Goal: Information Seeking & Learning: Learn about a topic

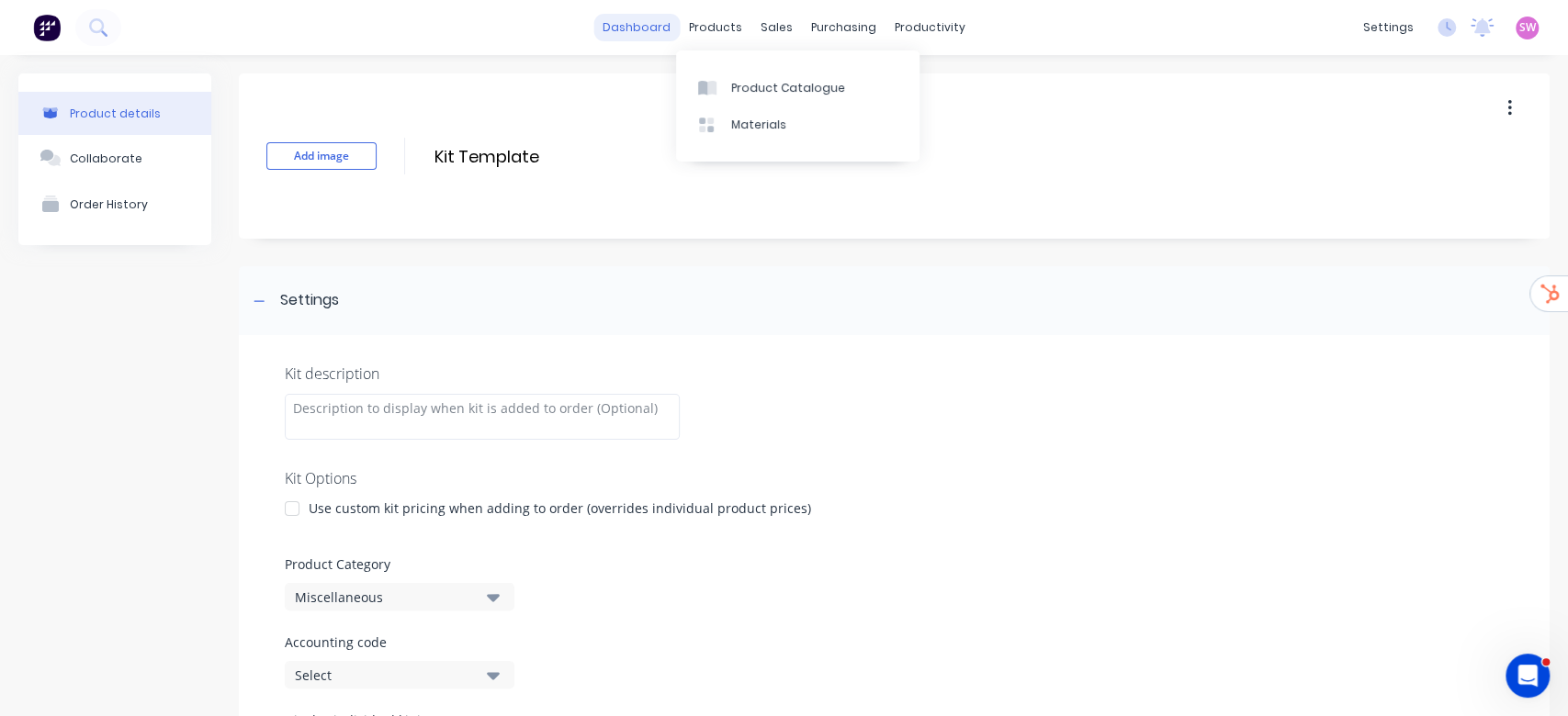
click at [631, 29] on link "dashboard" at bounding box center [635, 28] width 86 height 28
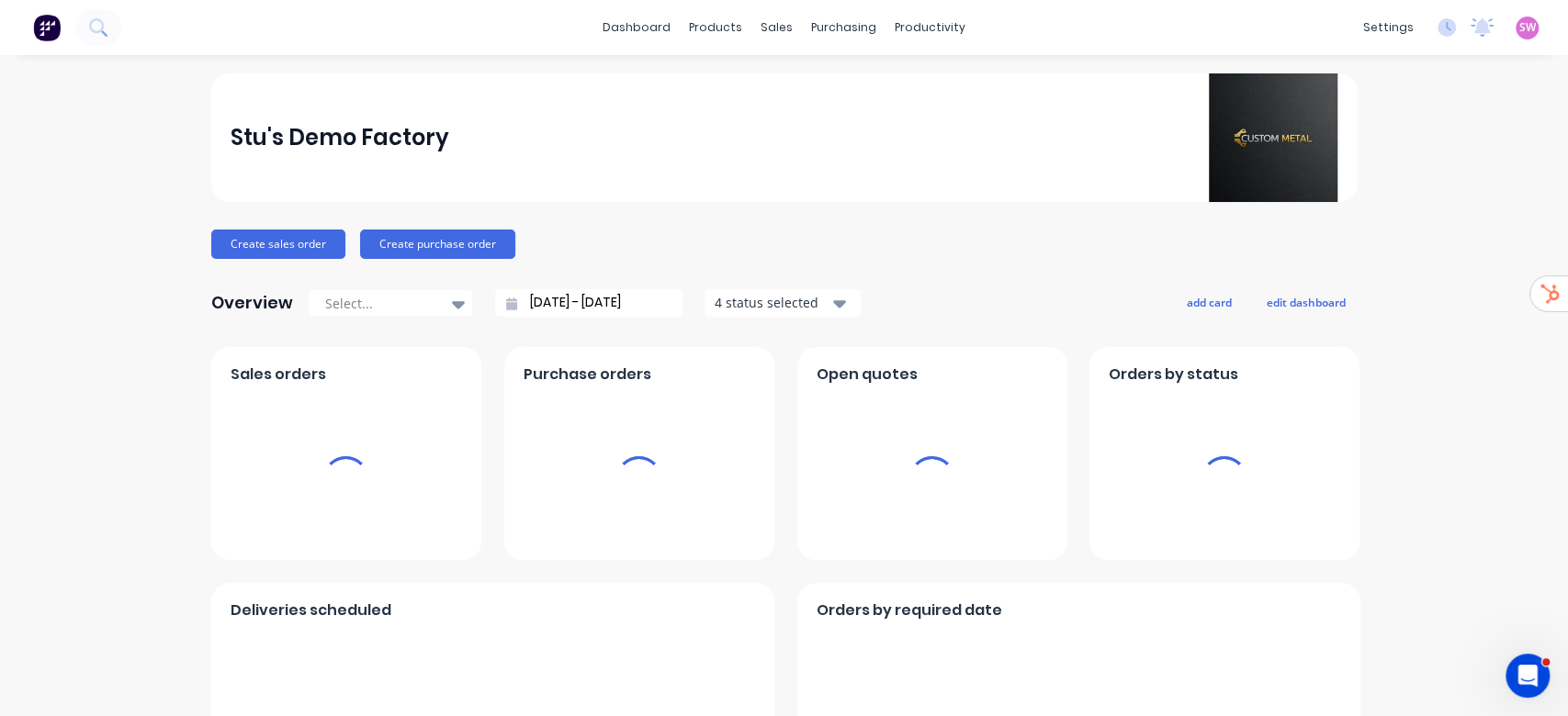
click at [1519, 28] on span "SW" at bounding box center [1527, 28] width 17 height 17
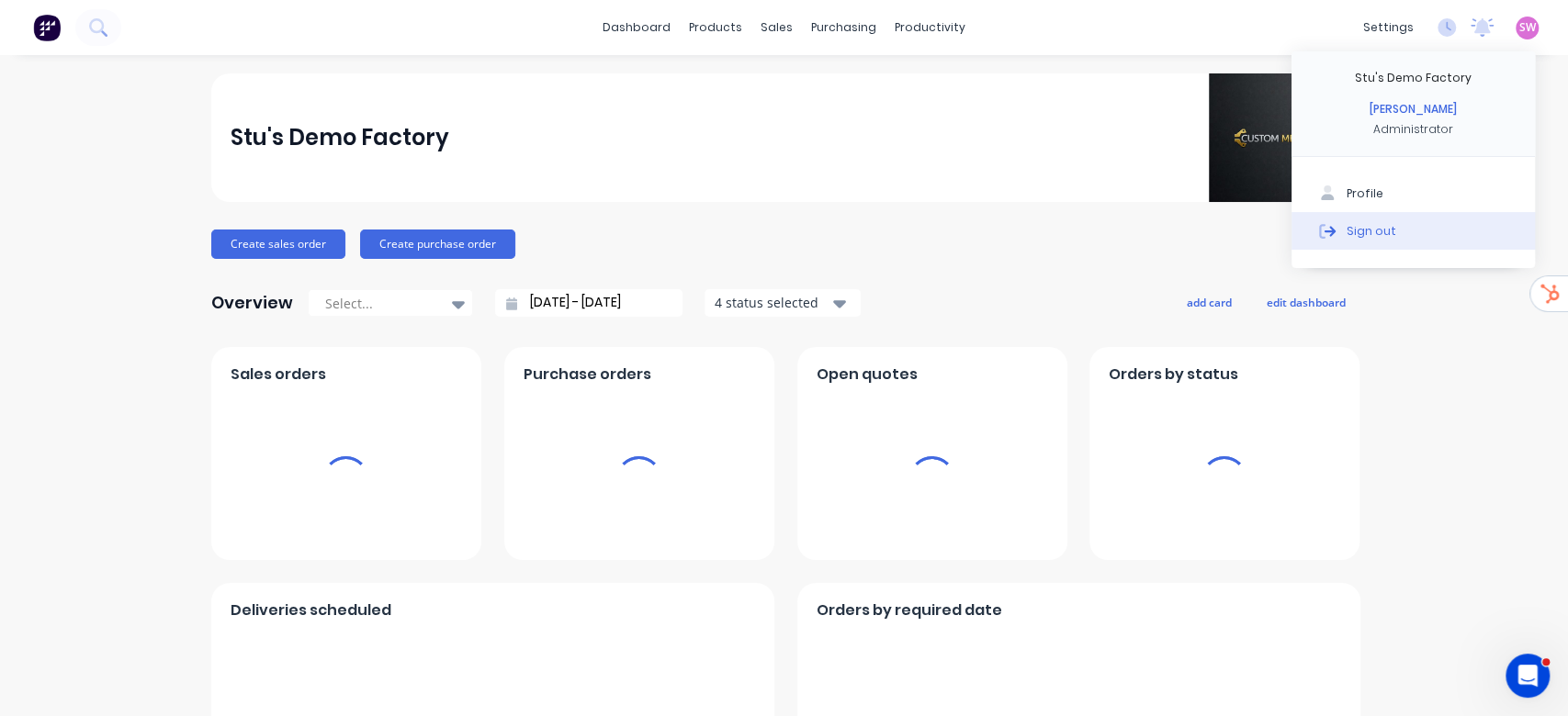
click at [1379, 218] on button "Sign out" at bounding box center [1413, 230] width 243 height 37
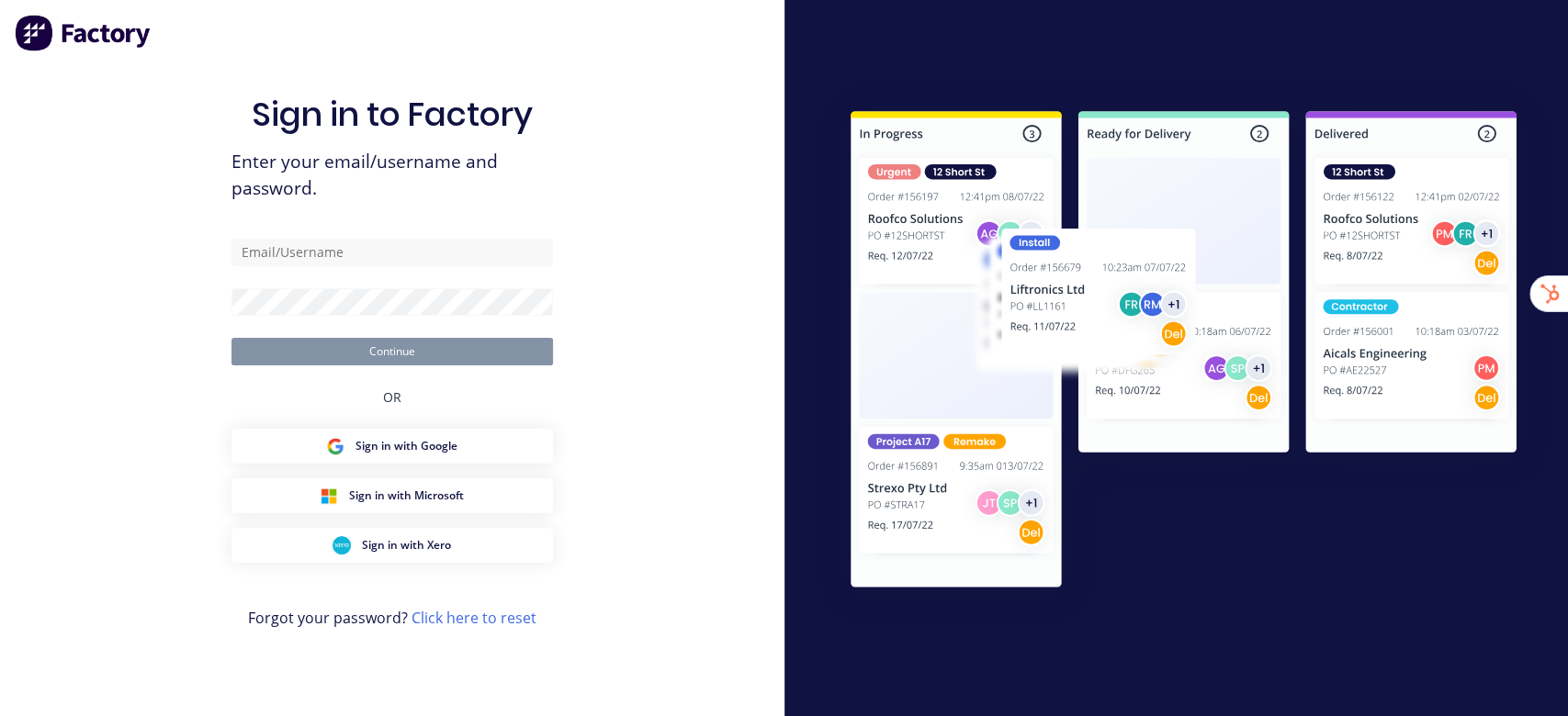
type input "[EMAIL_ADDRESS][DOMAIN_NAME]"
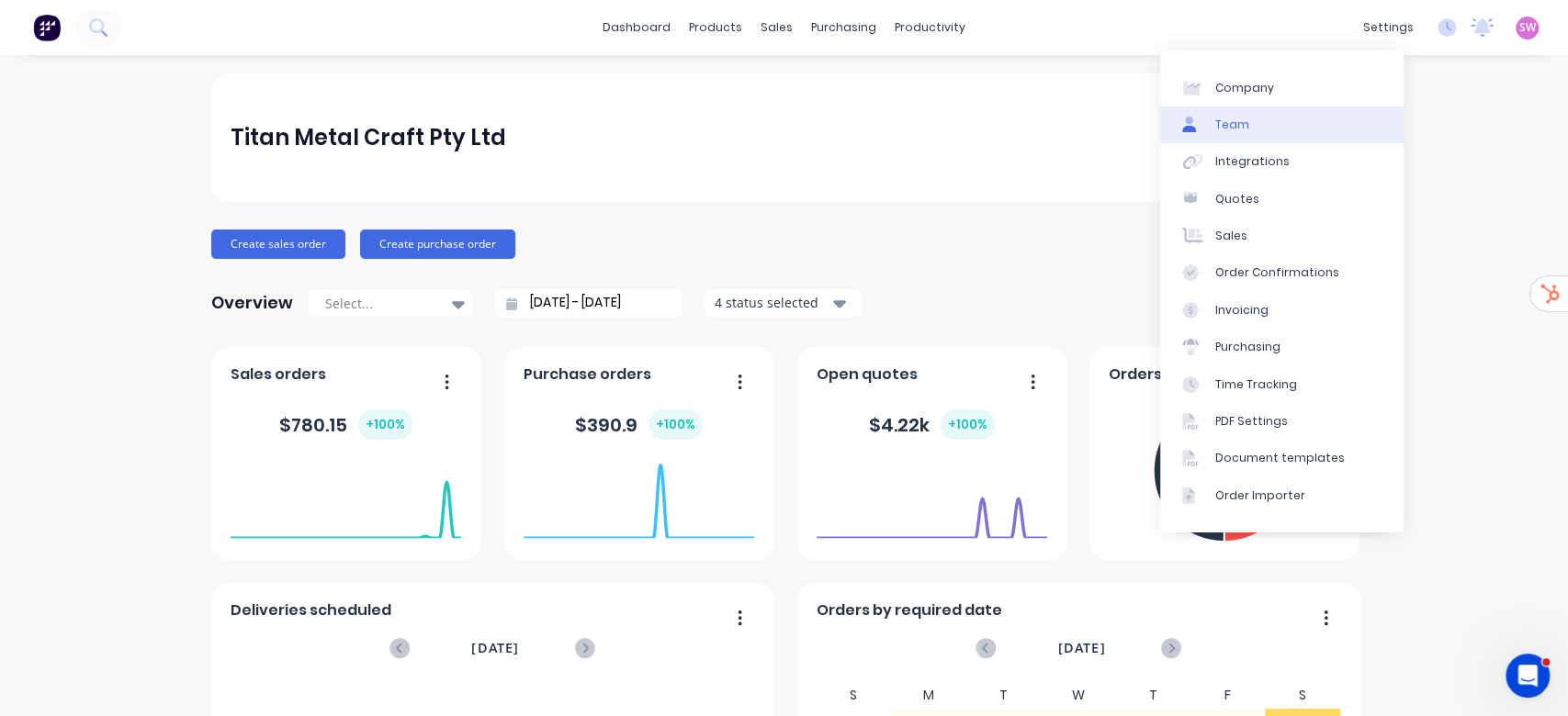
click at [1282, 128] on link "Team" at bounding box center [1281, 124] width 243 height 37
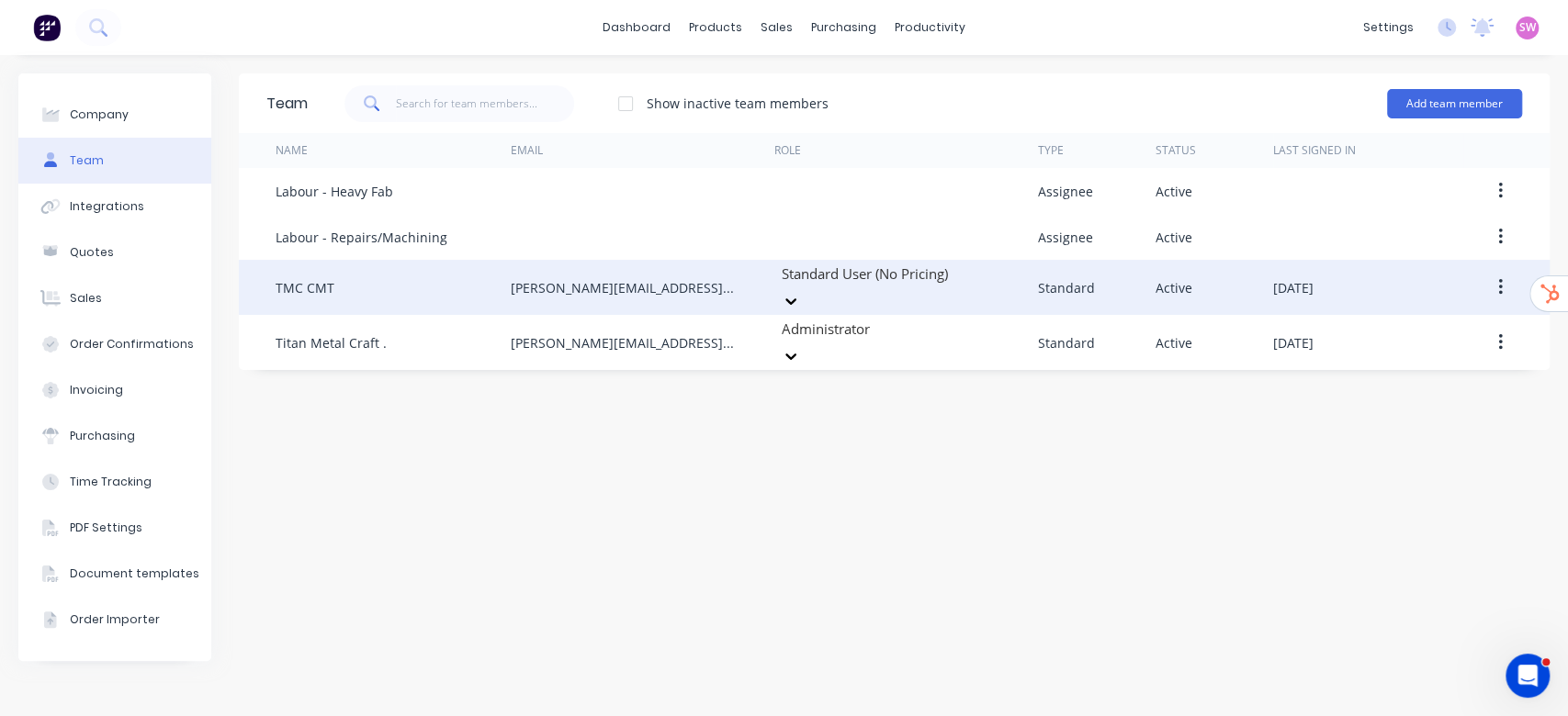
click at [796, 298] on icon at bounding box center [790, 301] width 11 height 7
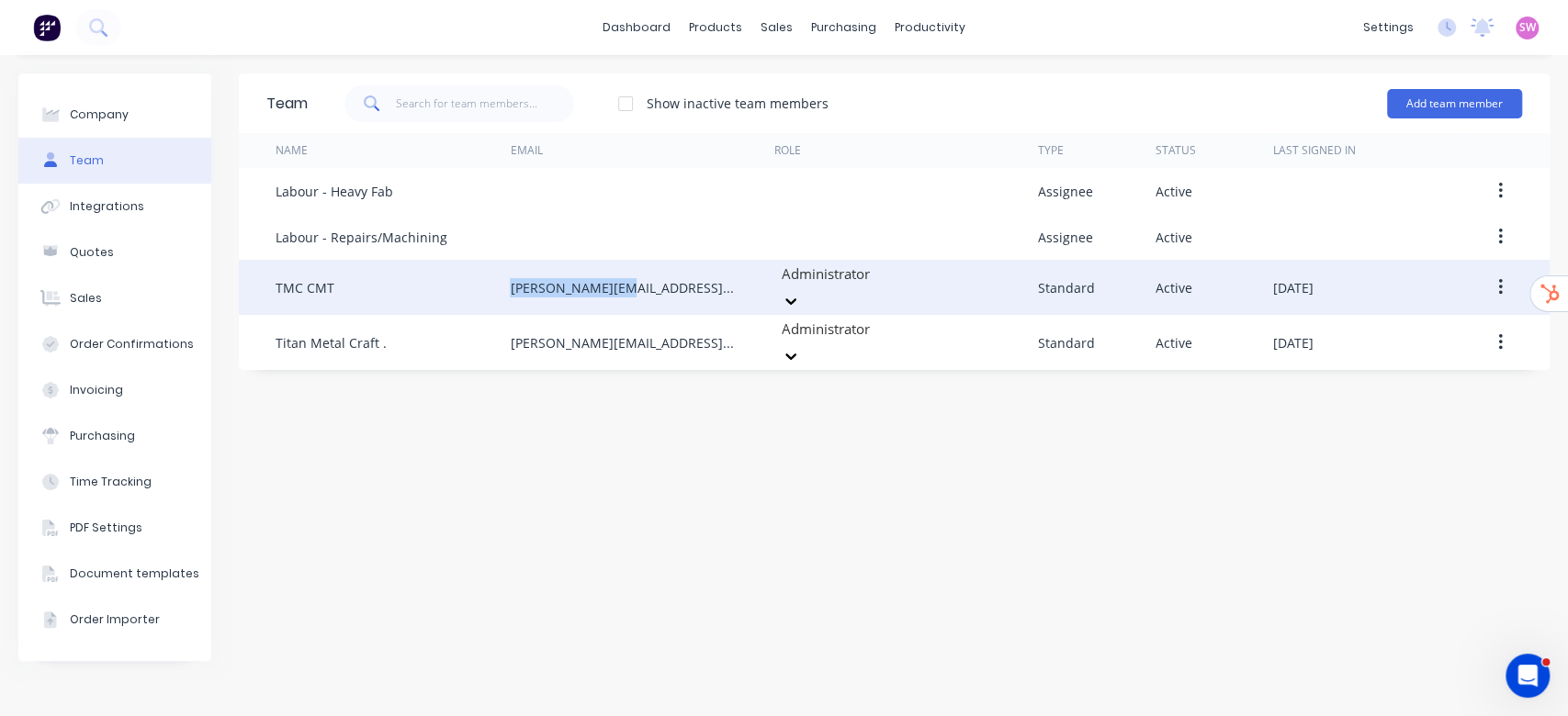
drag, startPoint x: 622, startPoint y: 282, endPoint x: 460, endPoint y: 285, distance: 162.0
click at [460, 285] on div "TMC CMT troy@eberlys.net Administrator Standard Active September 6th 2025" at bounding box center [894, 287] width 1310 height 55
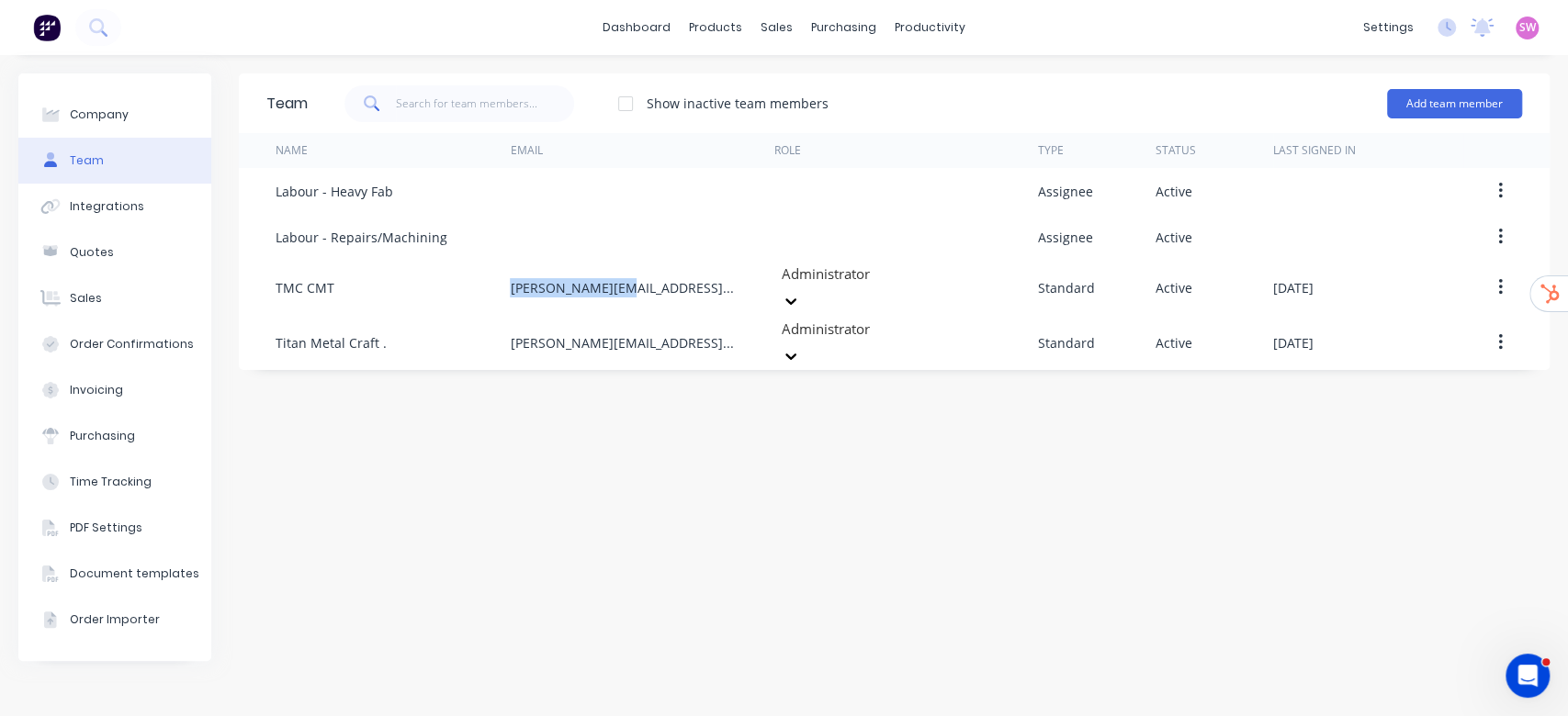
copy div "troy@eberlys.net"
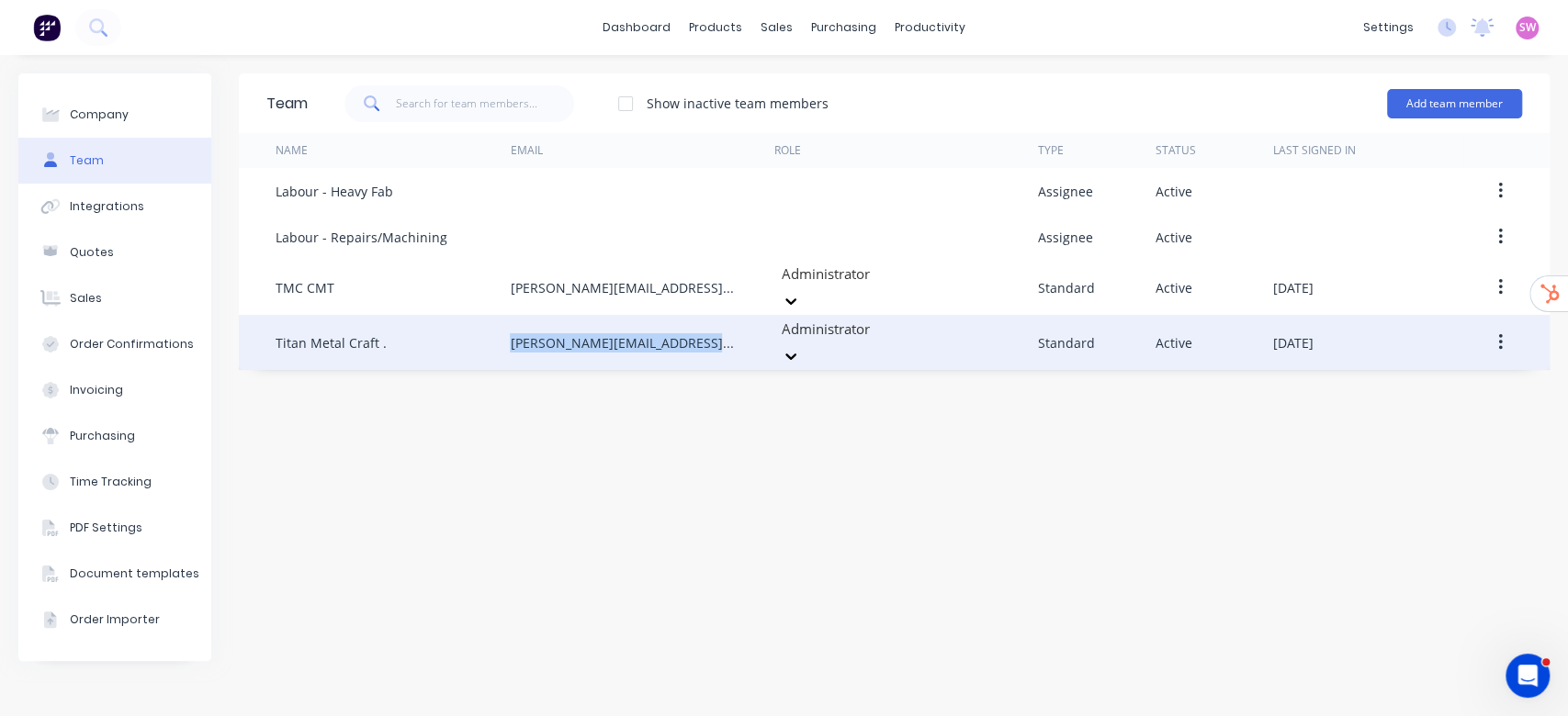
drag, startPoint x: 701, startPoint y: 326, endPoint x: 493, endPoint y: 316, distance: 208.2
click at [493, 316] on div "Titan Metal Craft . troy.e@titanmetalcraft.com.au Administrator Standard Active…" at bounding box center [894, 343] width 1310 height 55
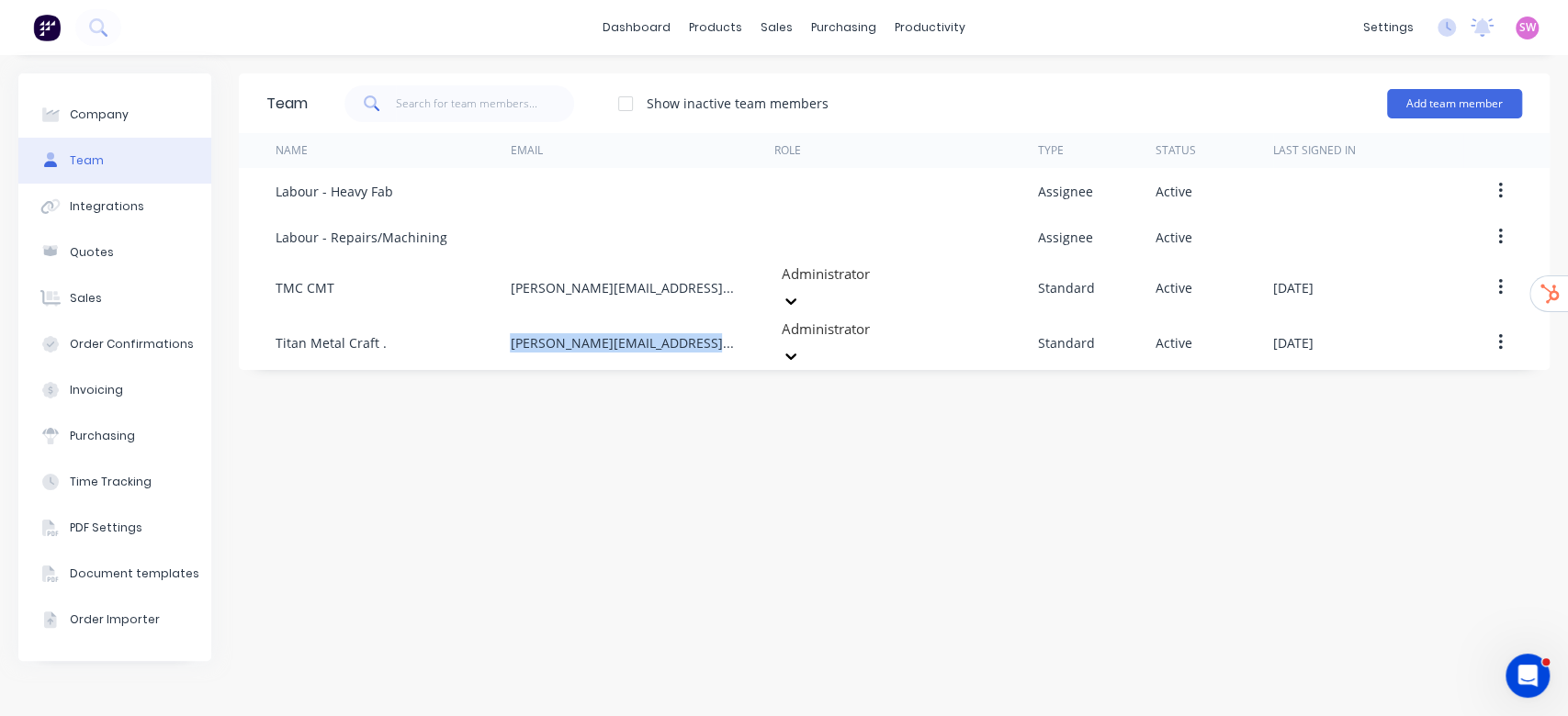
copy div "troy.e@titanmetalcraft.com.au"
click at [624, 20] on link "dashboard" at bounding box center [635, 28] width 86 height 28
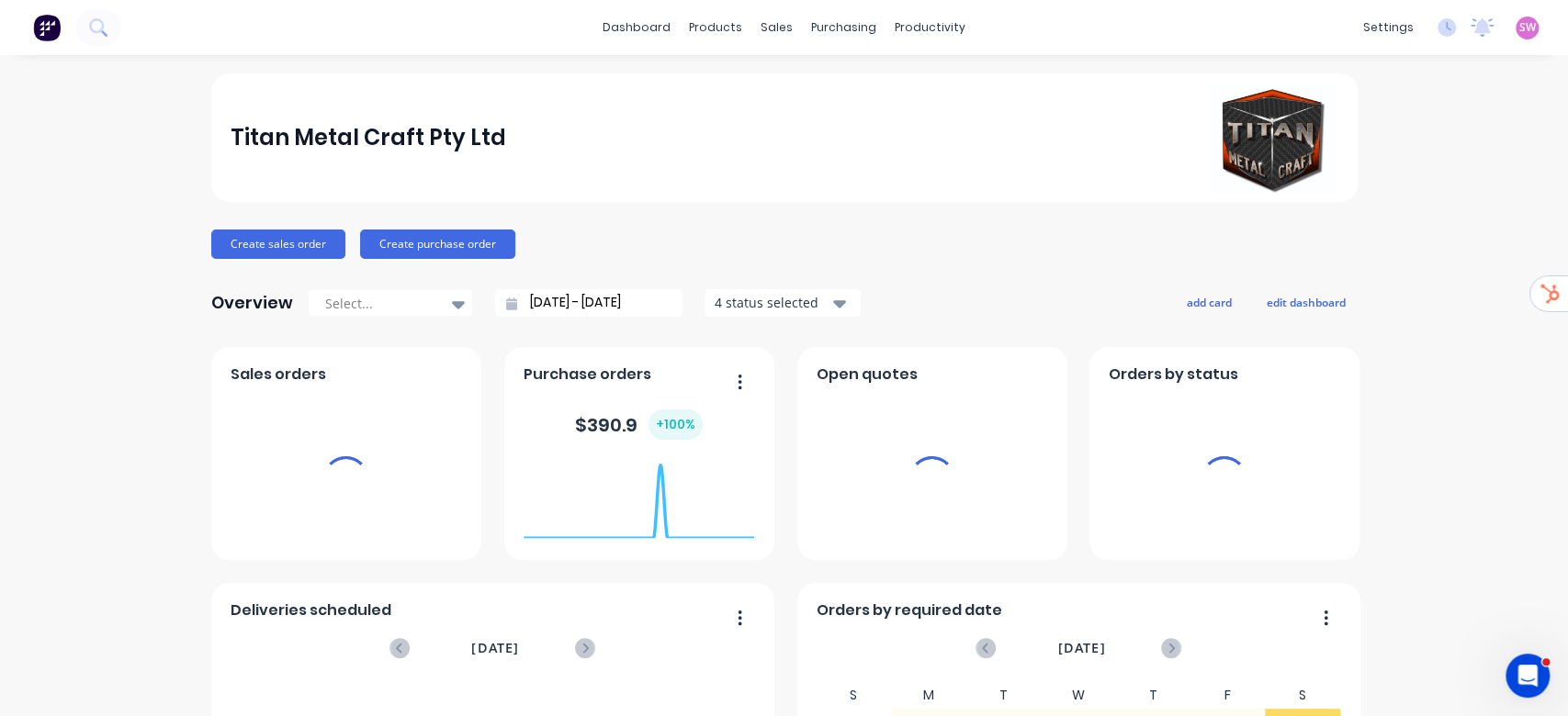
click at [1519, 34] on span "SW" at bounding box center [1527, 28] width 17 height 17
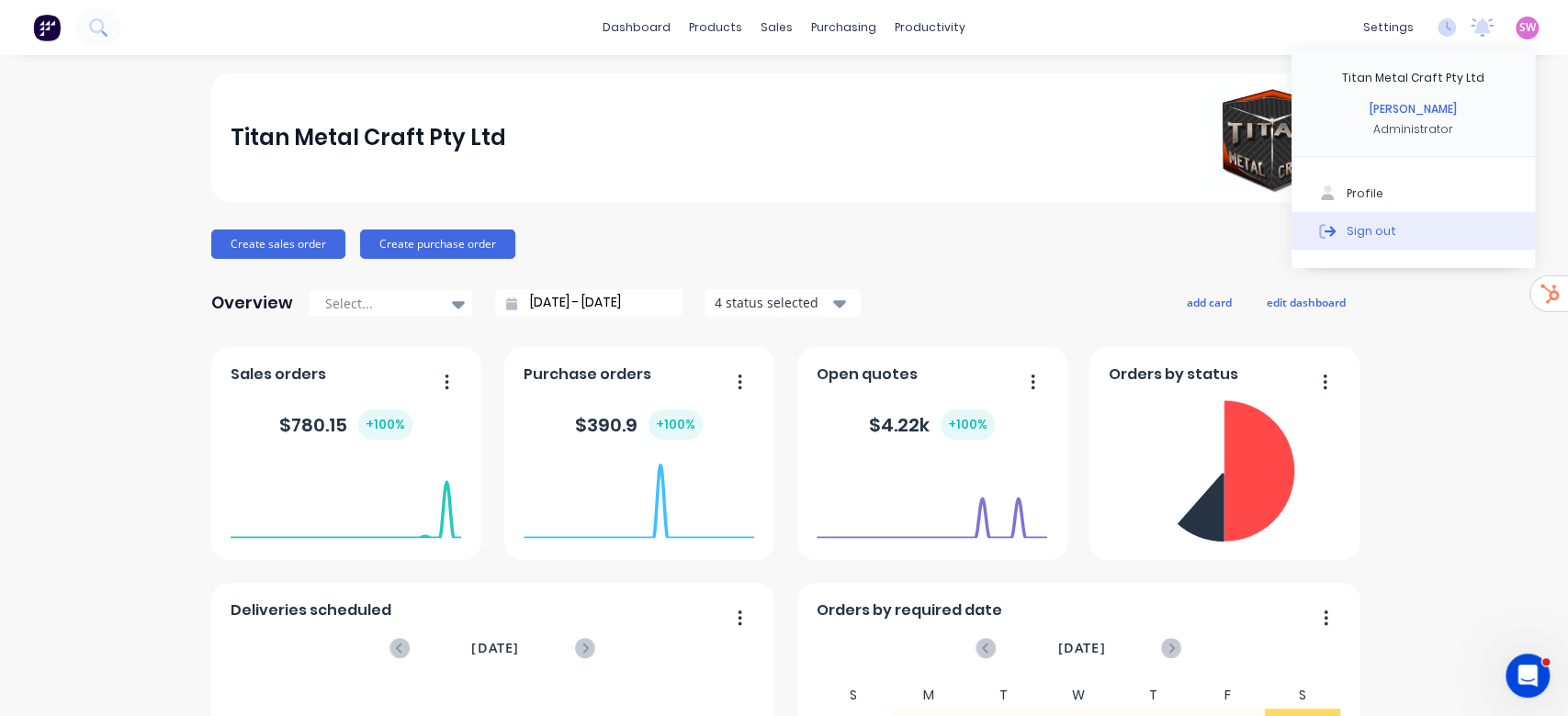
click at [1362, 230] on div "Sign out" at bounding box center [1371, 230] width 49 height 17
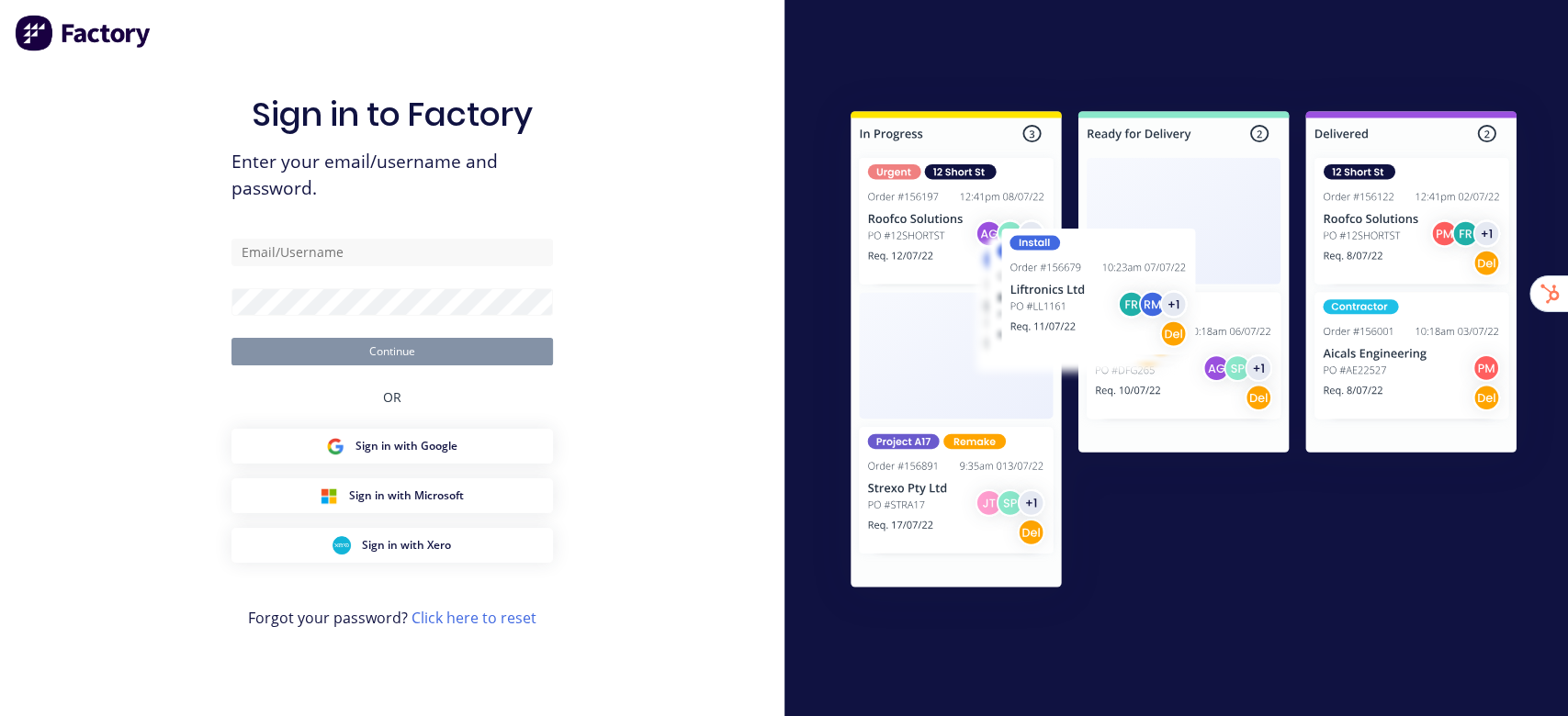
type input "[EMAIL_ADDRESS][DOMAIN_NAME]"
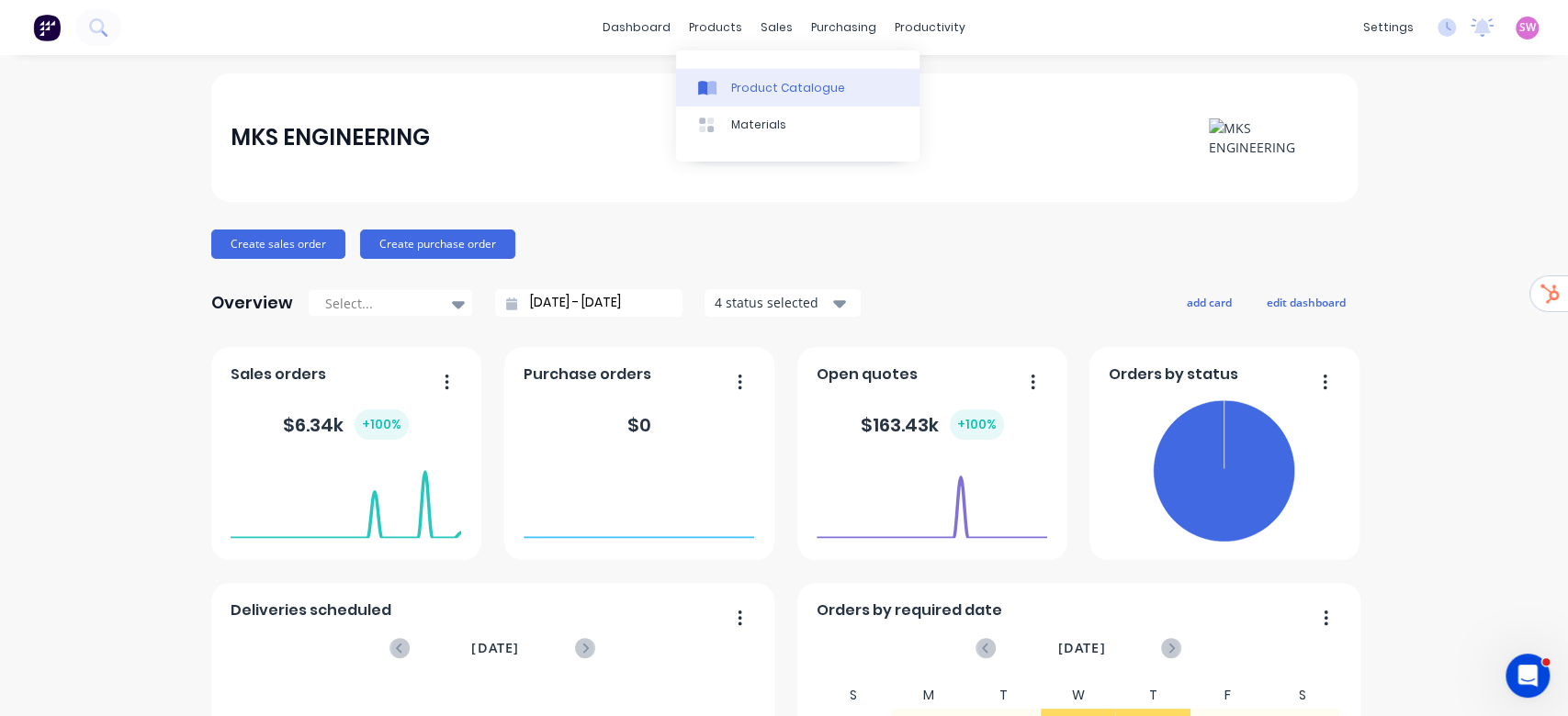
click at [768, 77] on link "Product Catalogue" at bounding box center [797, 87] width 243 height 37
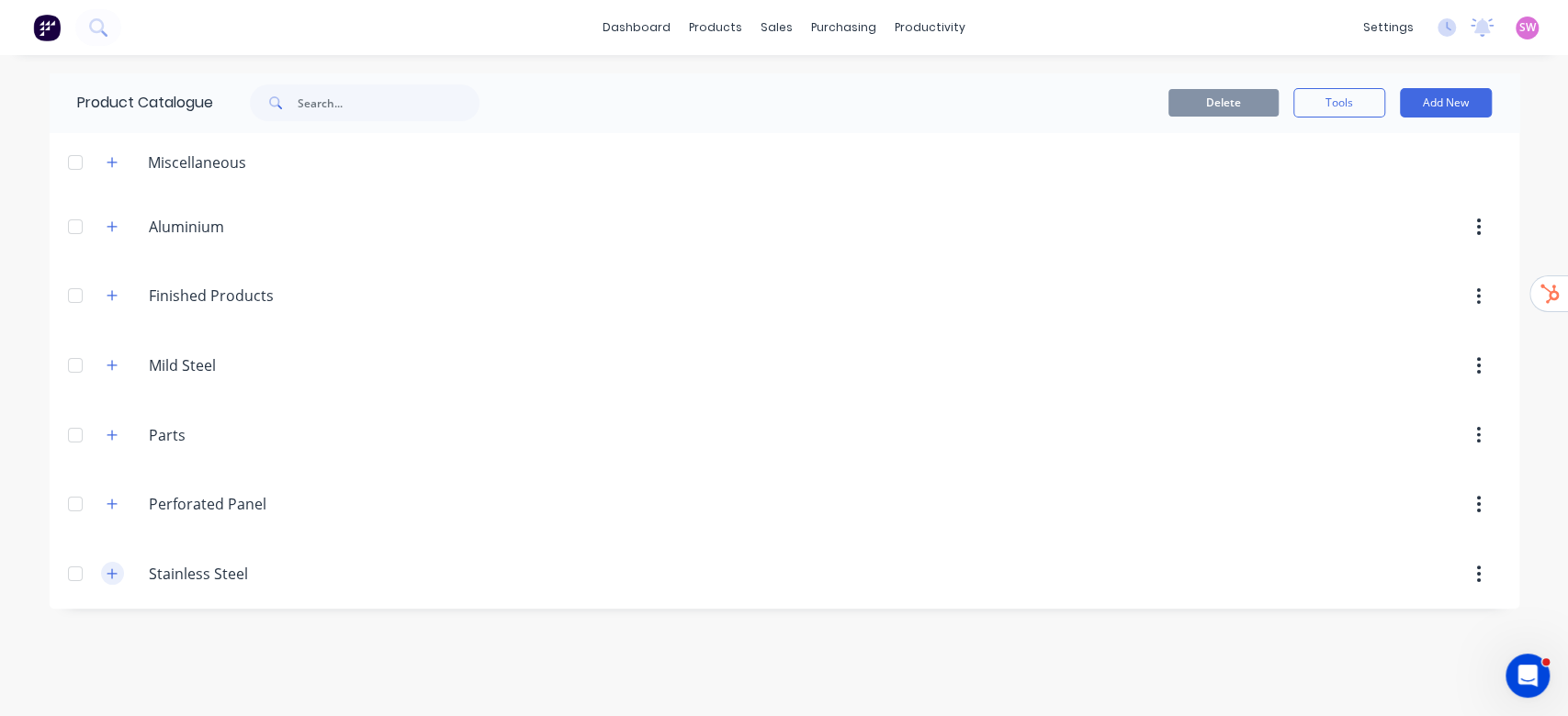
click at [120, 579] on button "button" at bounding box center [112, 573] width 23 height 23
click at [112, 506] on icon "button" at bounding box center [112, 504] width 11 height 13
click at [111, 361] on icon "button" at bounding box center [112, 364] width 11 height 13
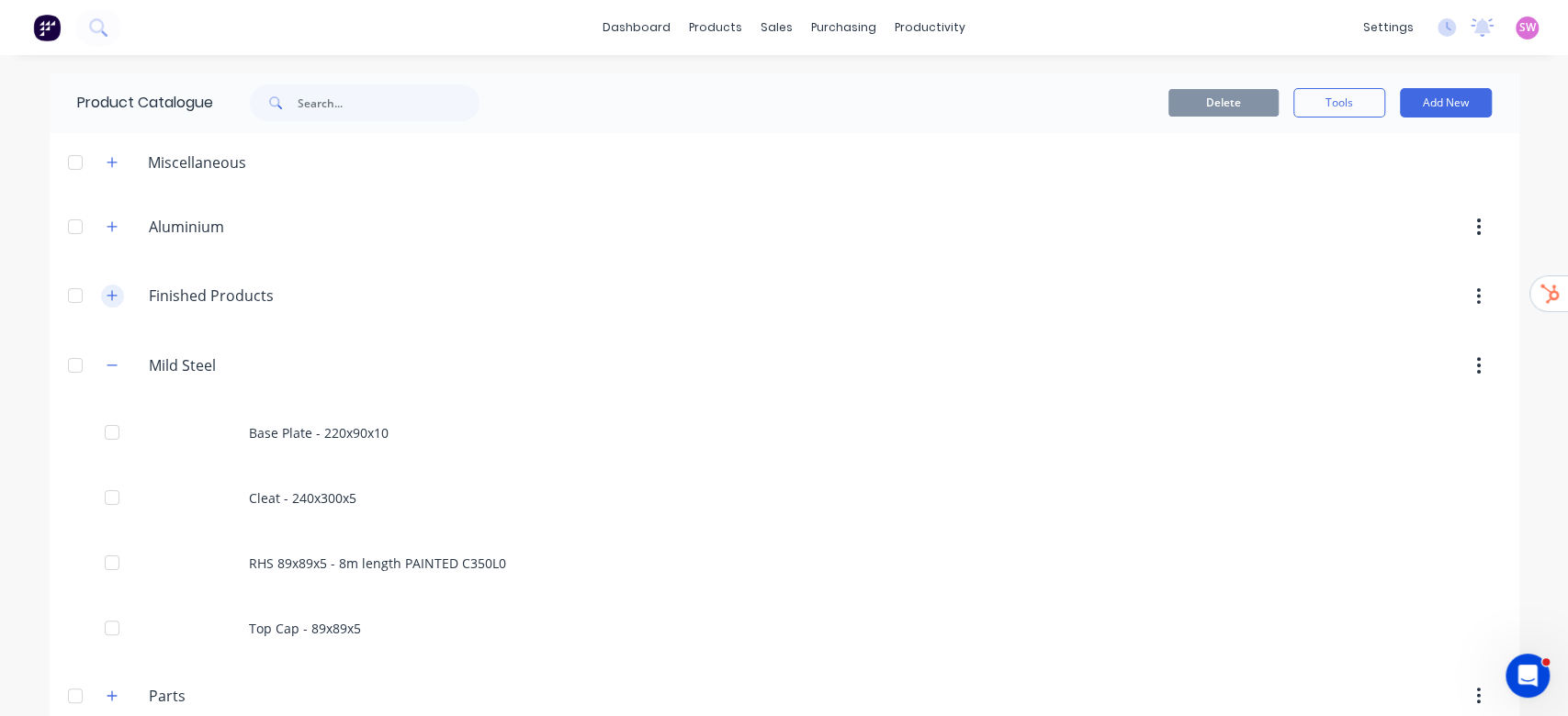
click at [107, 294] on icon "button" at bounding box center [112, 295] width 11 height 13
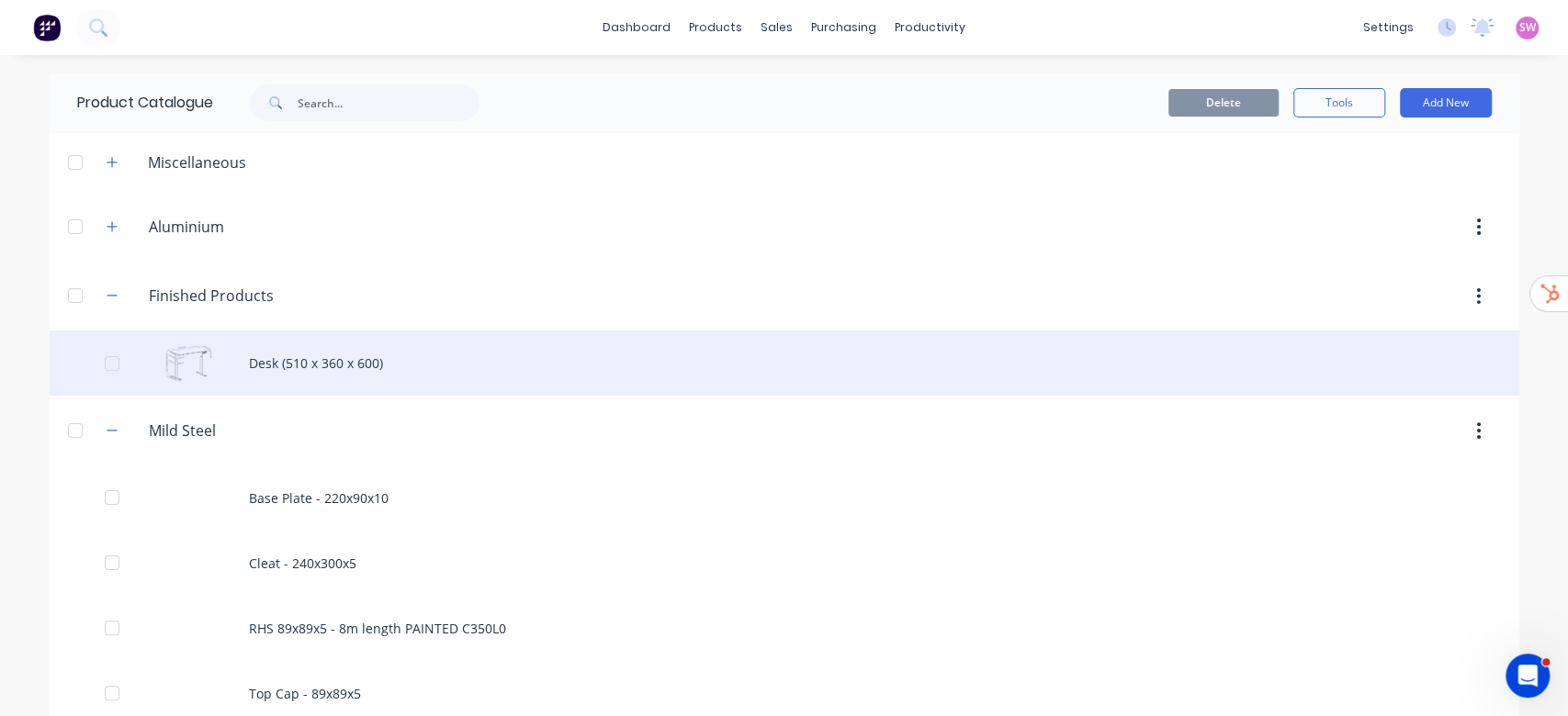
click at [212, 372] on div "Desk (510 x 360 x 600)" at bounding box center [784, 363] width 1469 height 65
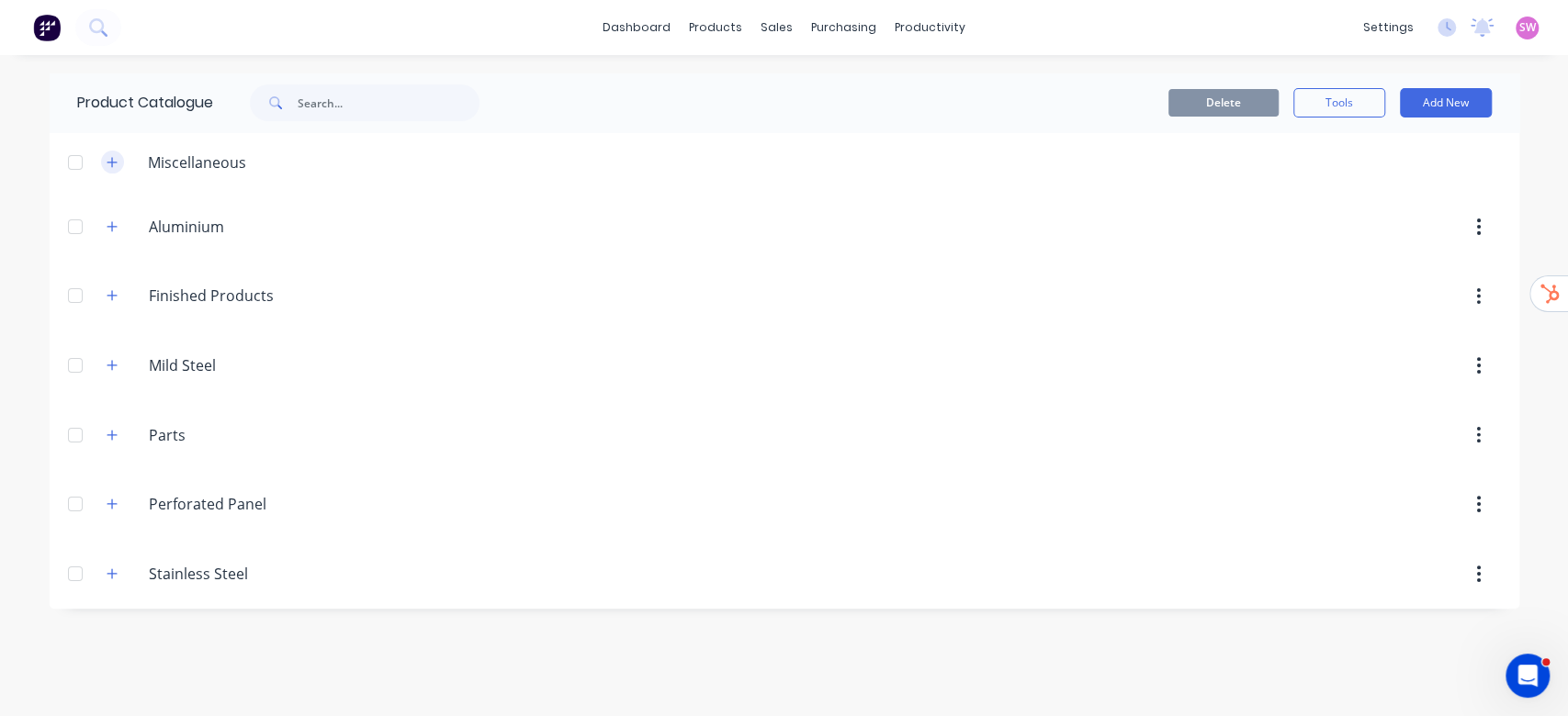
click at [111, 163] on icon "button" at bounding box center [112, 162] width 10 height 10
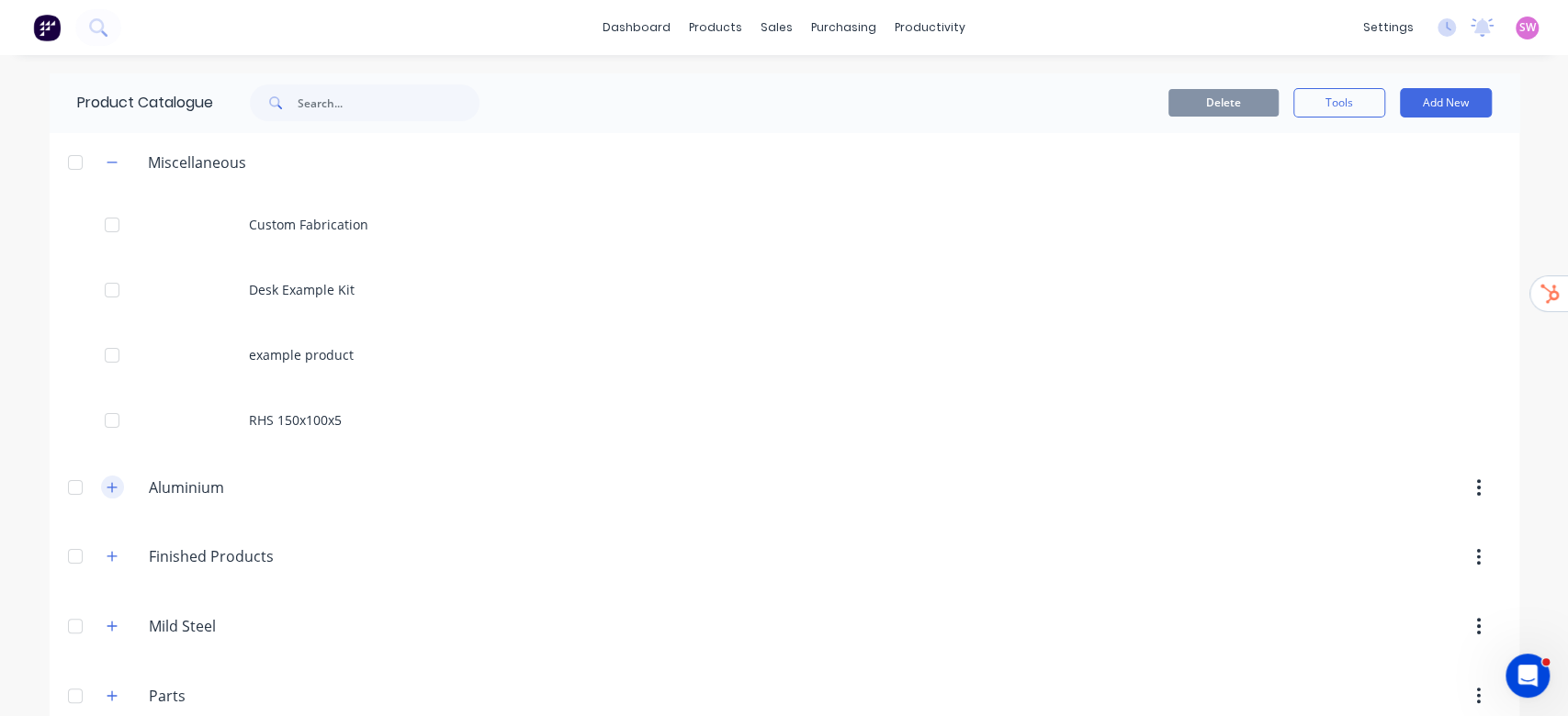
click at [103, 494] on button "button" at bounding box center [112, 486] width 23 height 23
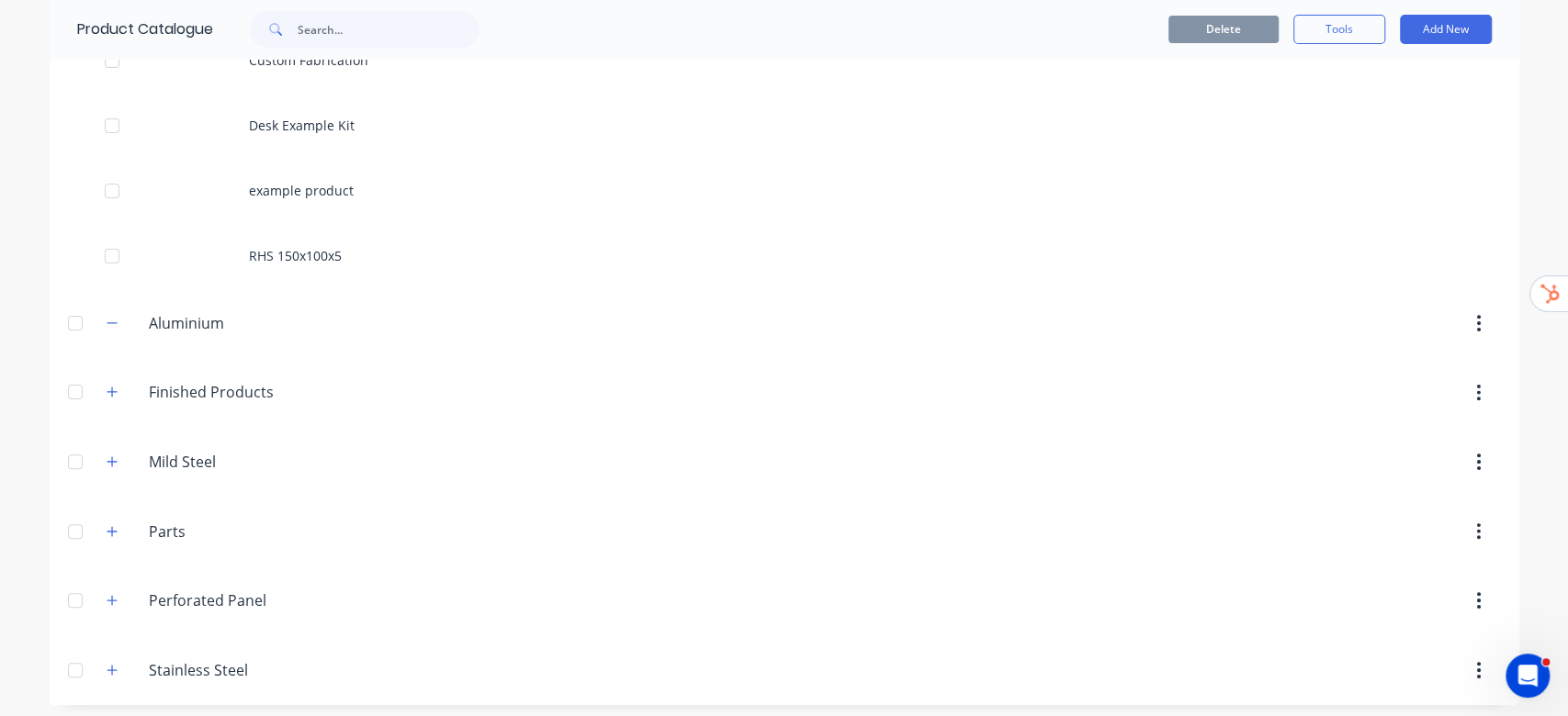
scroll to position [169, 0]
click at [107, 392] on icon "button" at bounding box center [112, 387] width 11 height 13
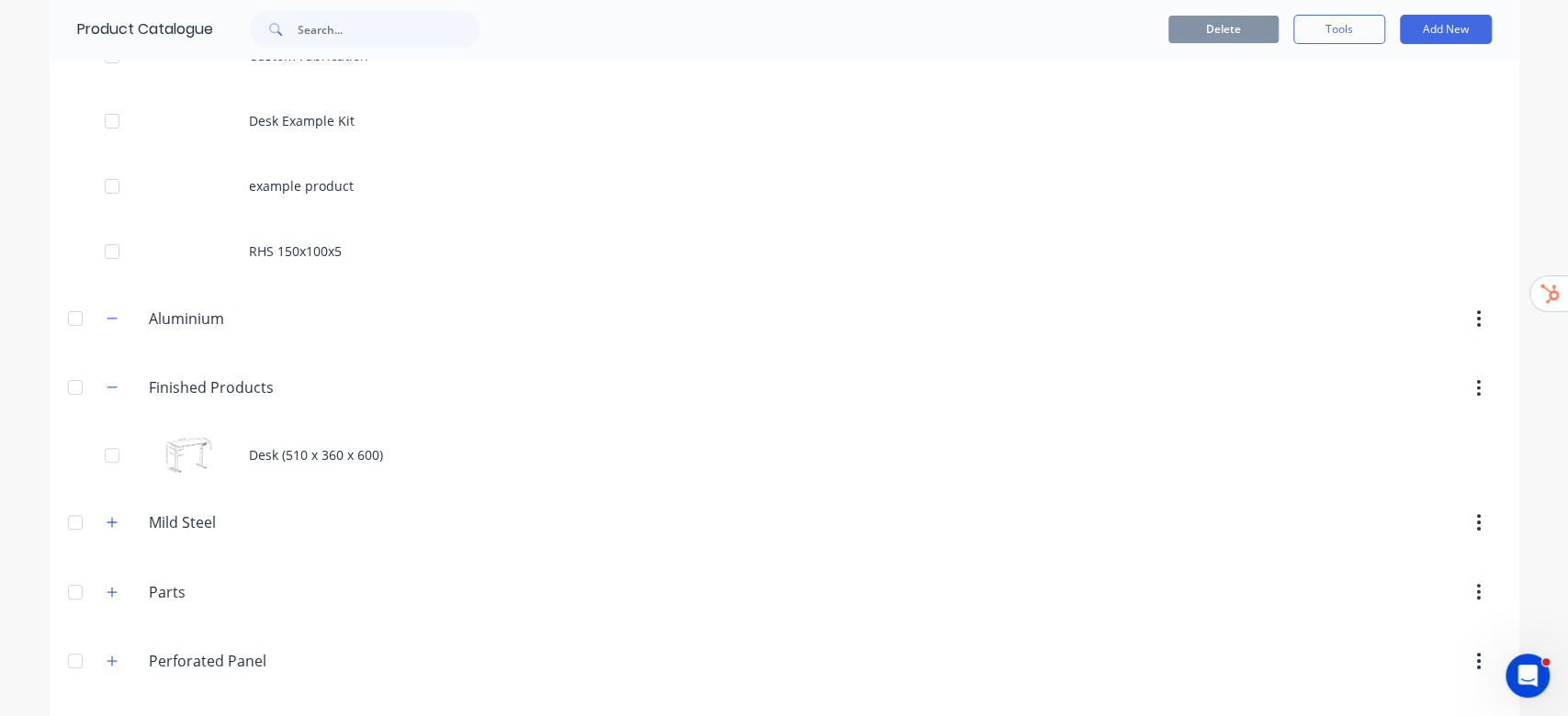
scroll to position [235, 0]
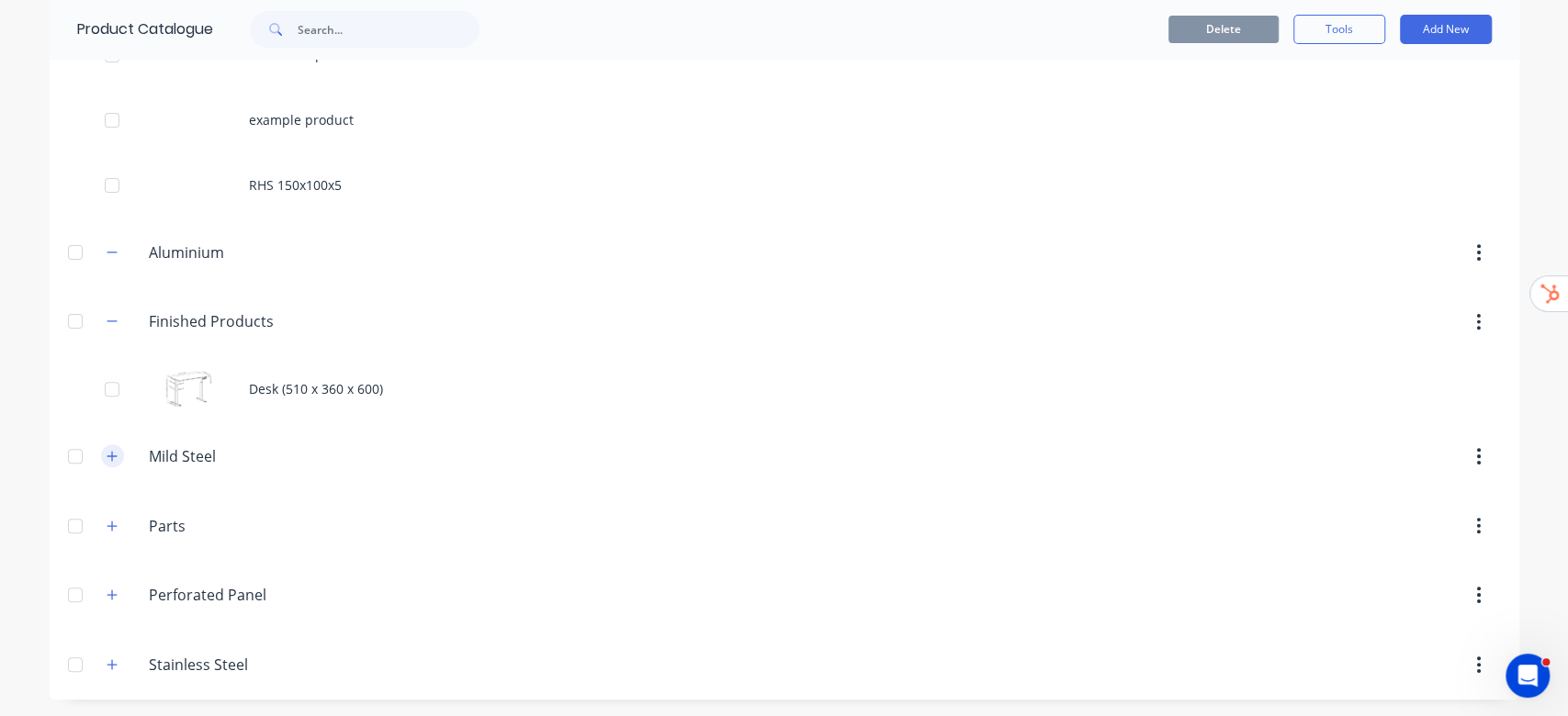
click at [107, 451] on icon "button" at bounding box center [112, 455] width 11 height 13
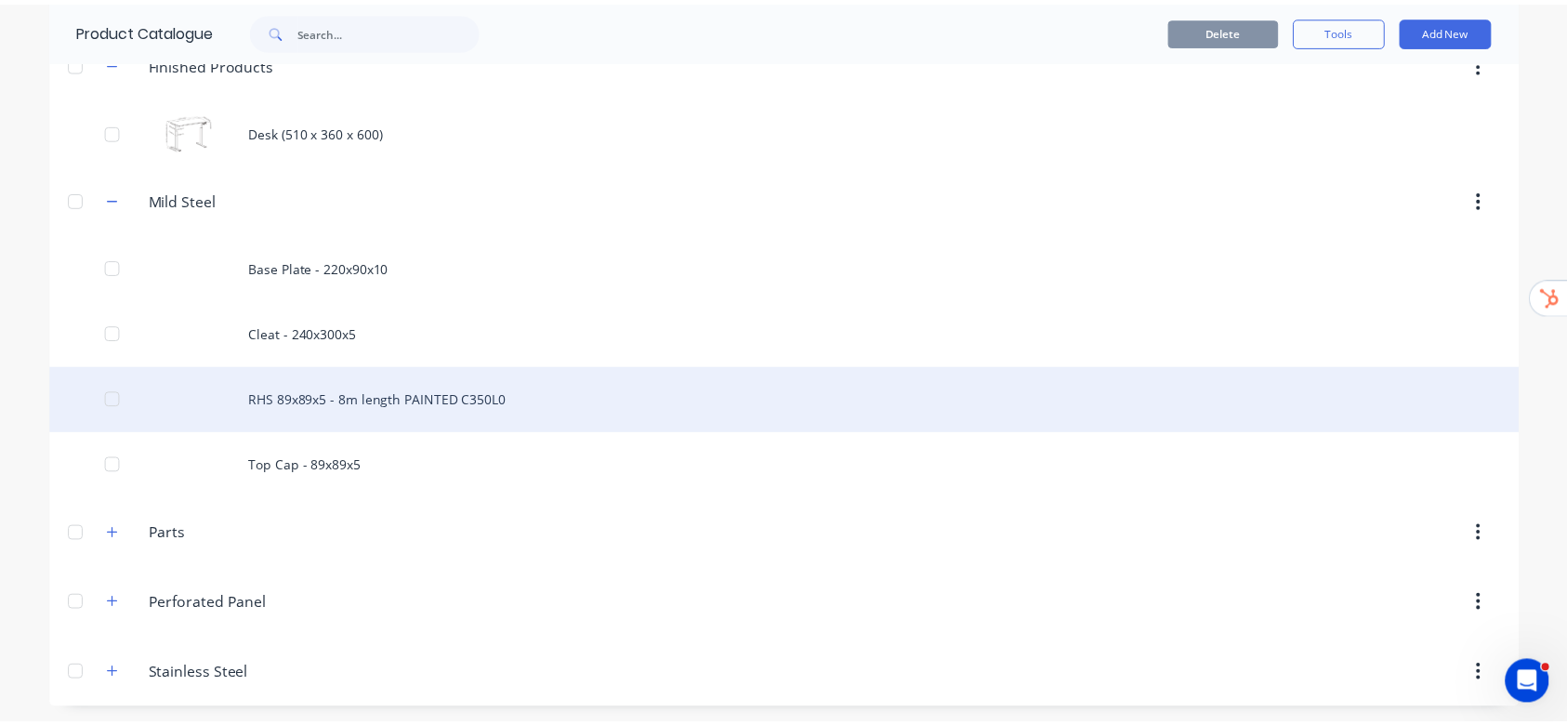
scroll to position [0, 0]
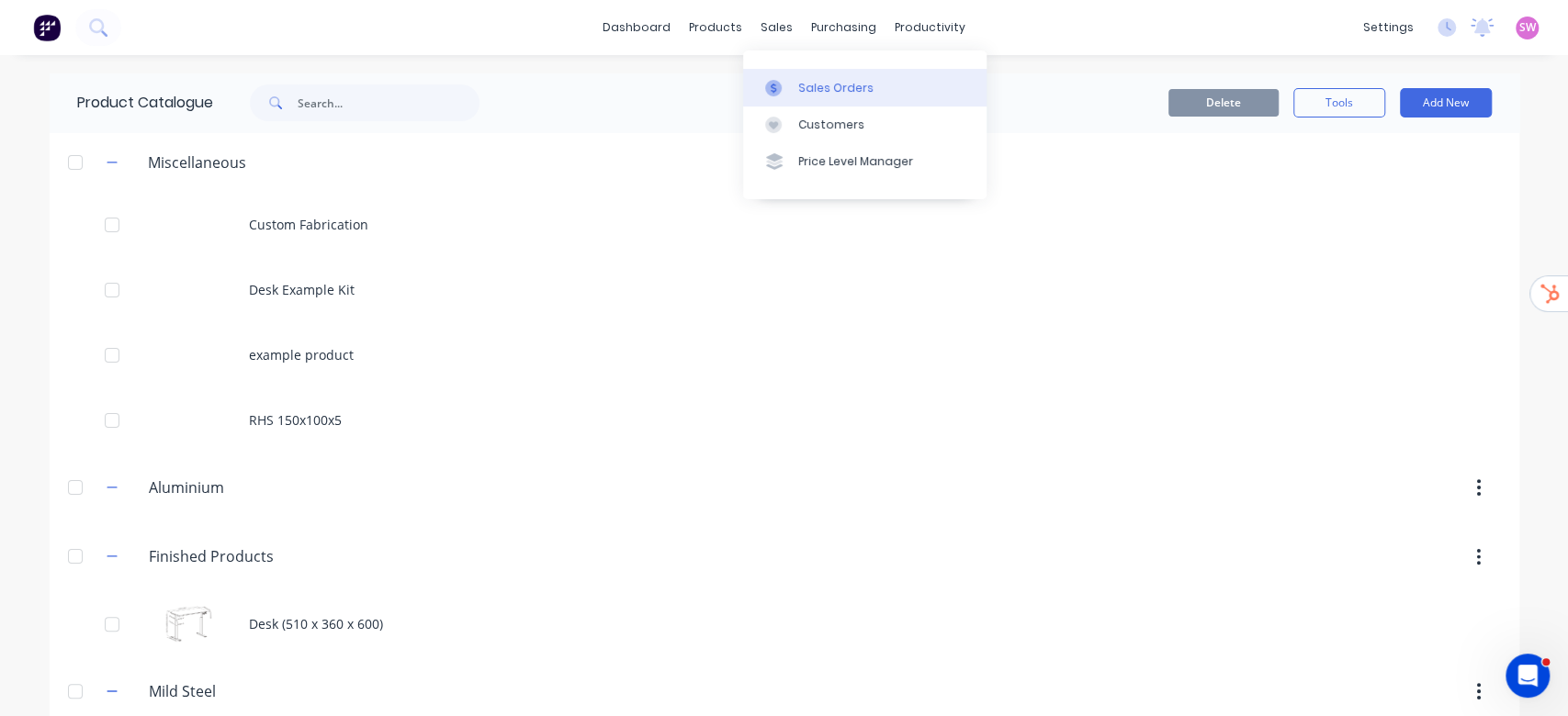
click at [810, 75] on link "Sales Orders" at bounding box center [865, 87] width 243 height 37
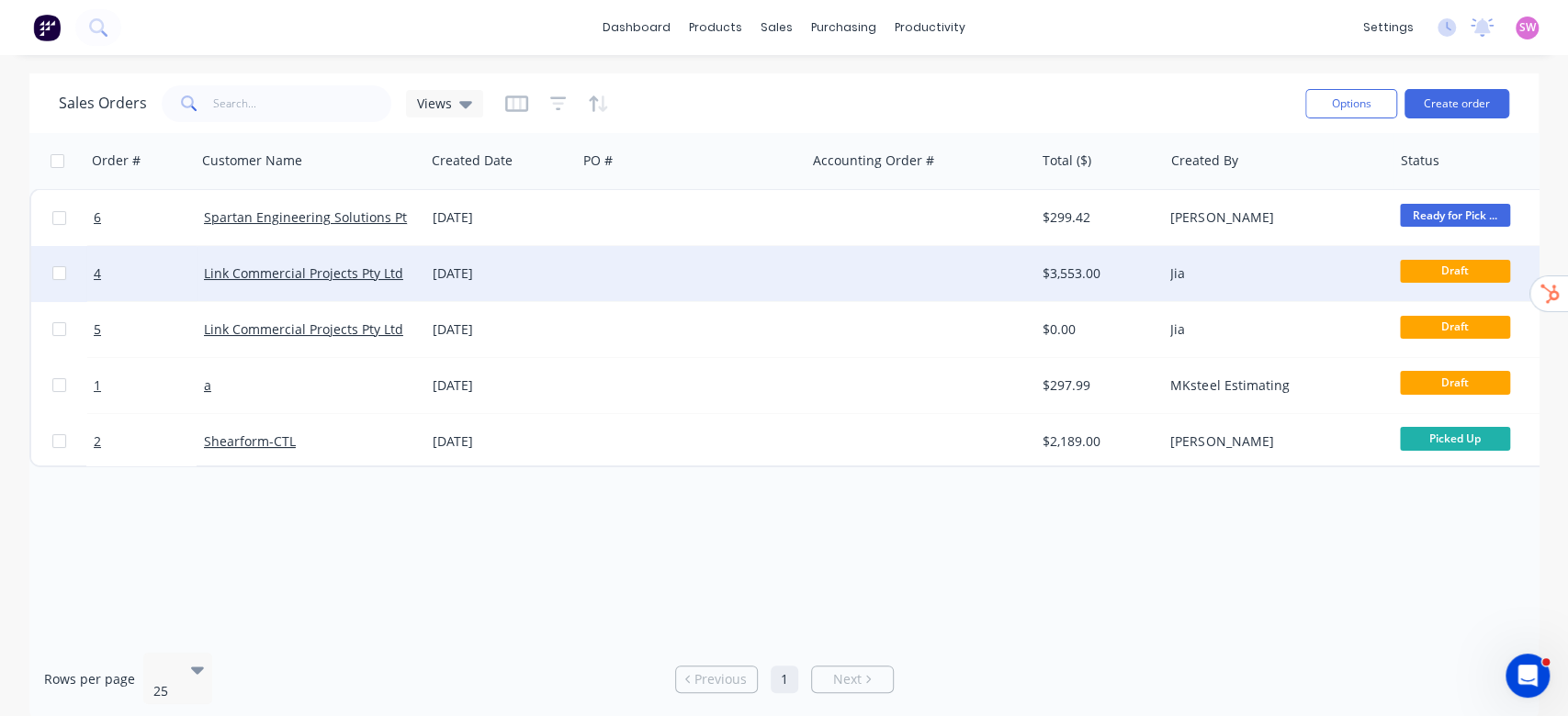
click at [877, 279] on div at bounding box center [919, 274] width 228 height 55
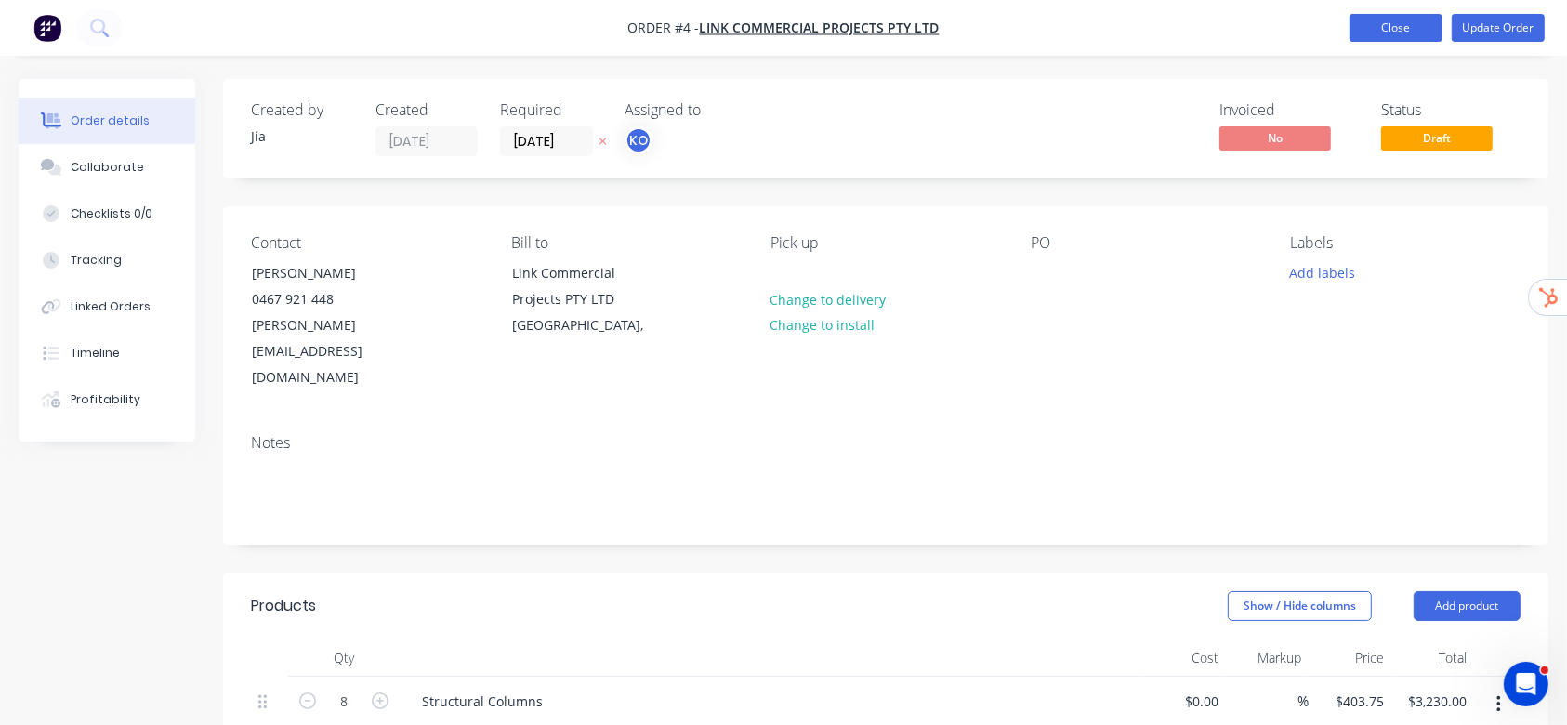
click at [1365, 33] on button "Close" at bounding box center [1396, 28] width 93 height 28
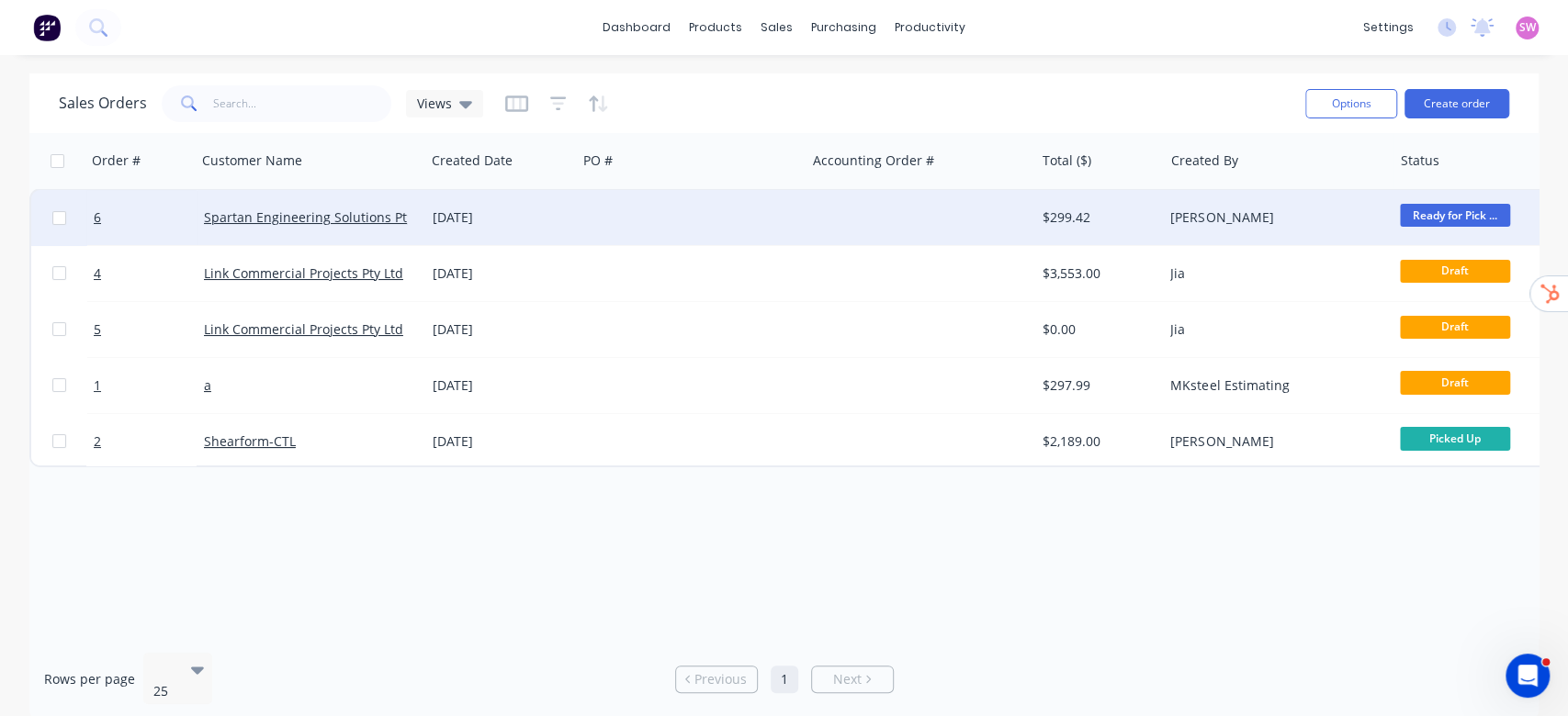
click at [751, 225] on div at bounding box center [691, 217] width 228 height 55
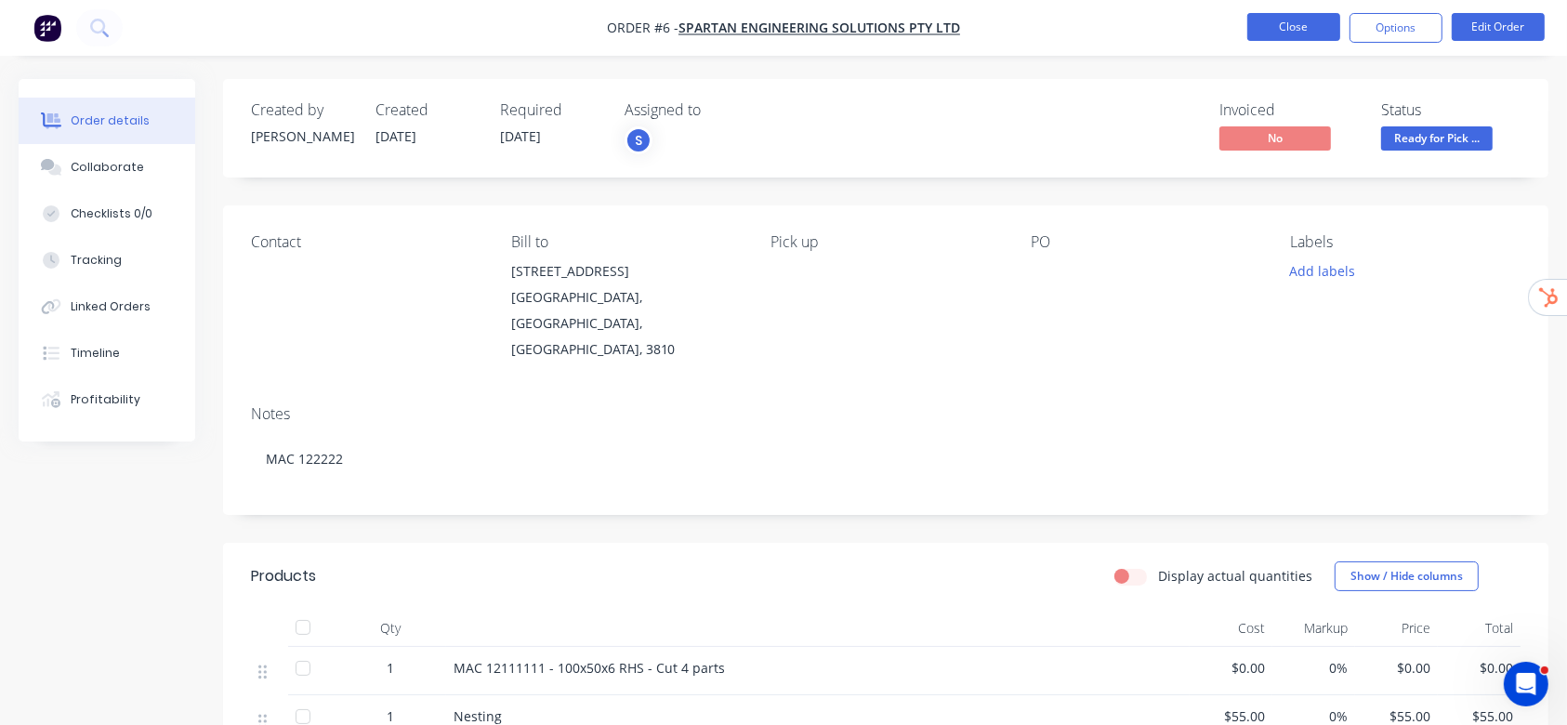
click at [1300, 19] on button "Close" at bounding box center [1293, 27] width 93 height 28
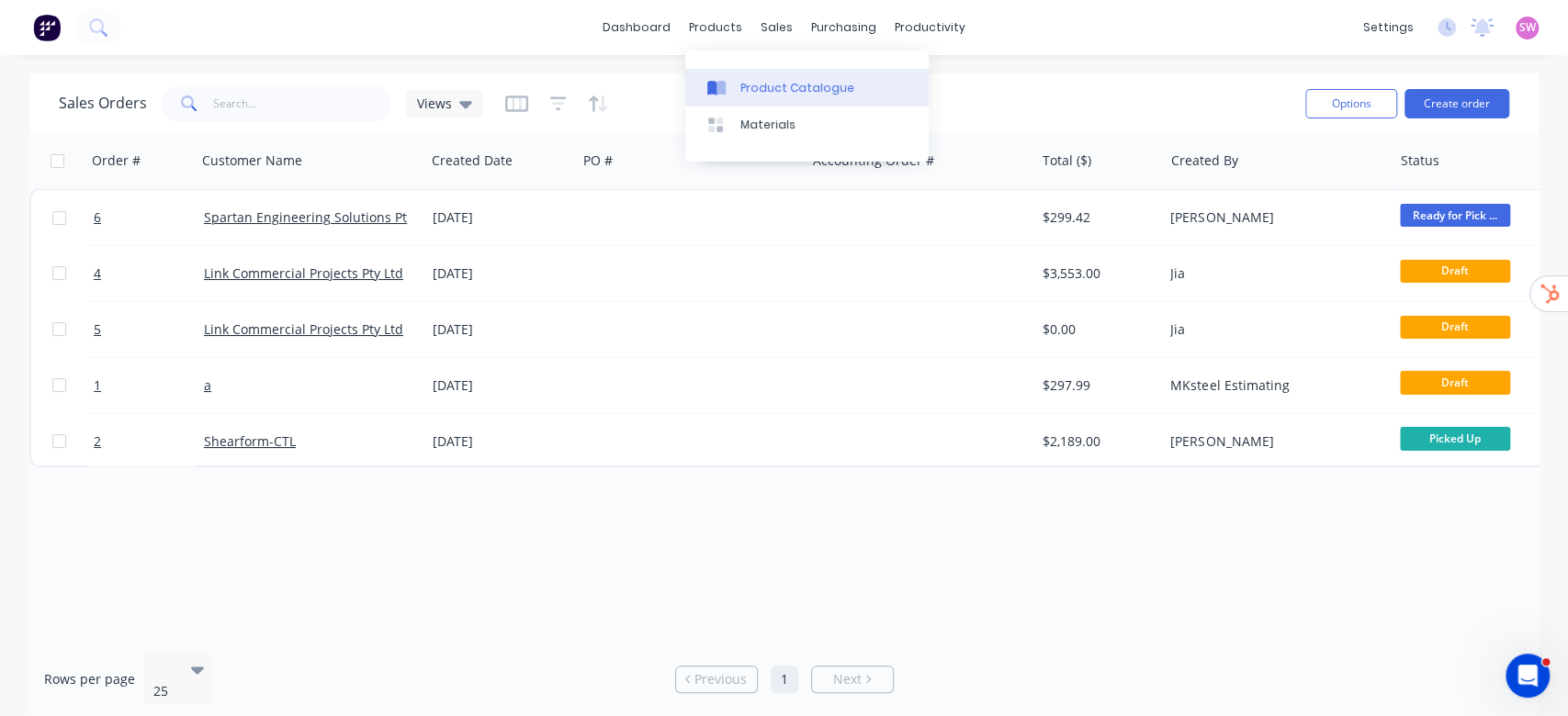
click at [759, 85] on div "Product Catalogue" at bounding box center [796, 88] width 114 height 17
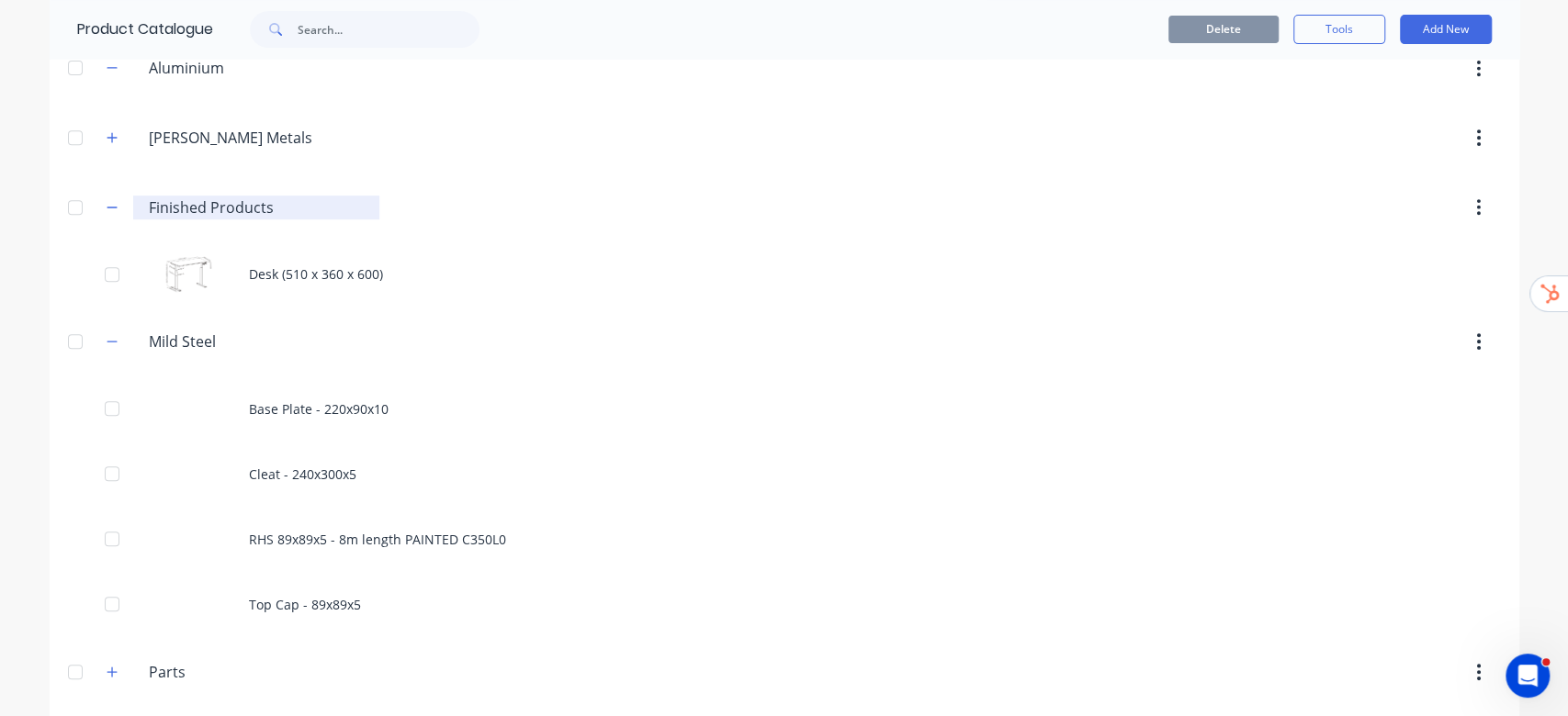
scroll to position [367, 0]
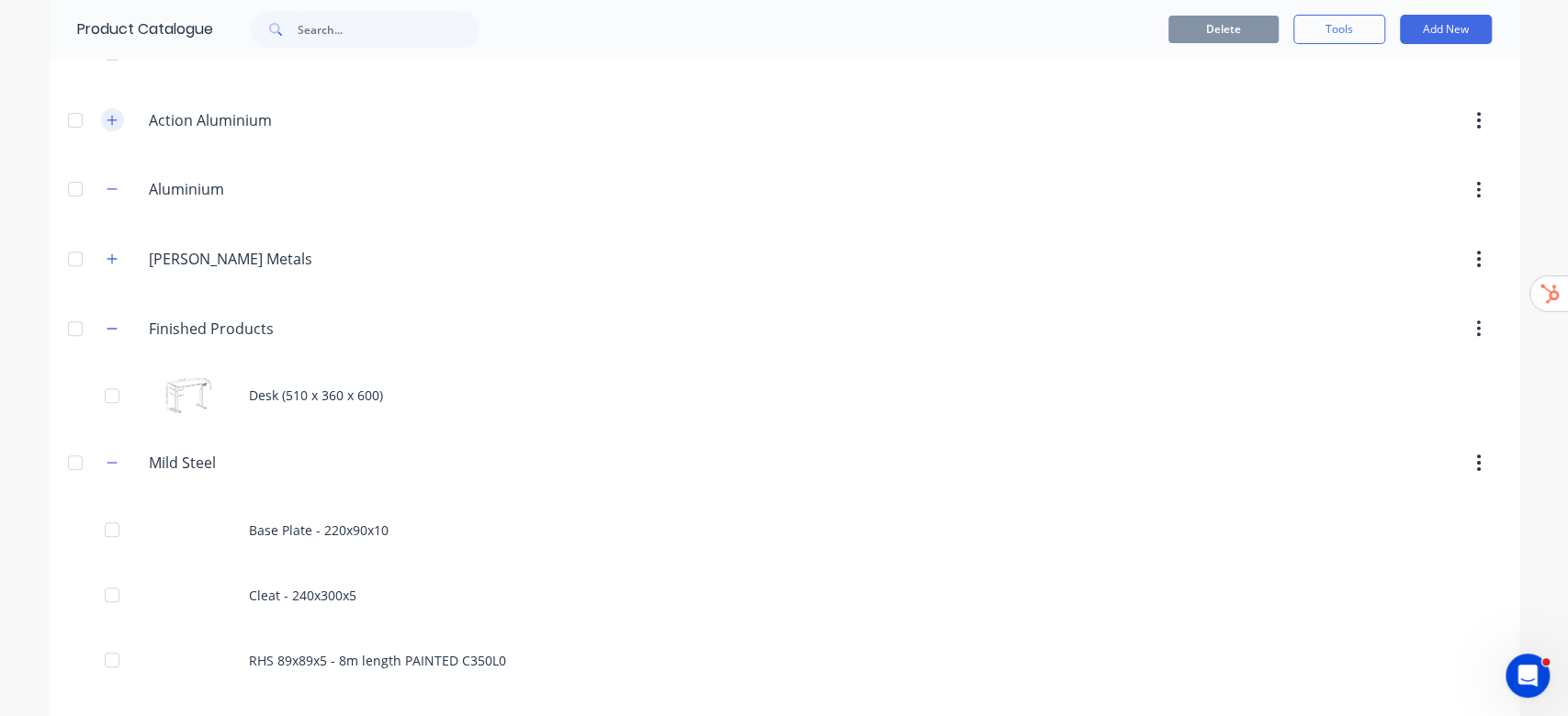
click at [101, 125] on button "button" at bounding box center [112, 119] width 23 height 23
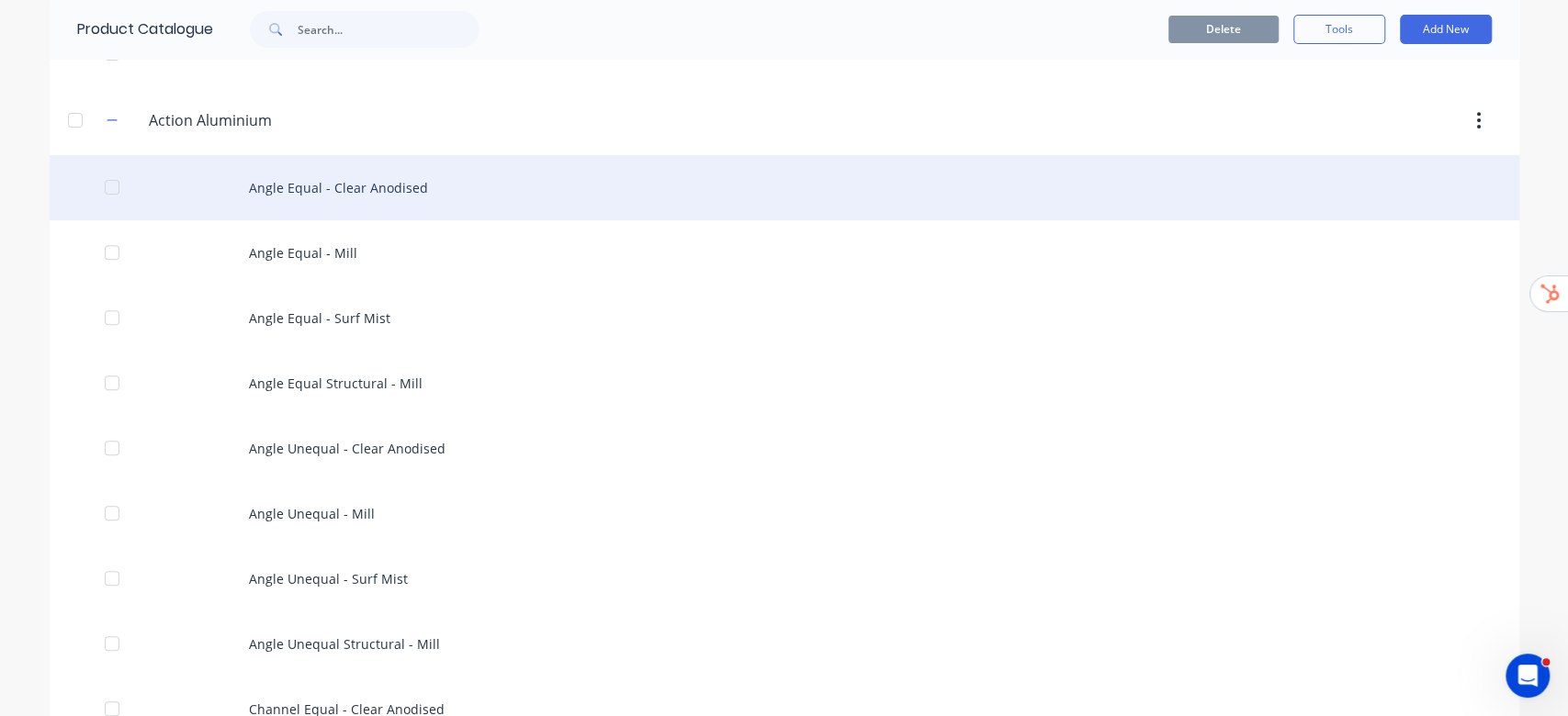
click at [346, 189] on div "Angle Equal - Clear Anodised" at bounding box center [784, 188] width 1469 height 65
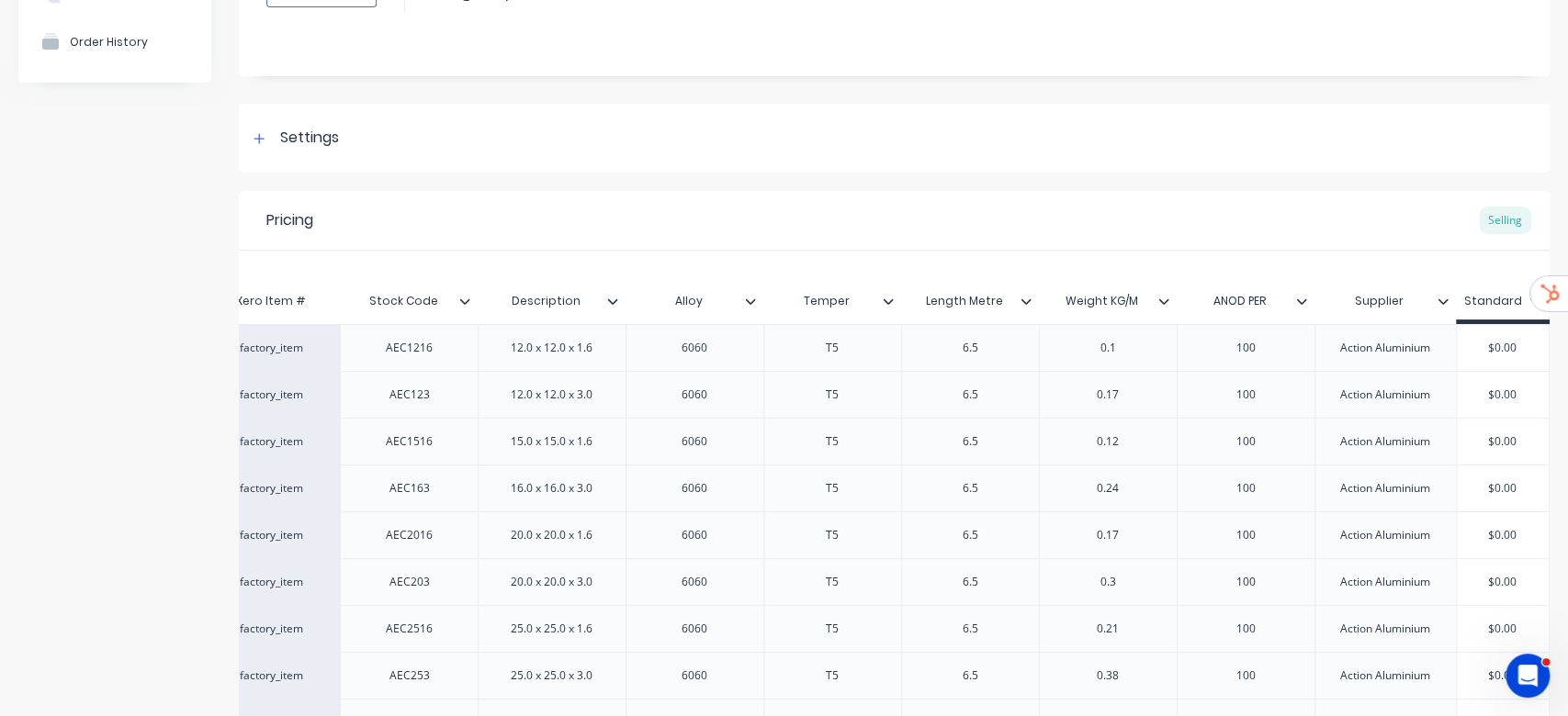
scroll to position [18, 0]
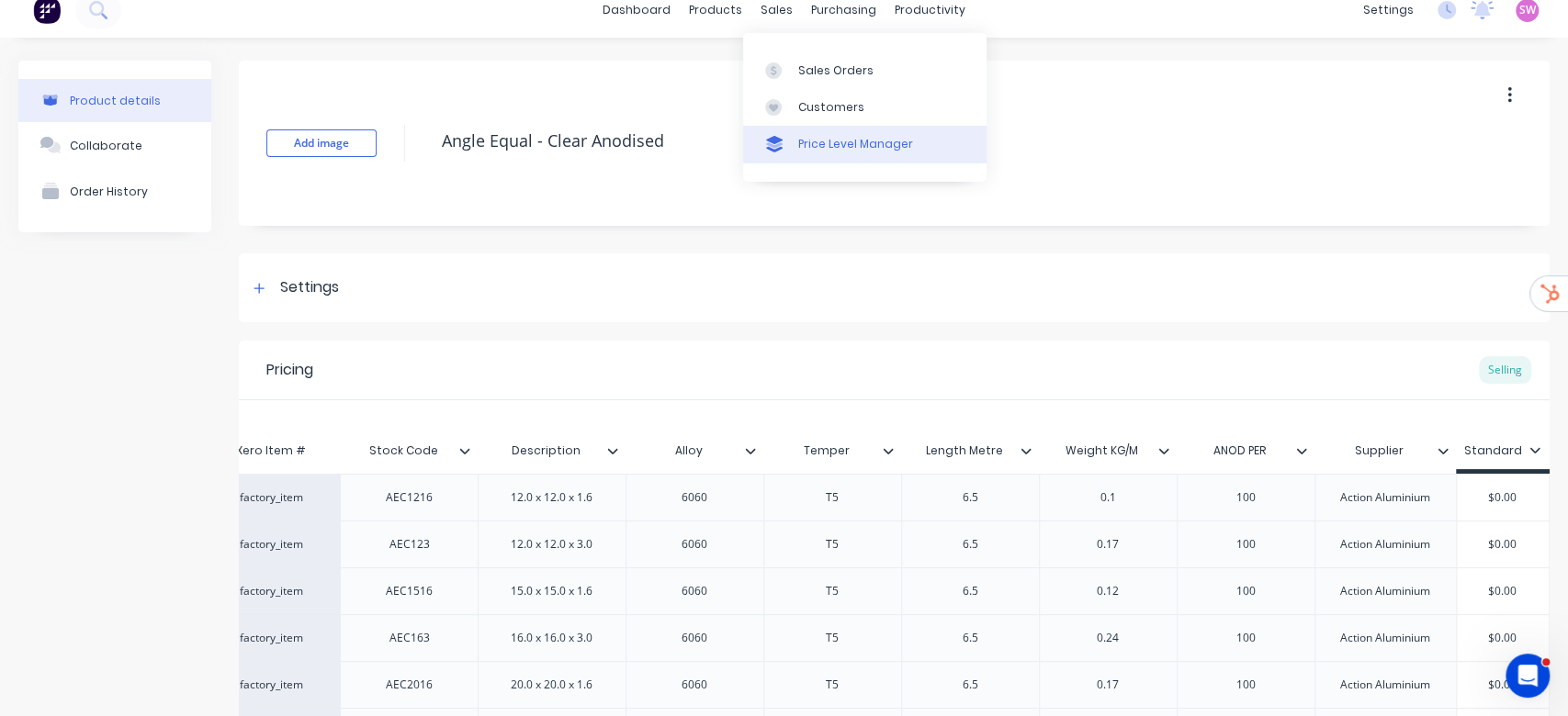
click at [825, 134] on link "Price Level Manager" at bounding box center [865, 143] width 243 height 37
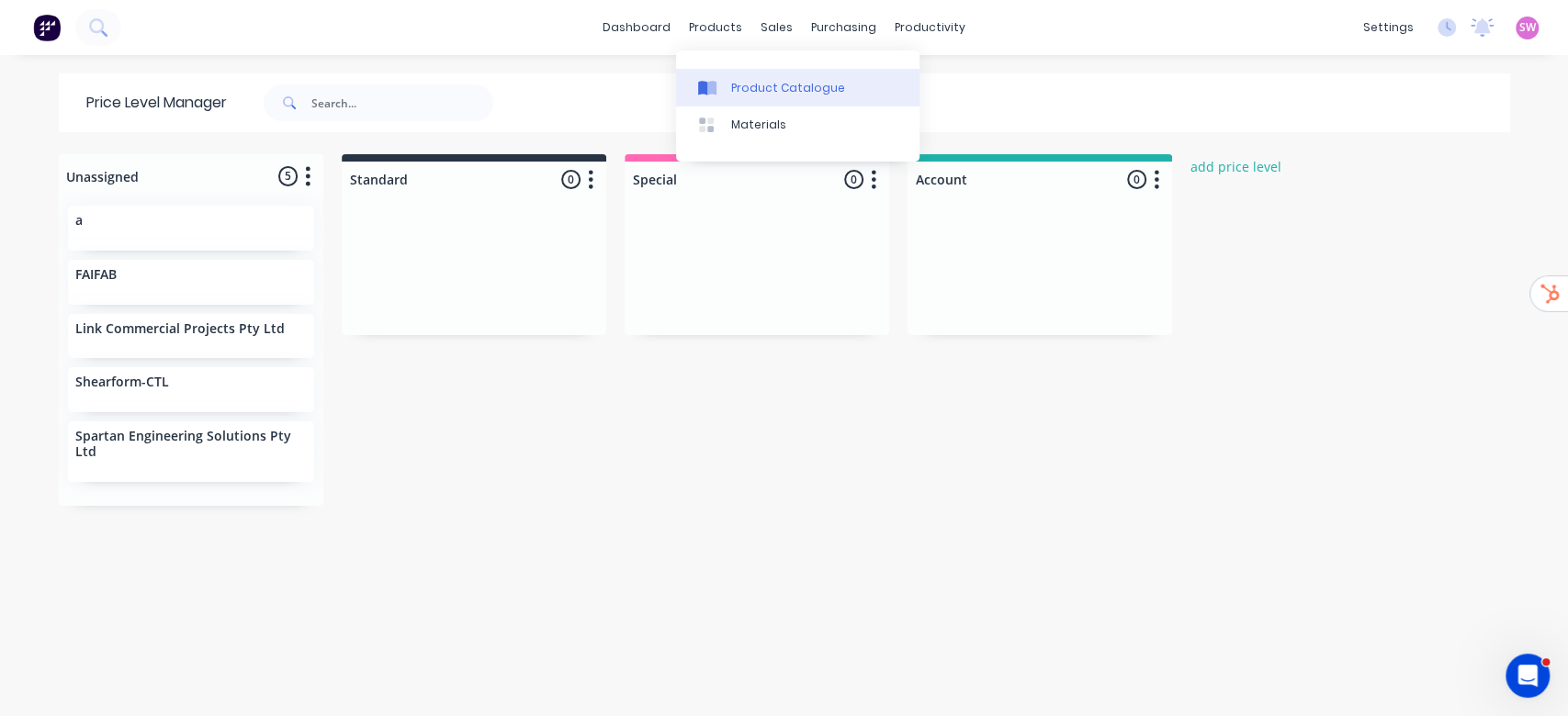
click at [741, 85] on div "Product Catalogue" at bounding box center [787, 88] width 114 height 17
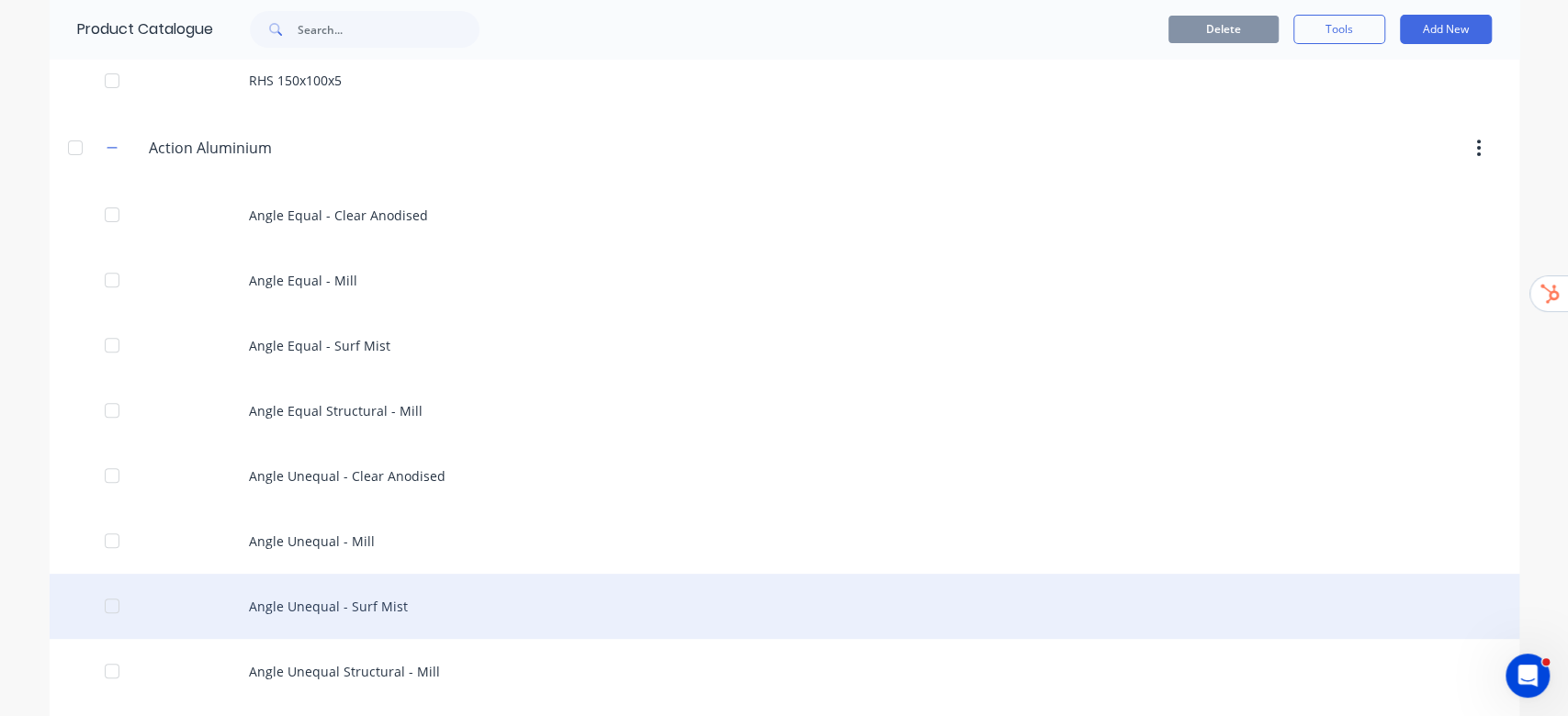
scroll to position [489, 0]
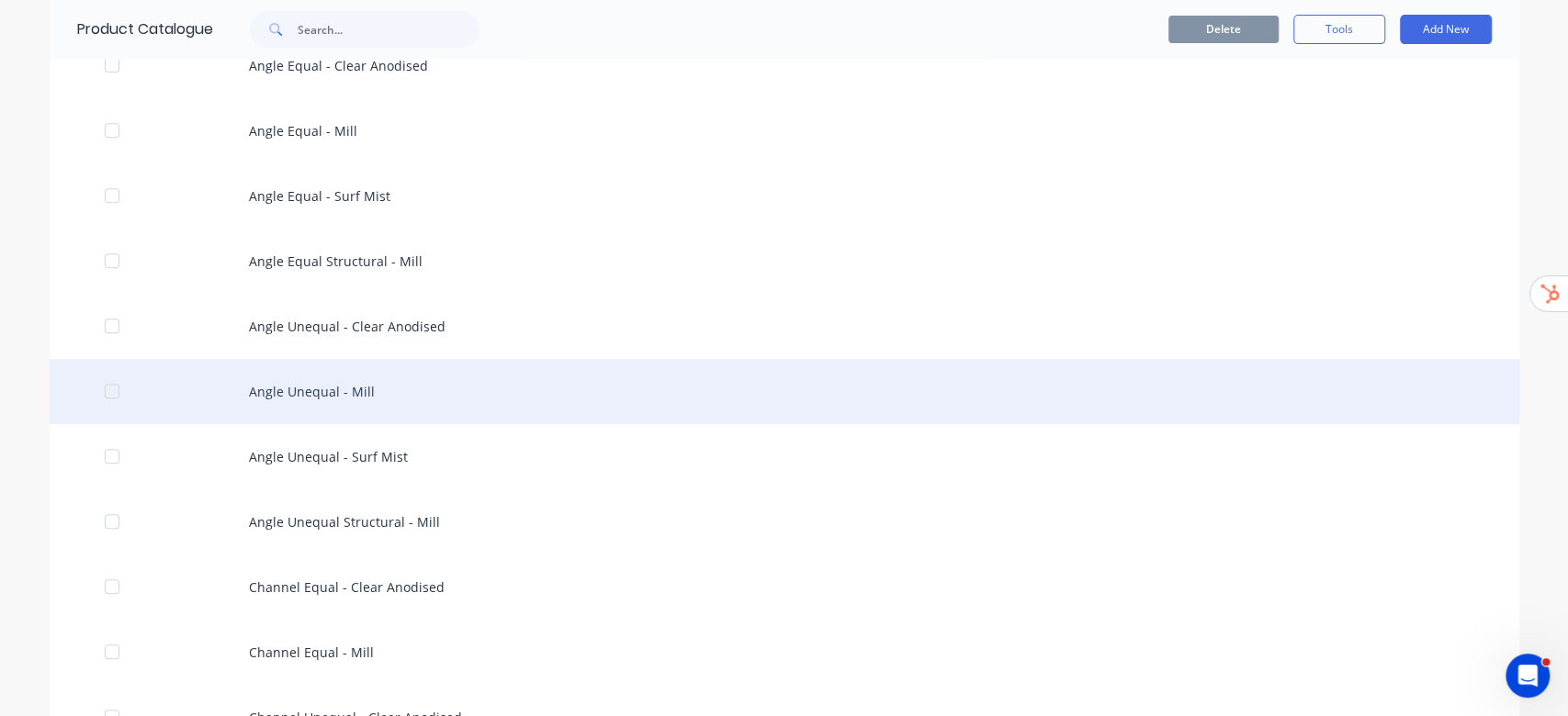
click at [345, 395] on div "Angle Unequal - Mill" at bounding box center [784, 391] width 1469 height 65
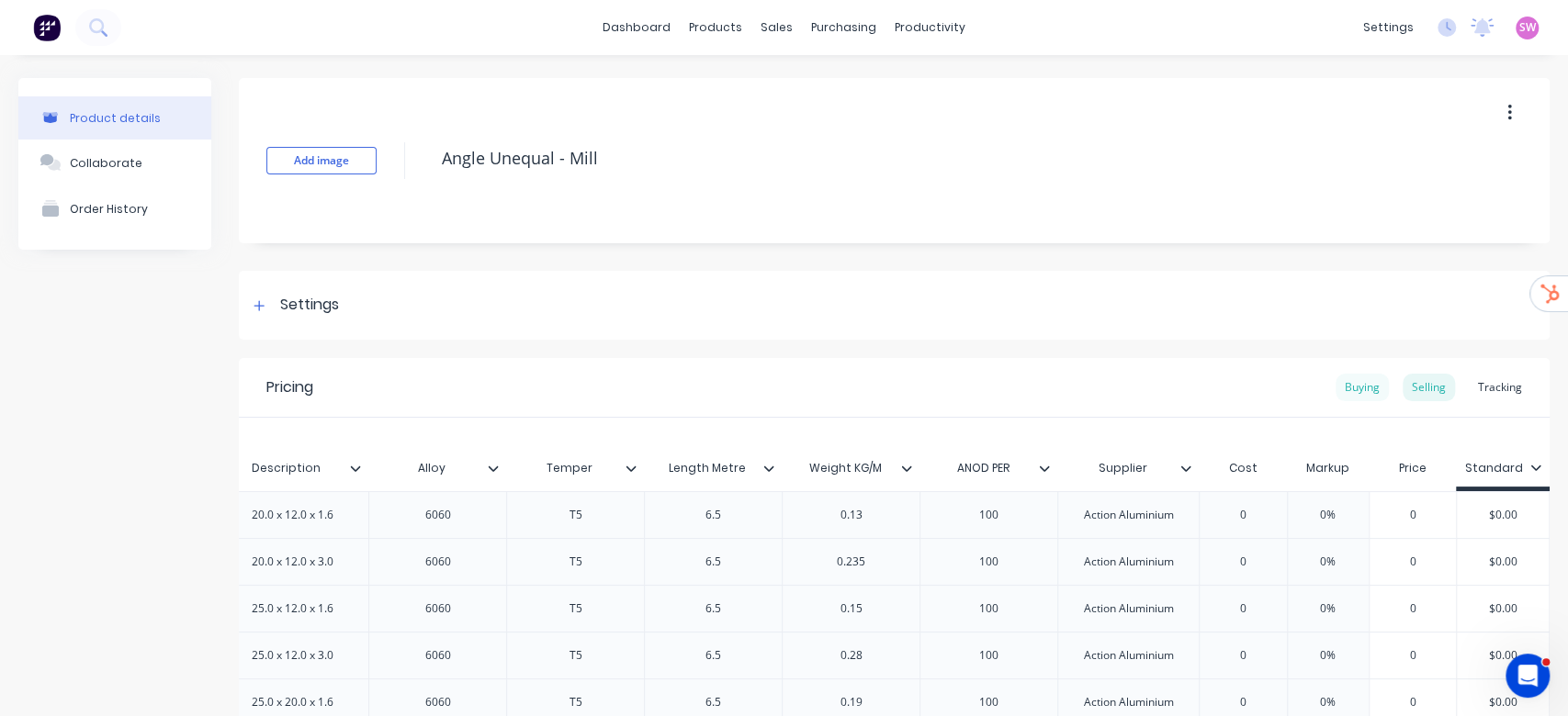
click at [1346, 391] on div "Buying" at bounding box center [1362, 387] width 53 height 28
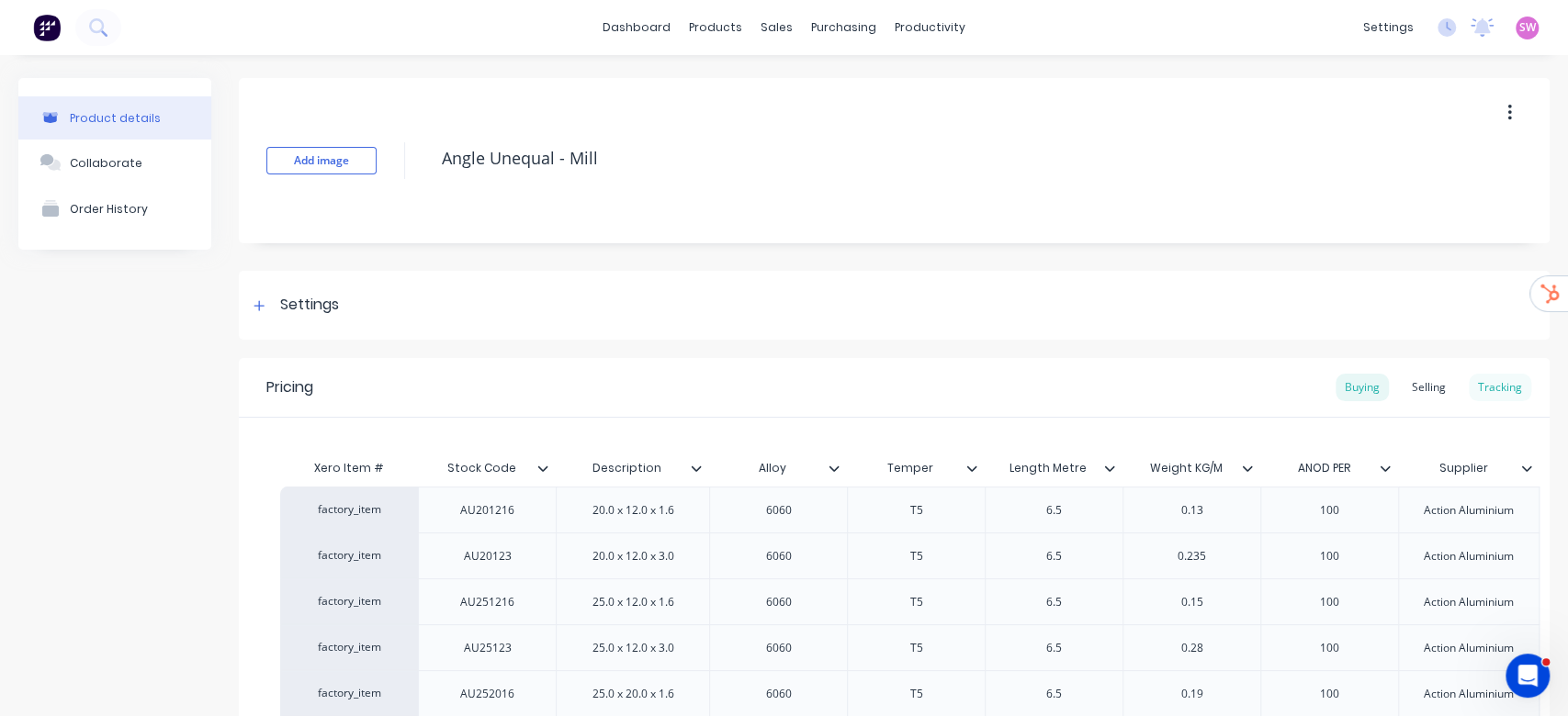
click at [1479, 373] on div "Tracking" at bounding box center [1499, 387] width 62 height 28
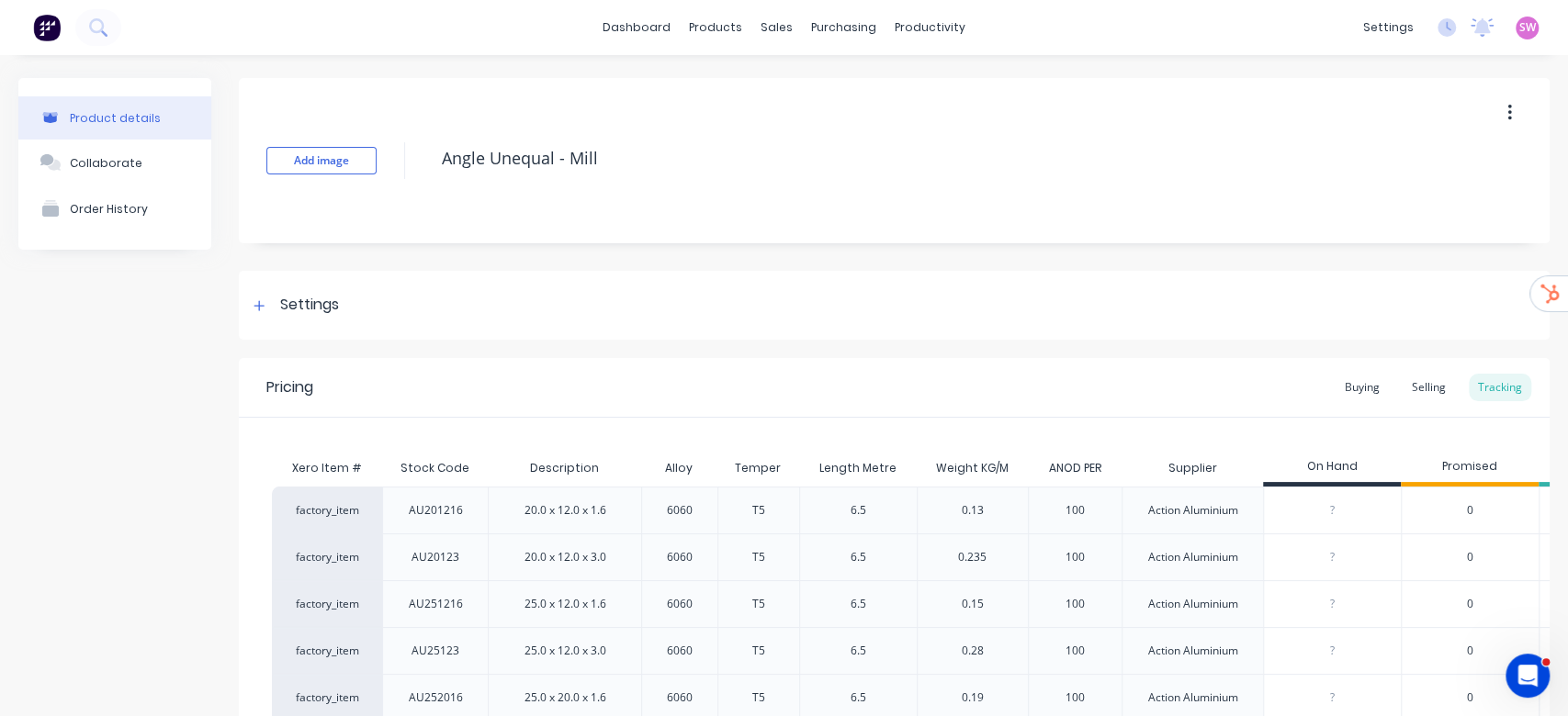
drag, startPoint x: 613, startPoint y: 3, endPoint x: 641, endPoint y: 47, distance: 52.2
click at [613, 3] on div "dashboard products sales purchasing productivity dashboard products Product Cat…" at bounding box center [784, 28] width 1568 height 55
click at [654, 26] on link "dashboard" at bounding box center [635, 28] width 86 height 28
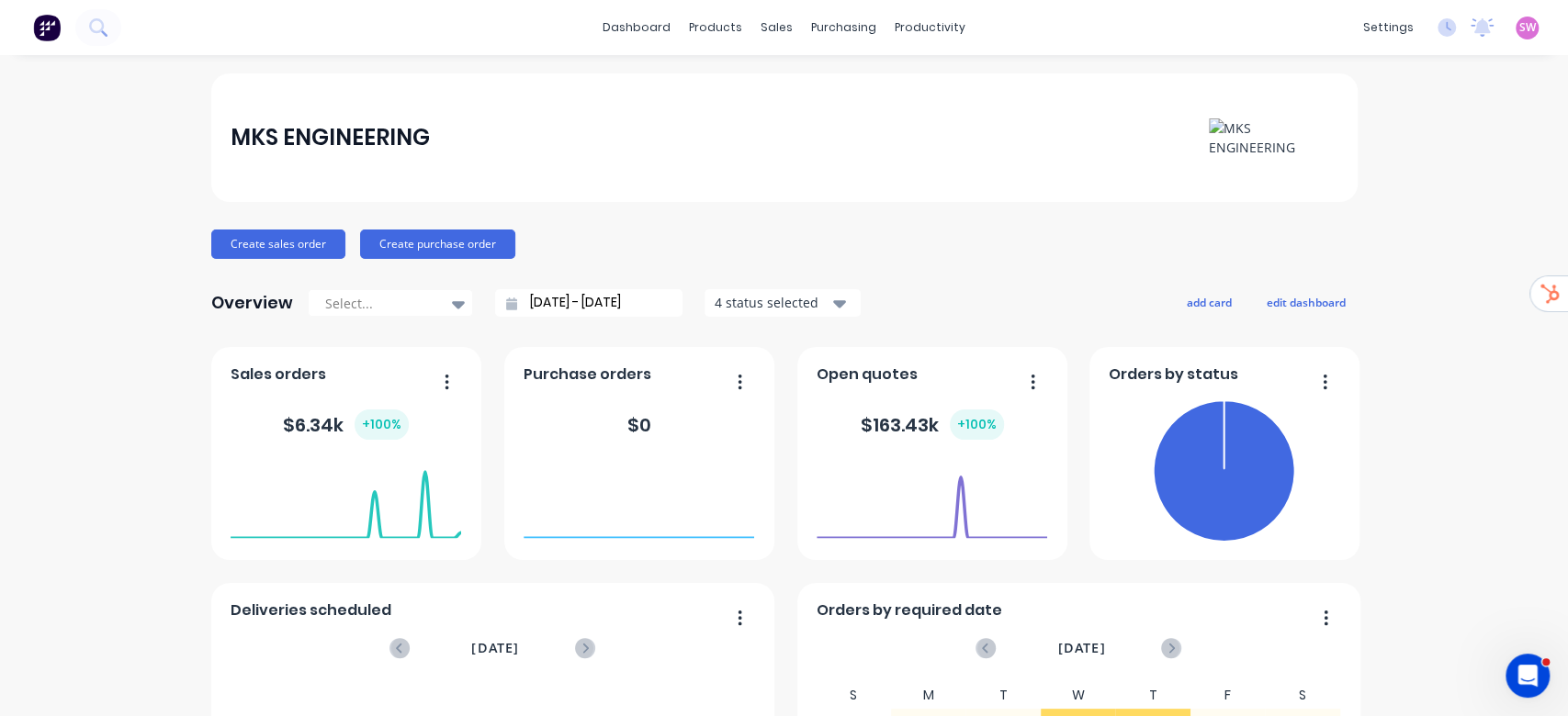
click at [1516, 39] on div "SW MKS ENGINEERING Stuart Wheatley Administrator Profile Sign out" at bounding box center [1527, 28] width 23 height 23
click at [1519, 23] on span "SW" at bounding box center [1527, 28] width 17 height 17
click at [1390, 241] on button "Sign out" at bounding box center [1413, 230] width 243 height 37
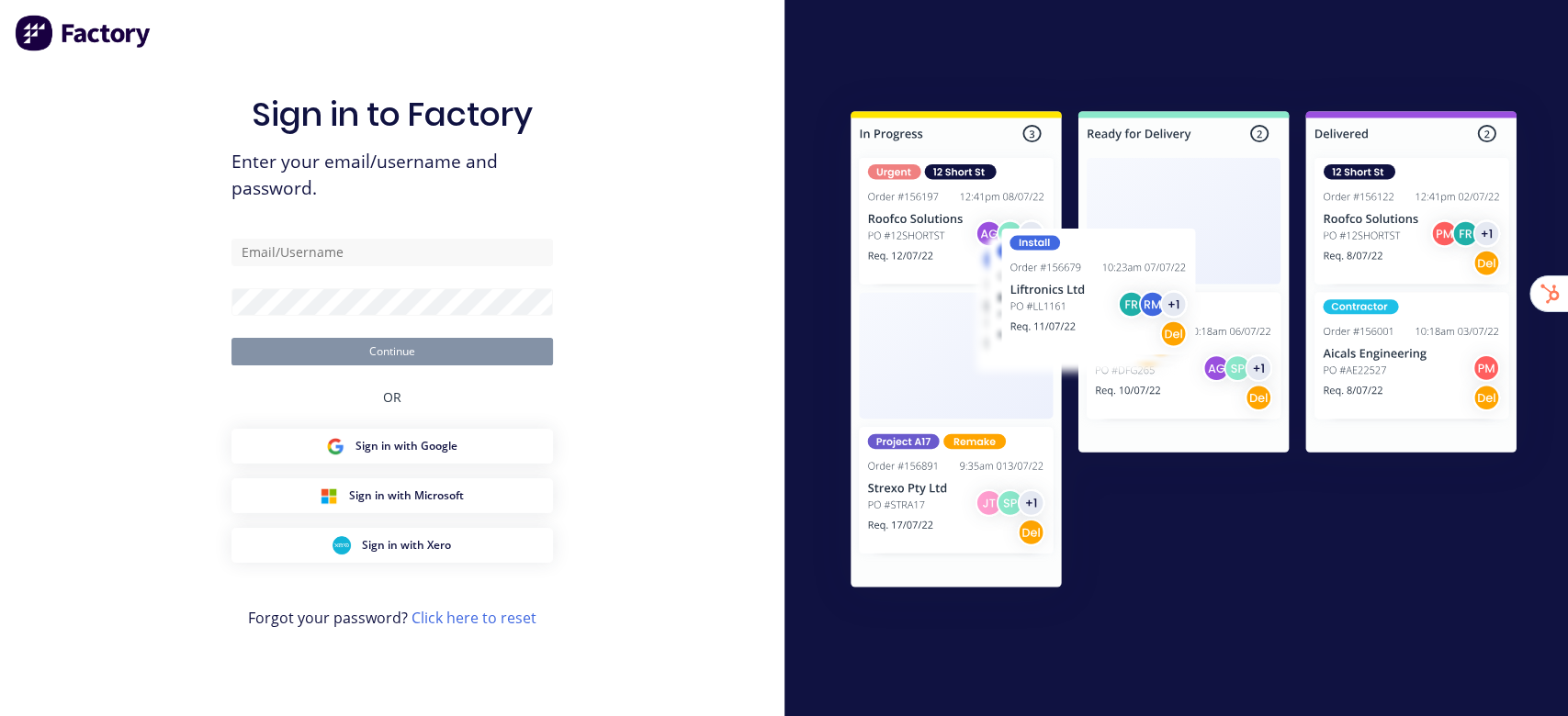
type input "[EMAIL_ADDRESS][DOMAIN_NAME]"
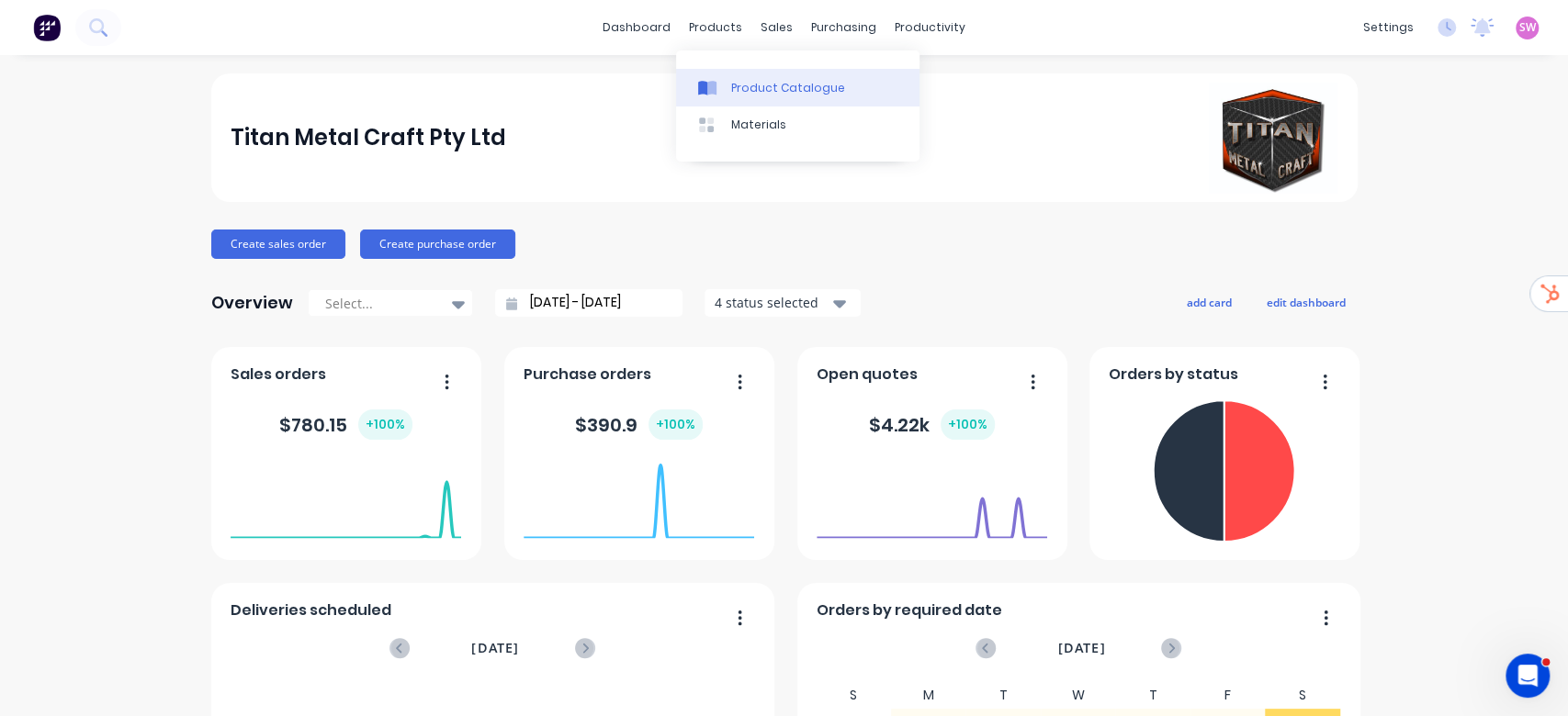
click at [775, 85] on div "Product Catalogue" at bounding box center [787, 88] width 114 height 17
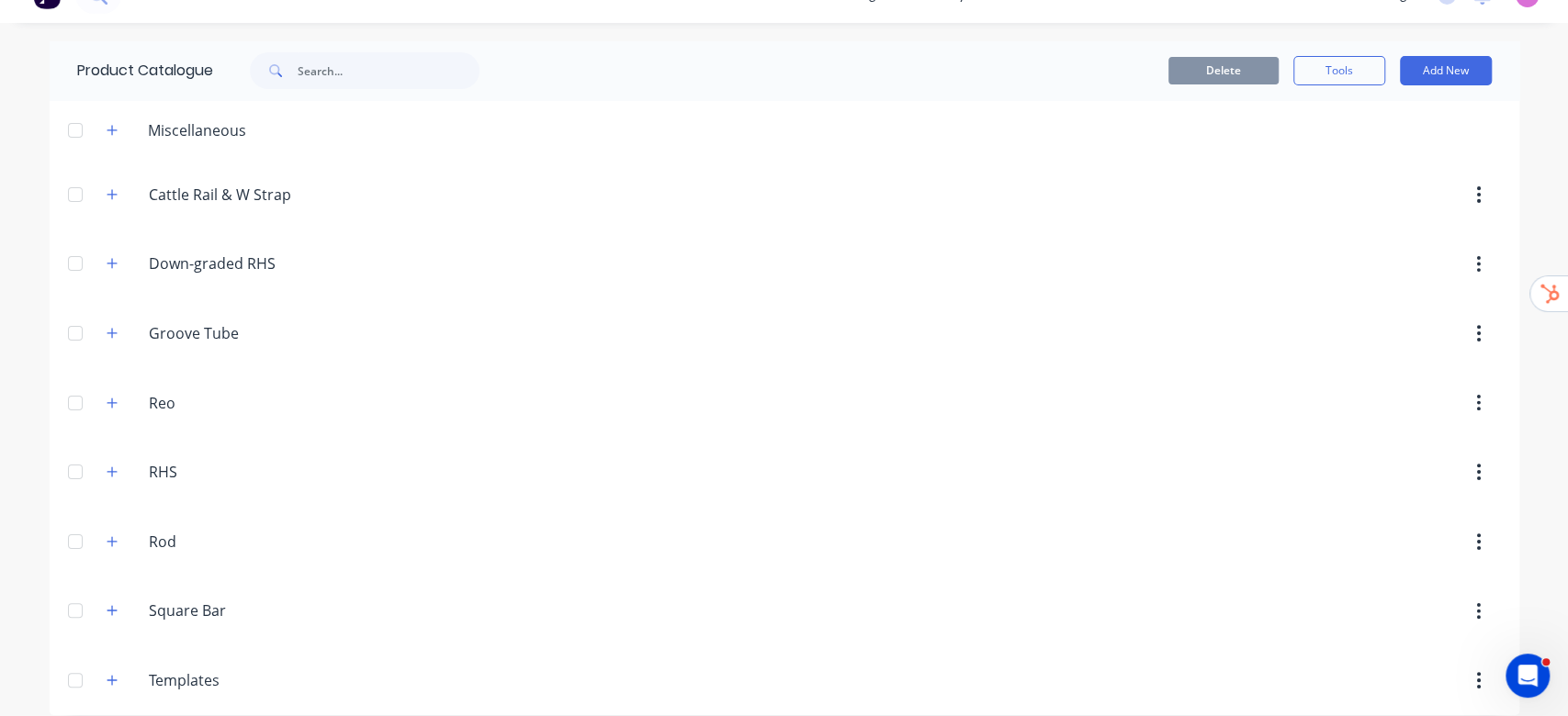
scroll to position [46, 0]
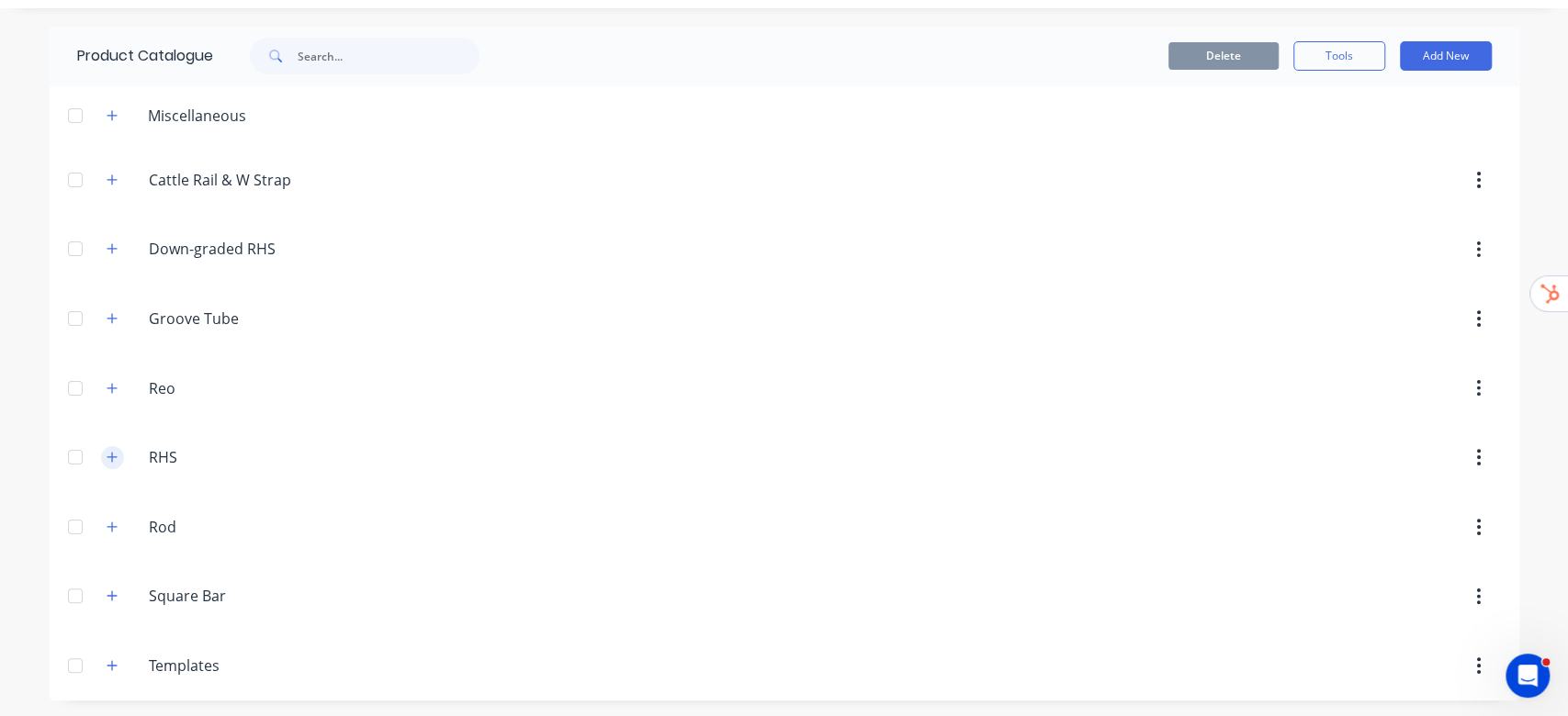
click at [107, 452] on icon "button" at bounding box center [112, 456] width 10 height 10
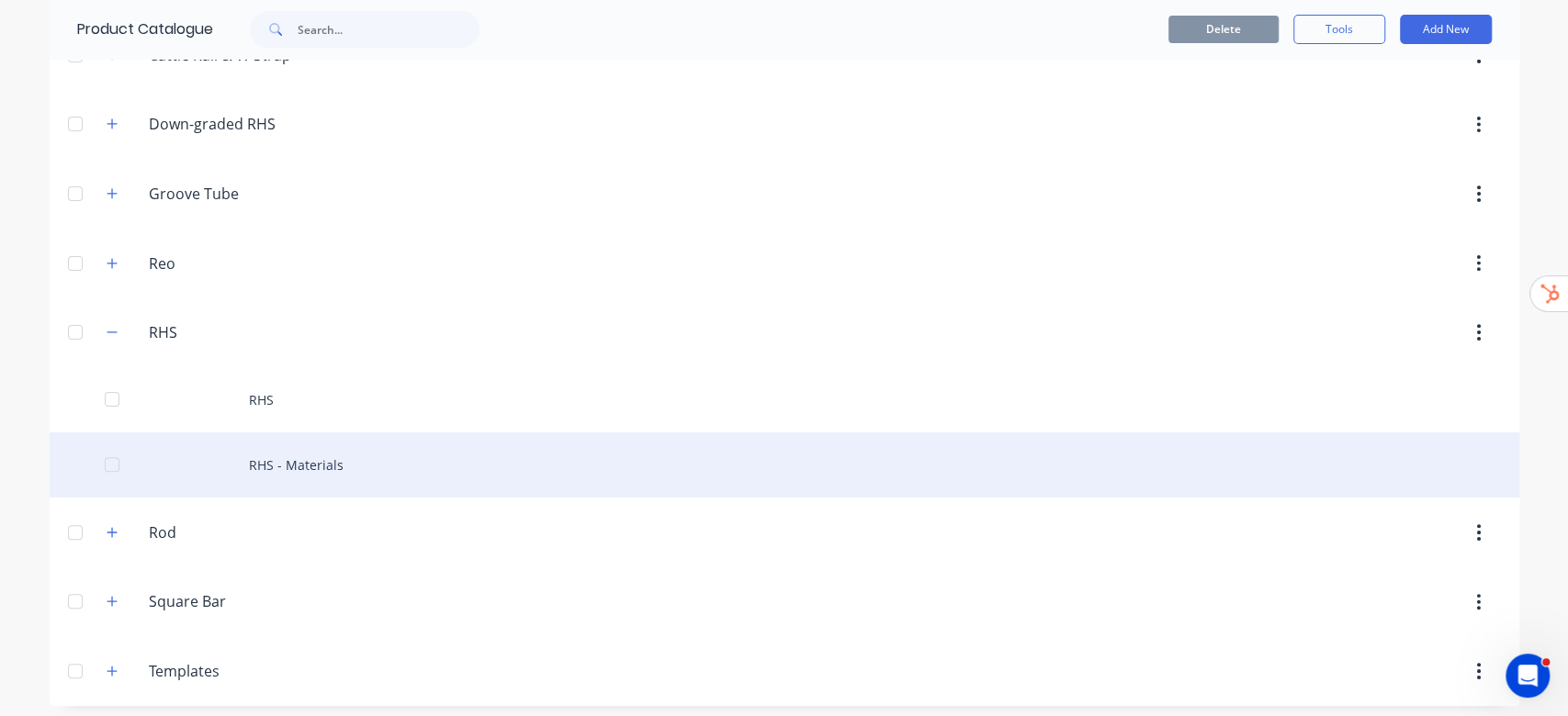
scroll to position [177, 0]
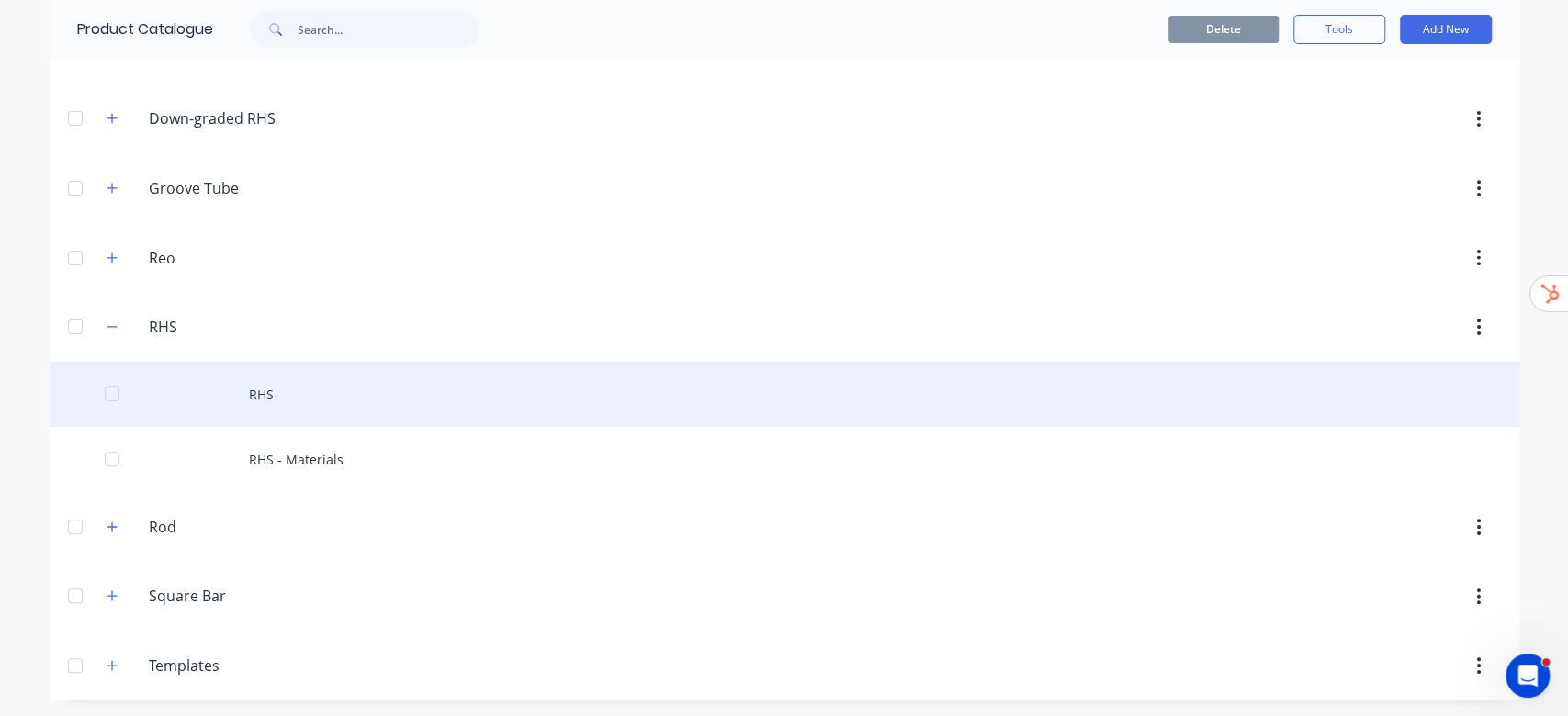
click at [275, 397] on div "RHS" at bounding box center [784, 394] width 1469 height 65
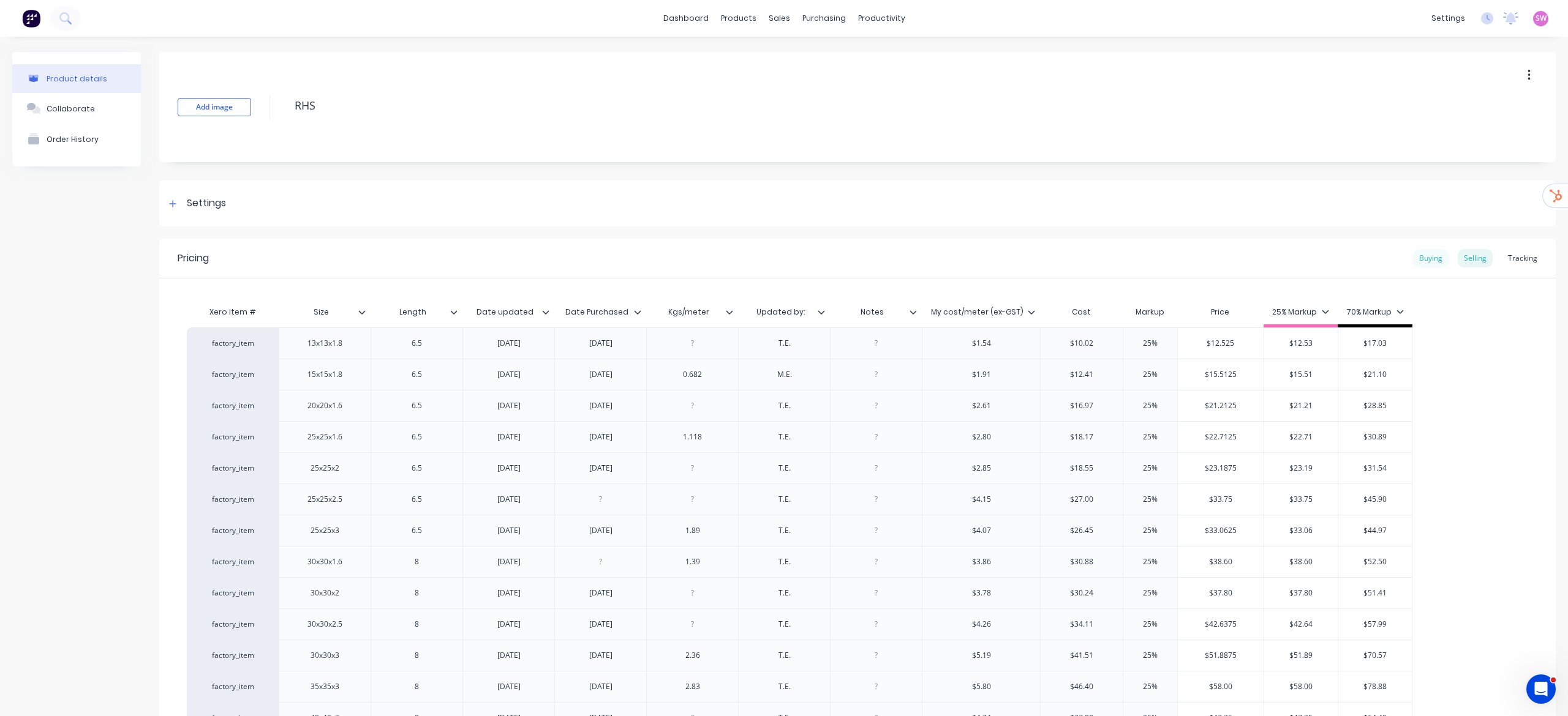
click at [1045, 262] on div "Buying" at bounding box center [1431, 258] width 36 height 18
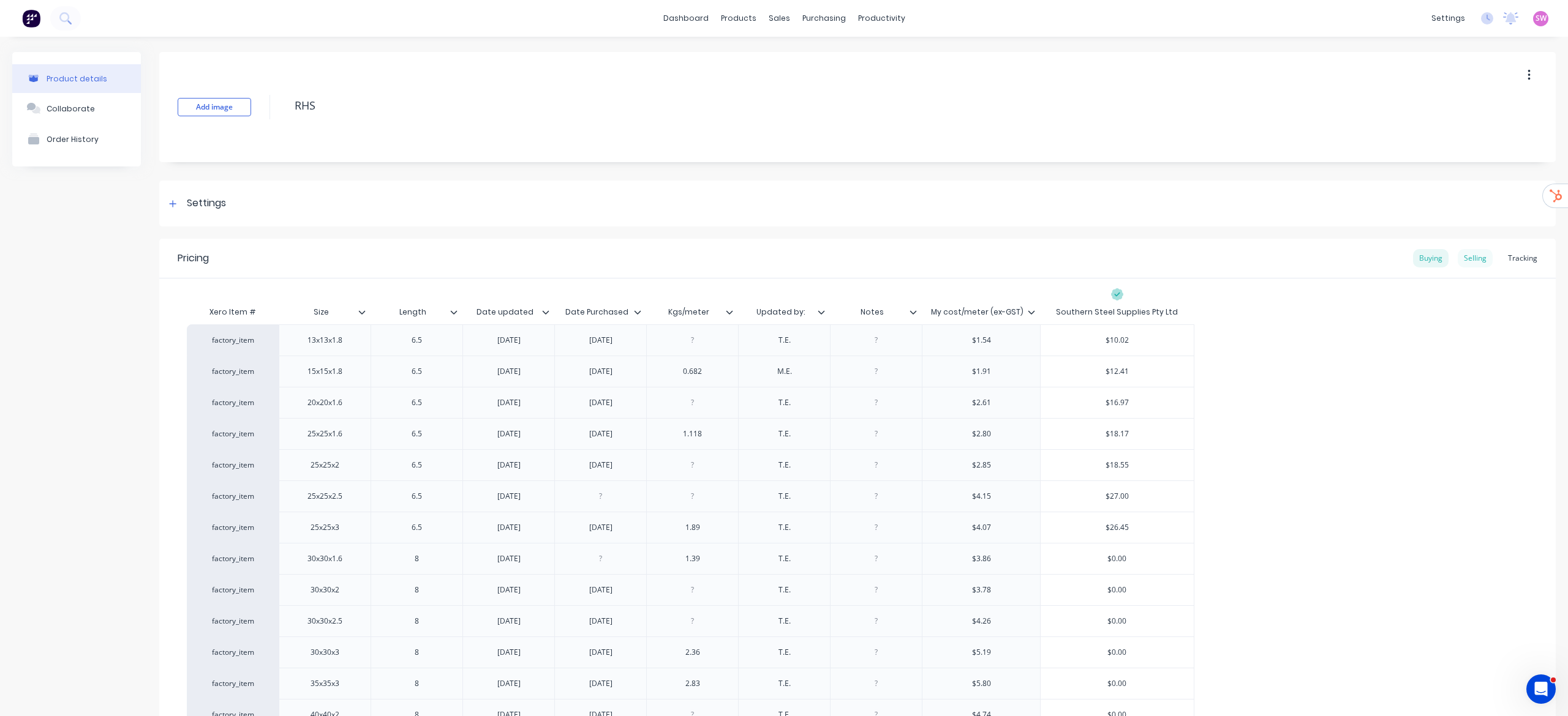
click at [1045, 260] on div "Selling" at bounding box center [1475, 258] width 35 height 18
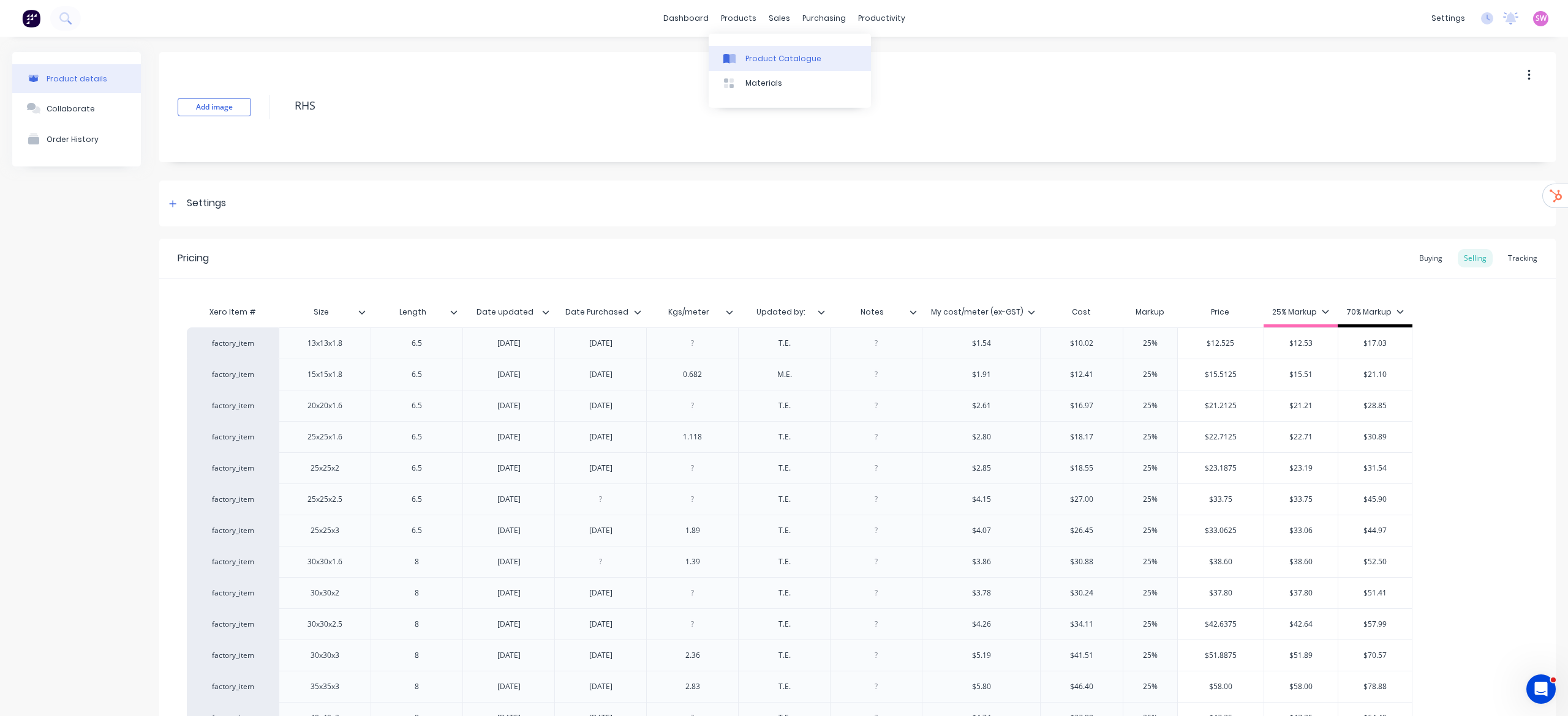
click at [773, 57] on div "Product Catalogue" at bounding box center [783, 59] width 76 height 11
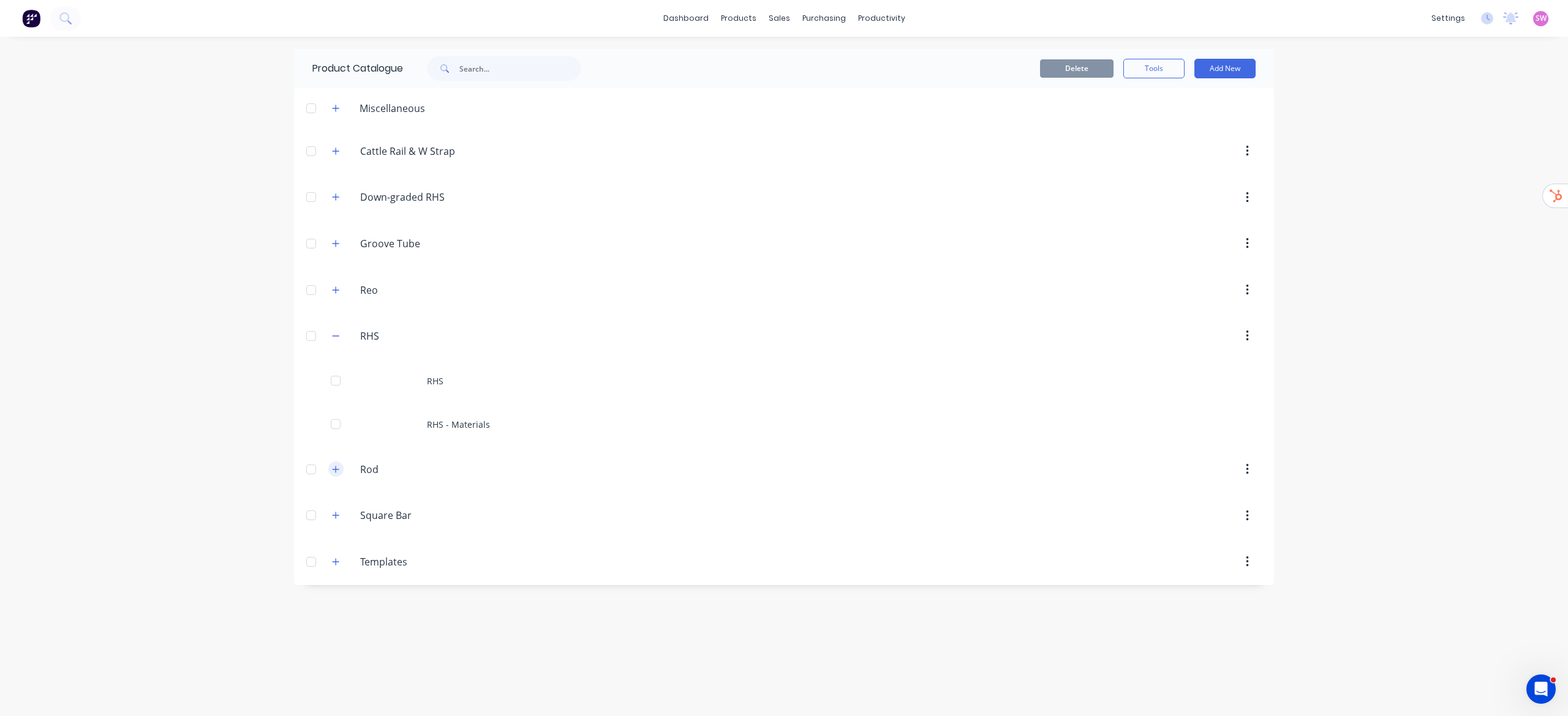
click at [339, 474] on icon "button" at bounding box center [335, 469] width 7 height 9
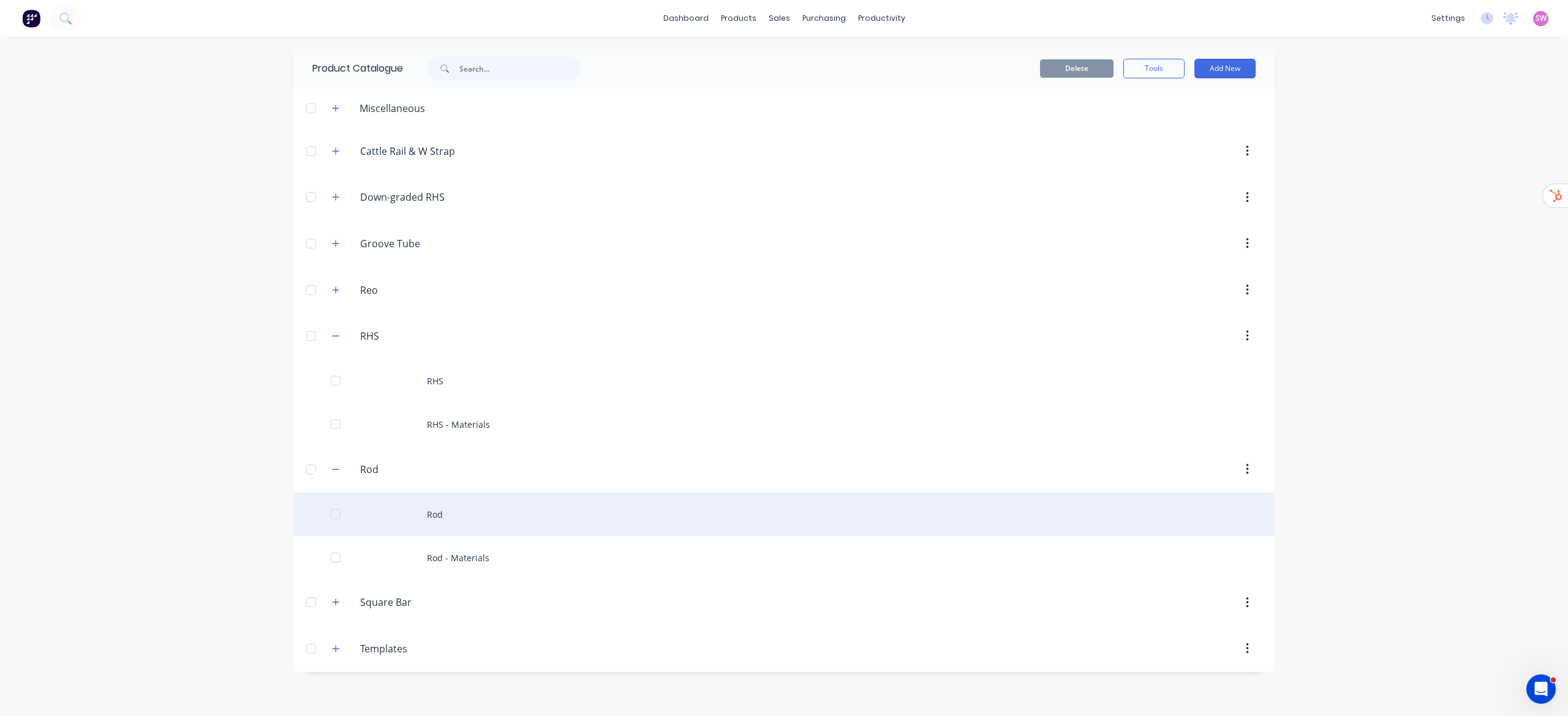
click at [456, 477] on div "Rod" at bounding box center [784, 514] width 980 height 43
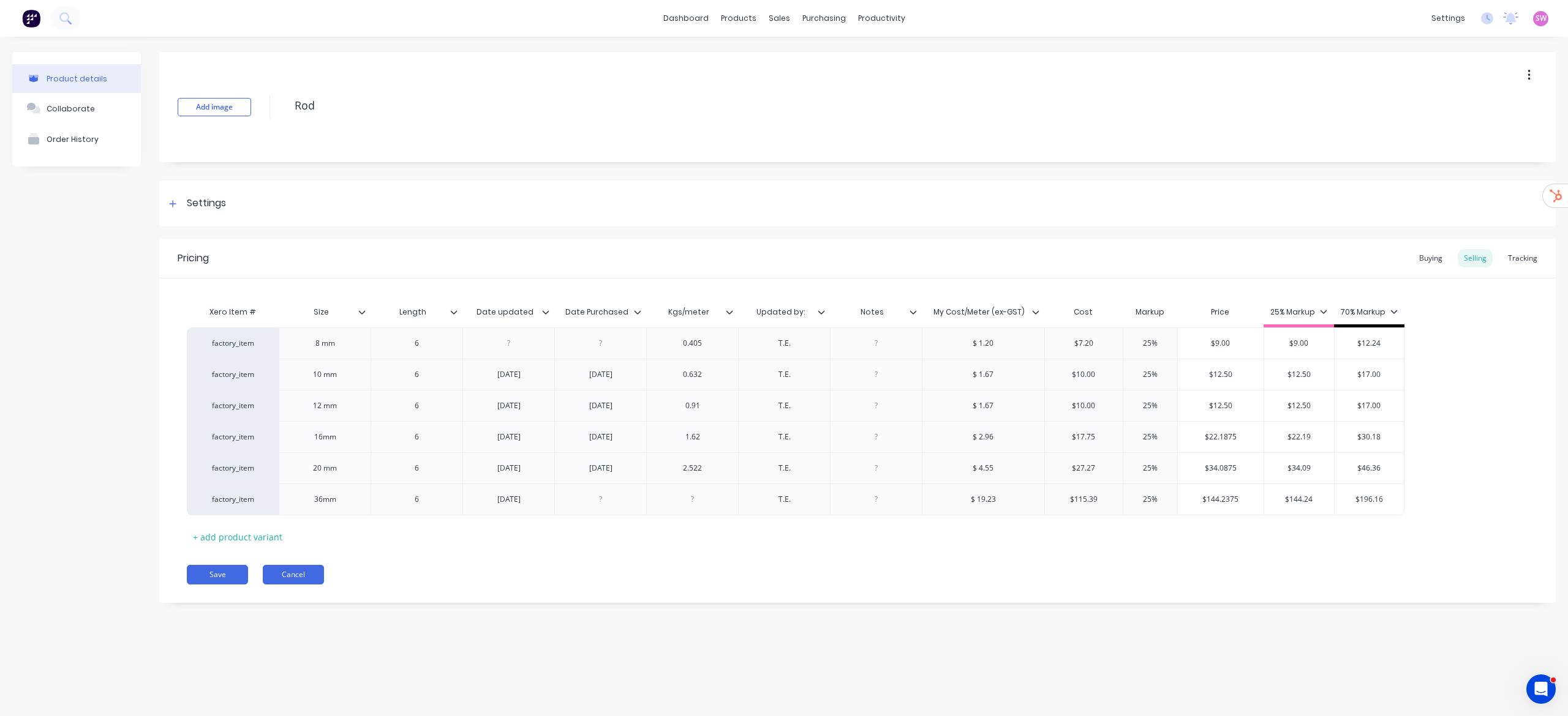
click at [307, 477] on button "Cancel" at bounding box center [293, 575] width 61 height 20
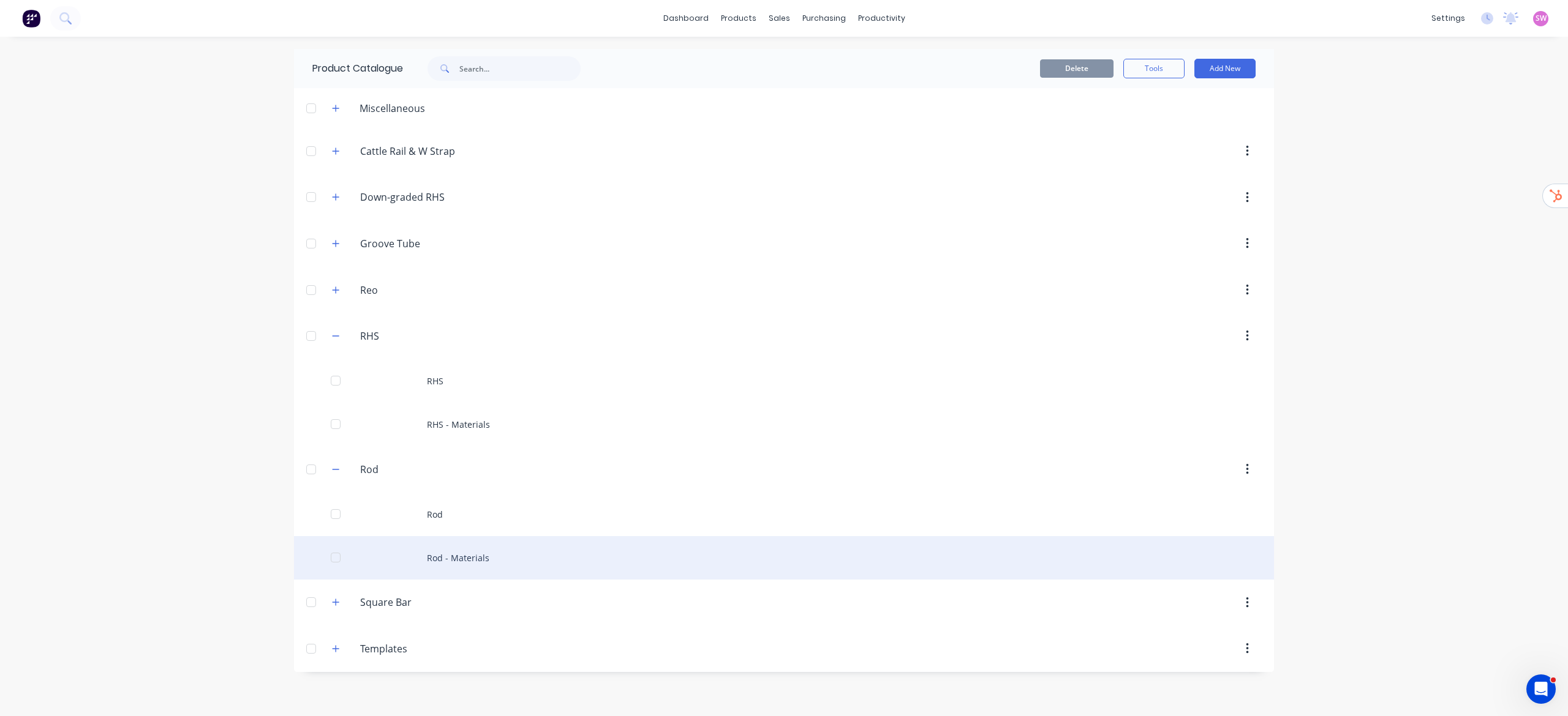
click at [428, 477] on div "Rod - Materials" at bounding box center [784, 558] width 980 height 43
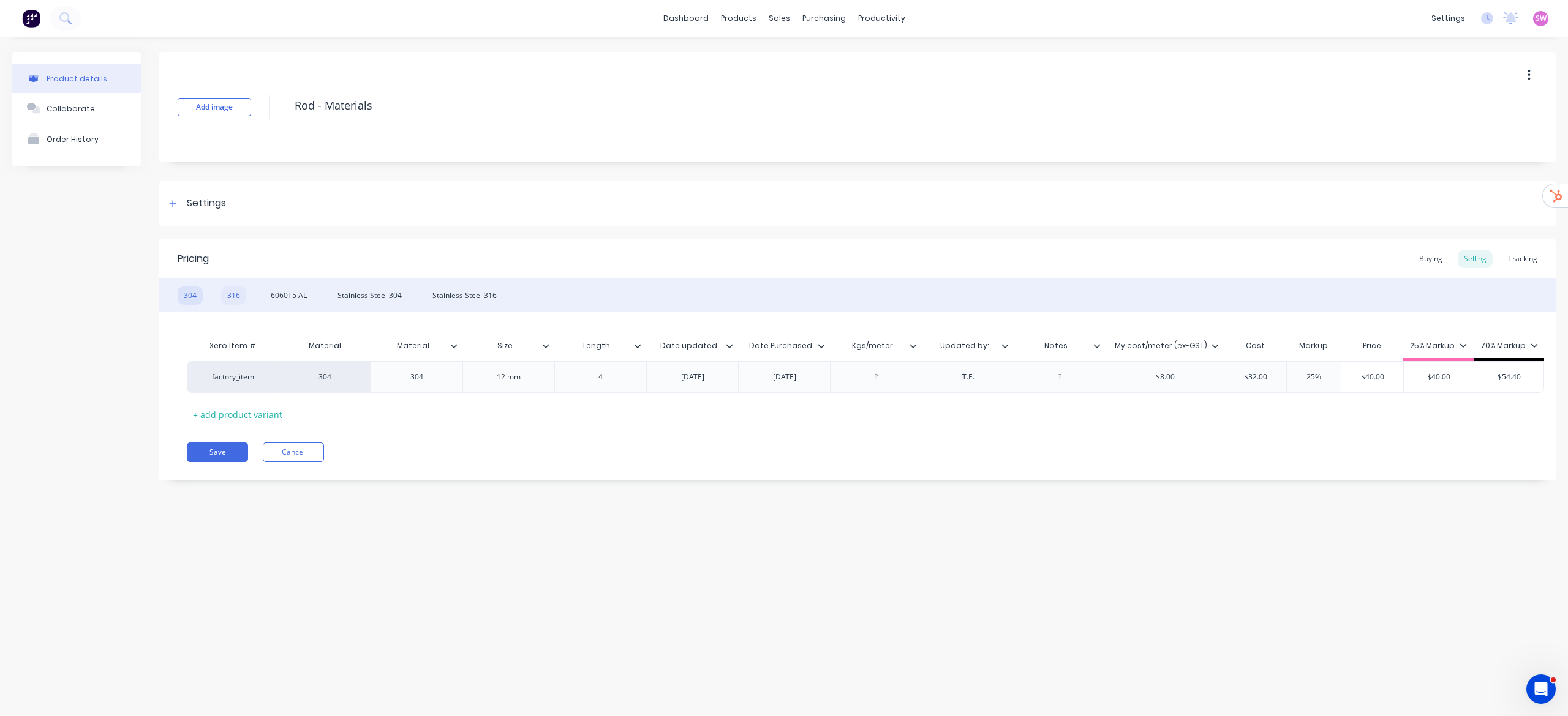
click at [241, 292] on div "316" at bounding box center [234, 296] width 25 height 18
click at [279, 291] on div "6060T5 AL" at bounding box center [289, 296] width 48 height 18
click at [393, 296] on div "Stainless Steel 304" at bounding box center [370, 296] width 76 height 18
click at [471, 294] on div "Stainless Steel 316" at bounding box center [465, 296] width 76 height 18
click at [535, 477] on div "Product details Collaborate Order History Add image Rod - Materials Settings Pr…" at bounding box center [784, 364] width 1568 height 655
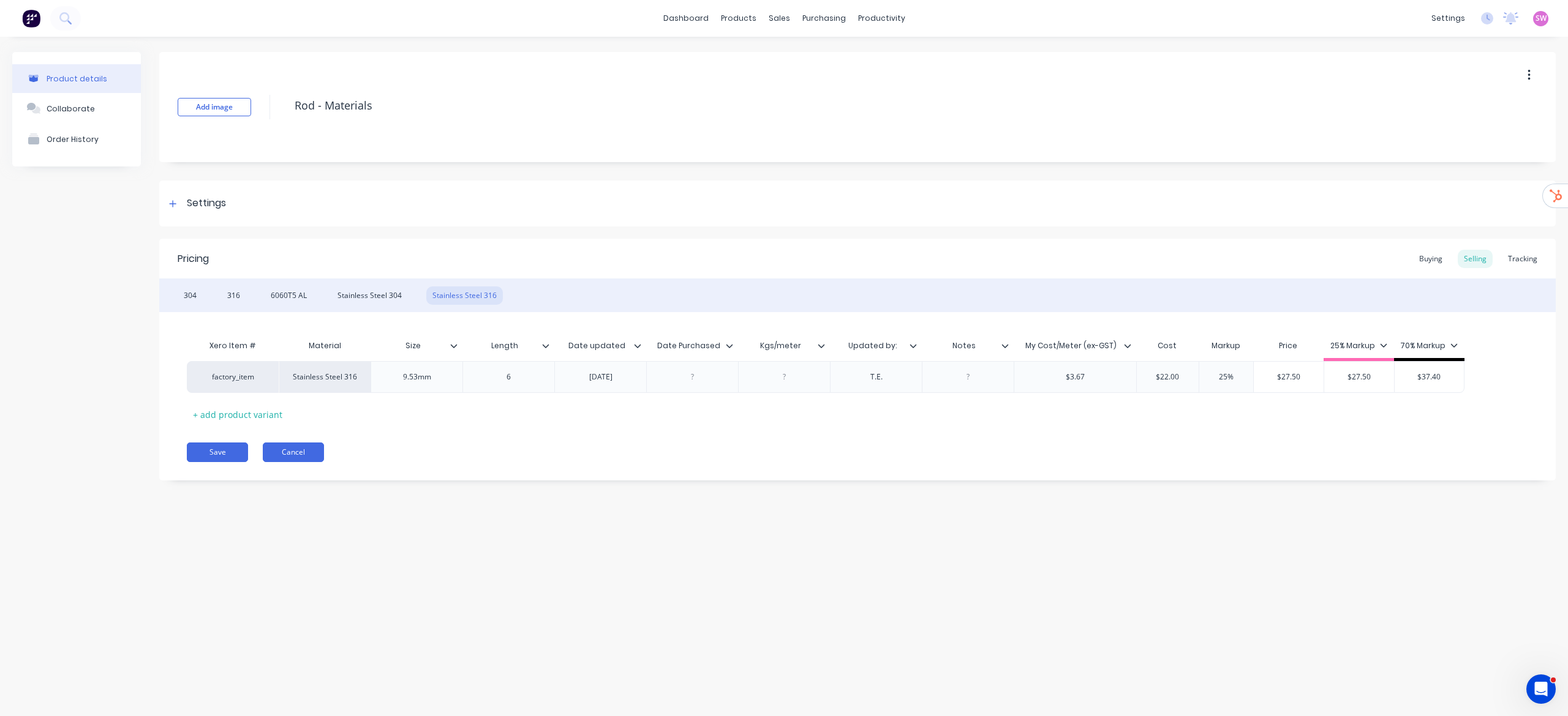
click at [305, 456] on button "Cancel" at bounding box center [293, 453] width 61 height 20
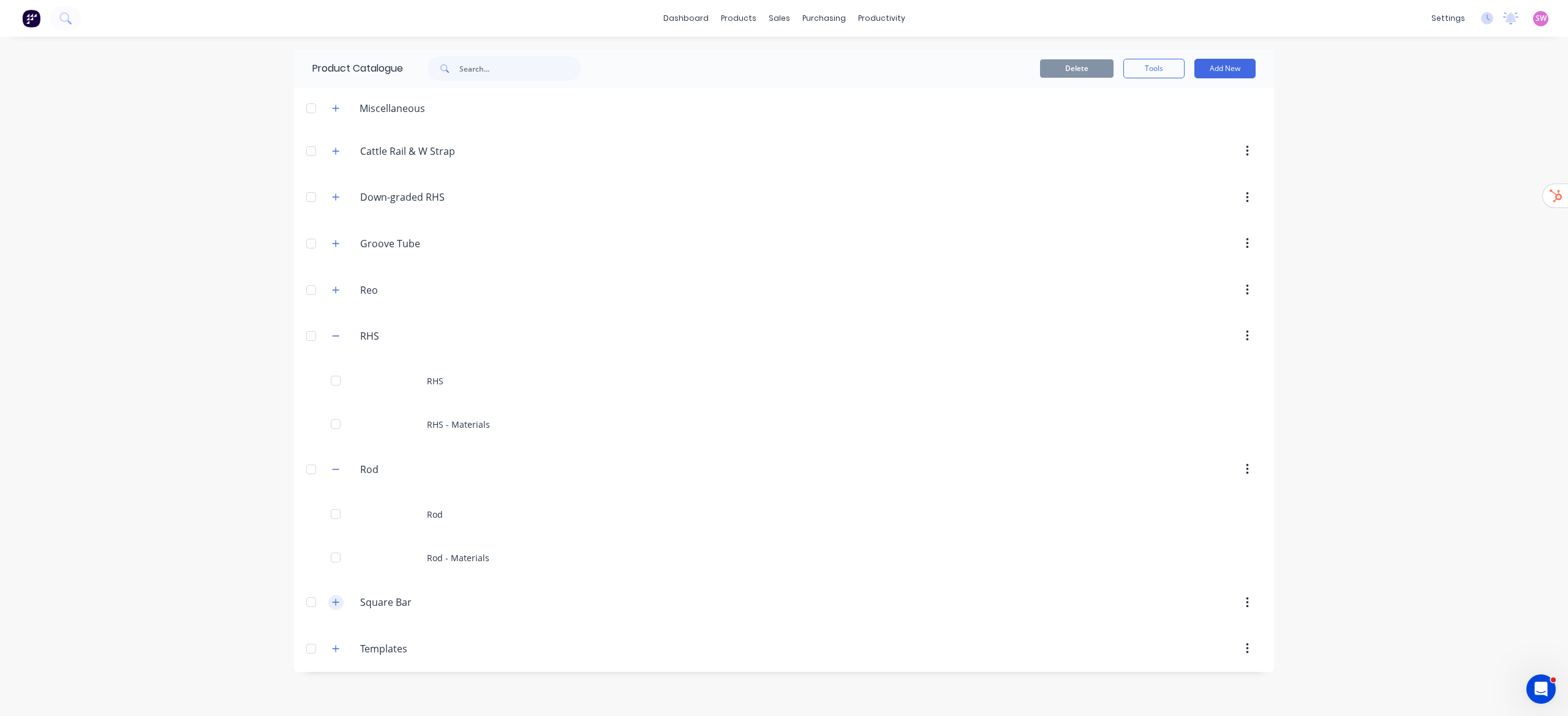
click at [338, 477] on icon "button" at bounding box center [335, 602] width 7 height 9
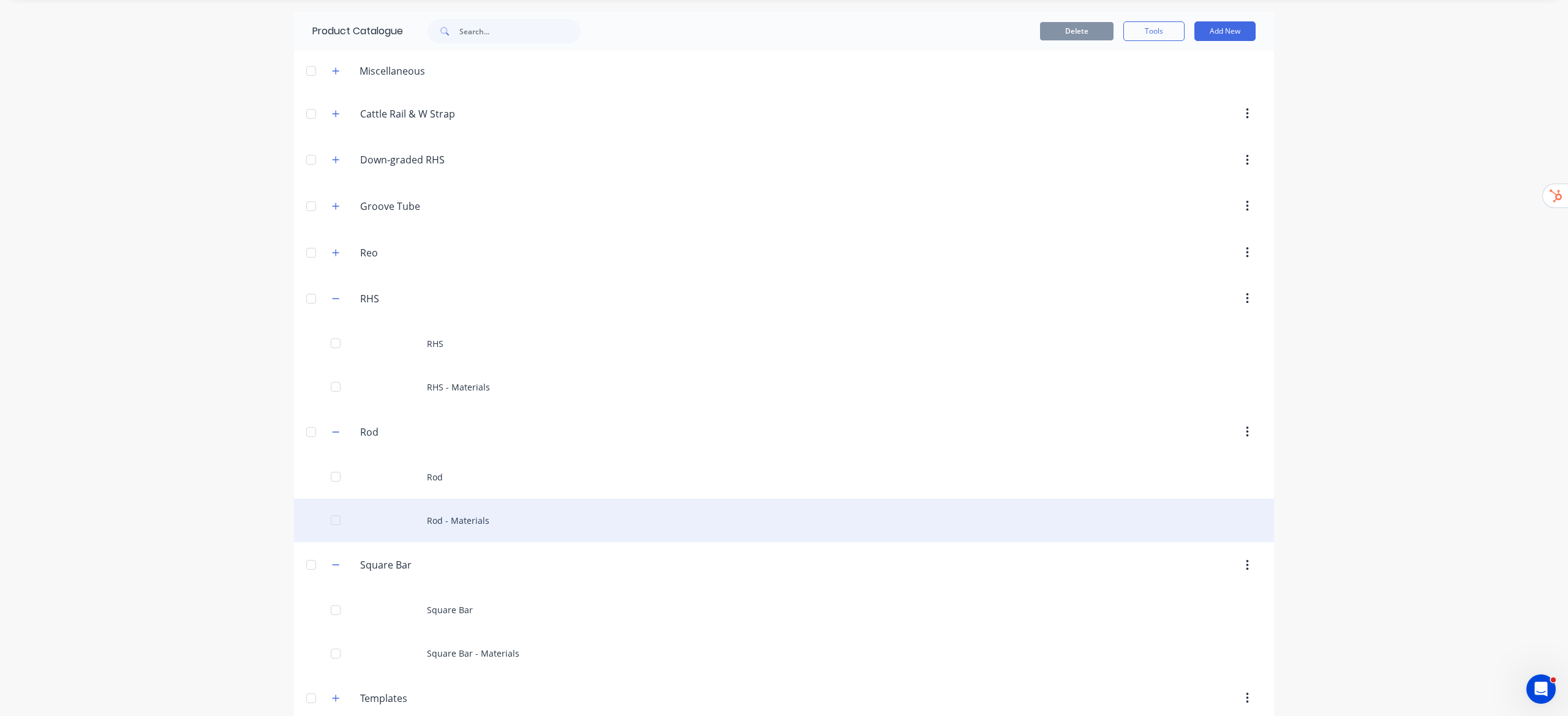
scroll to position [57, 0]
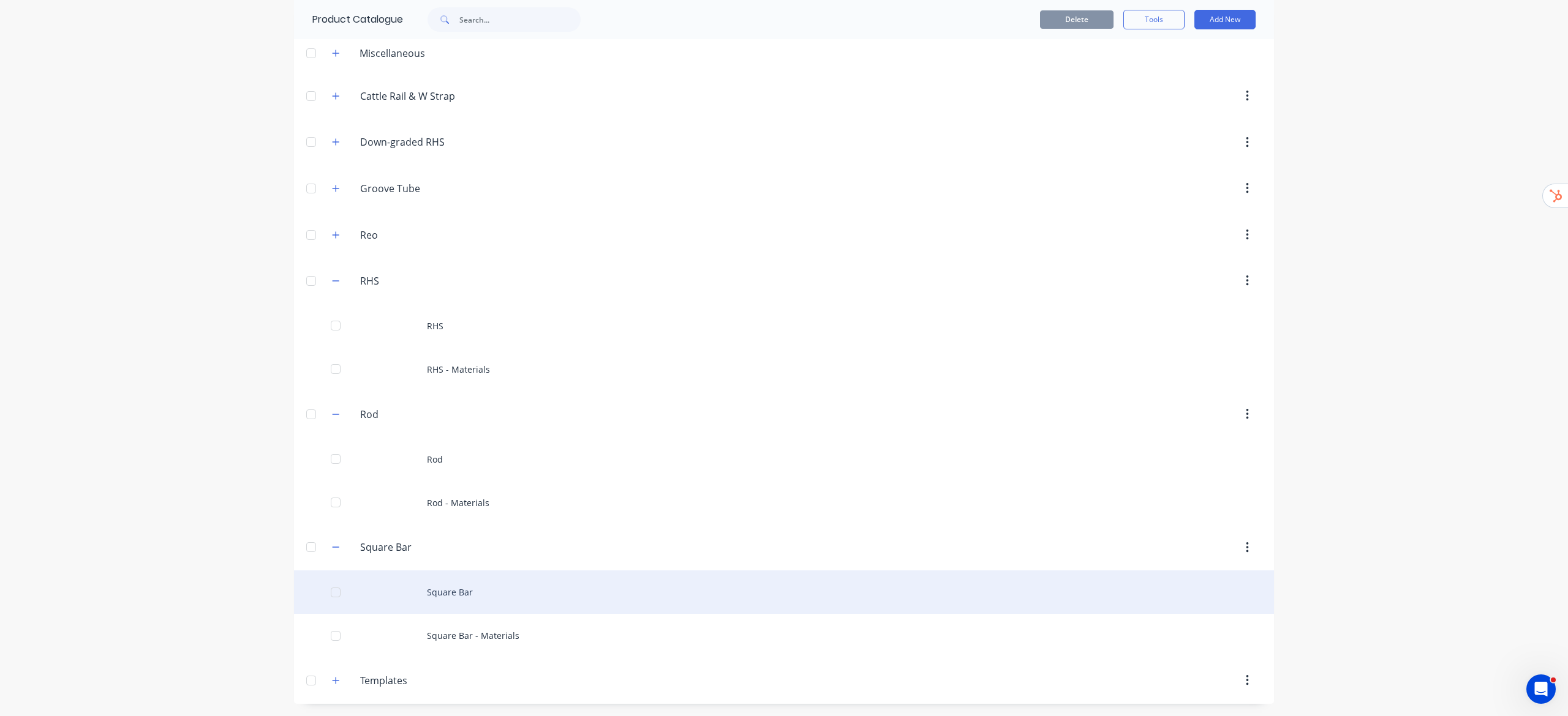
click at [482, 477] on div "Square Bar" at bounding box center [784, 592] width 980 height 43
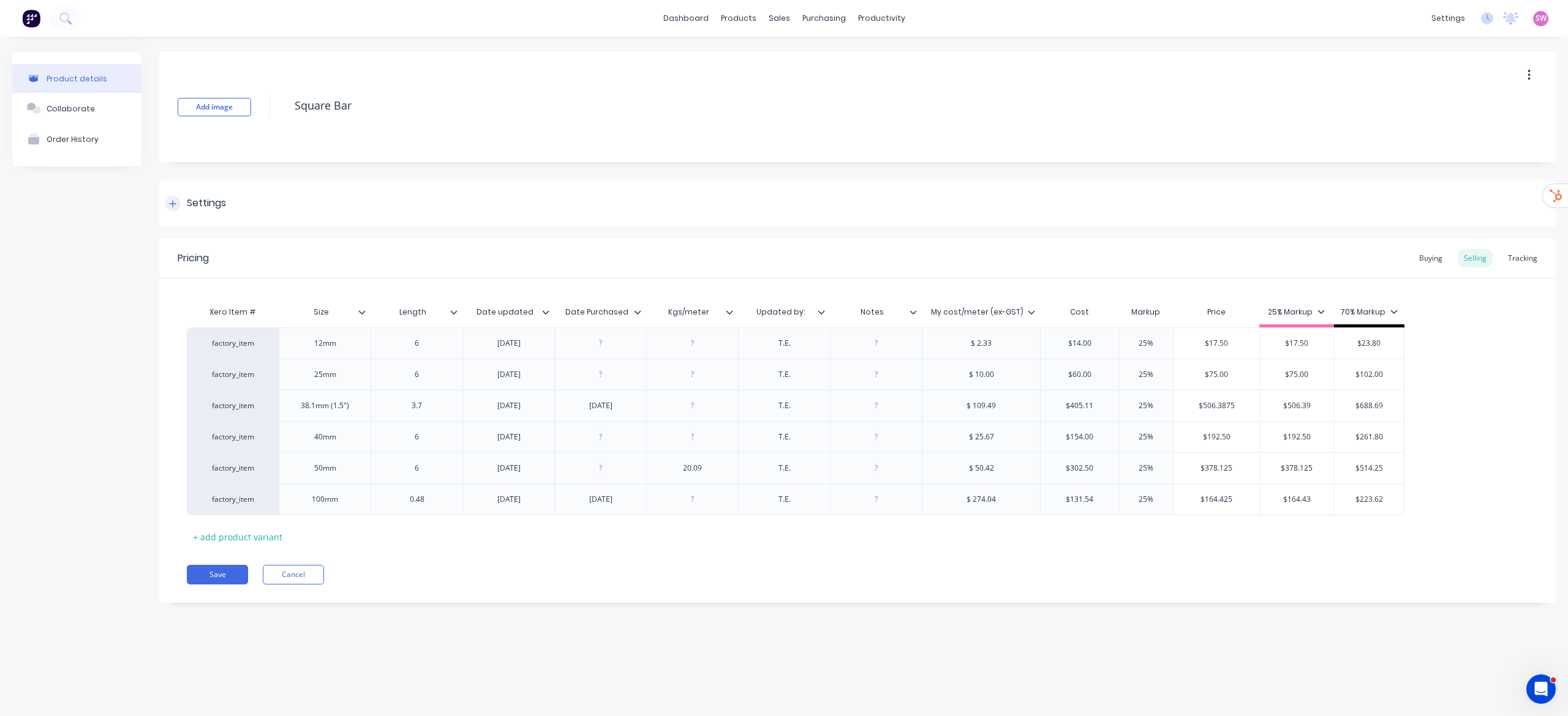
click at [212, 213] on div "Settings" at bounding box center [857, 204] width 1397 height 46
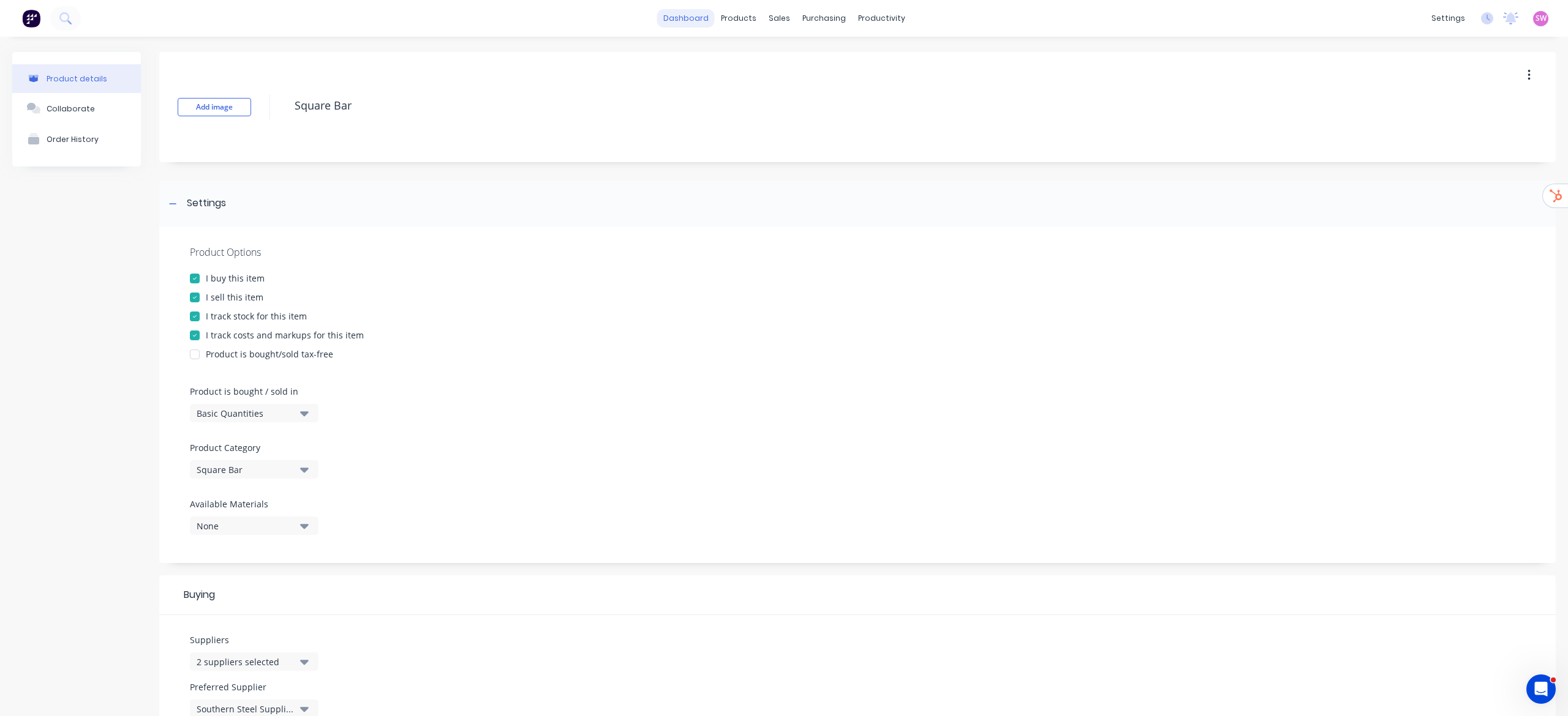
click at [696, 23] on link "dashboard" at bounding box center [685, 18] width 57 height 18
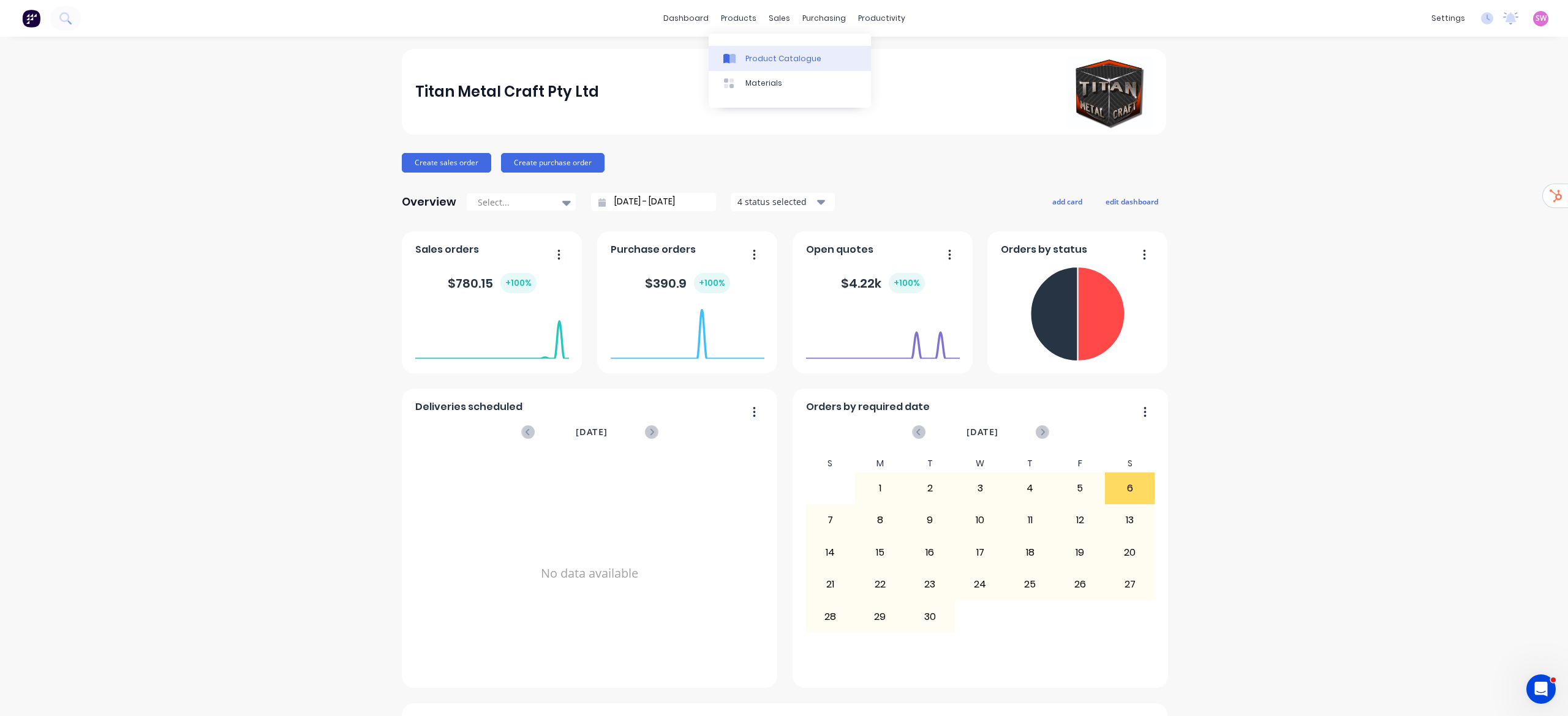
click at [747, 55] on div "Product Catalogue" at bounding box center [783, 59] width 76 height 11
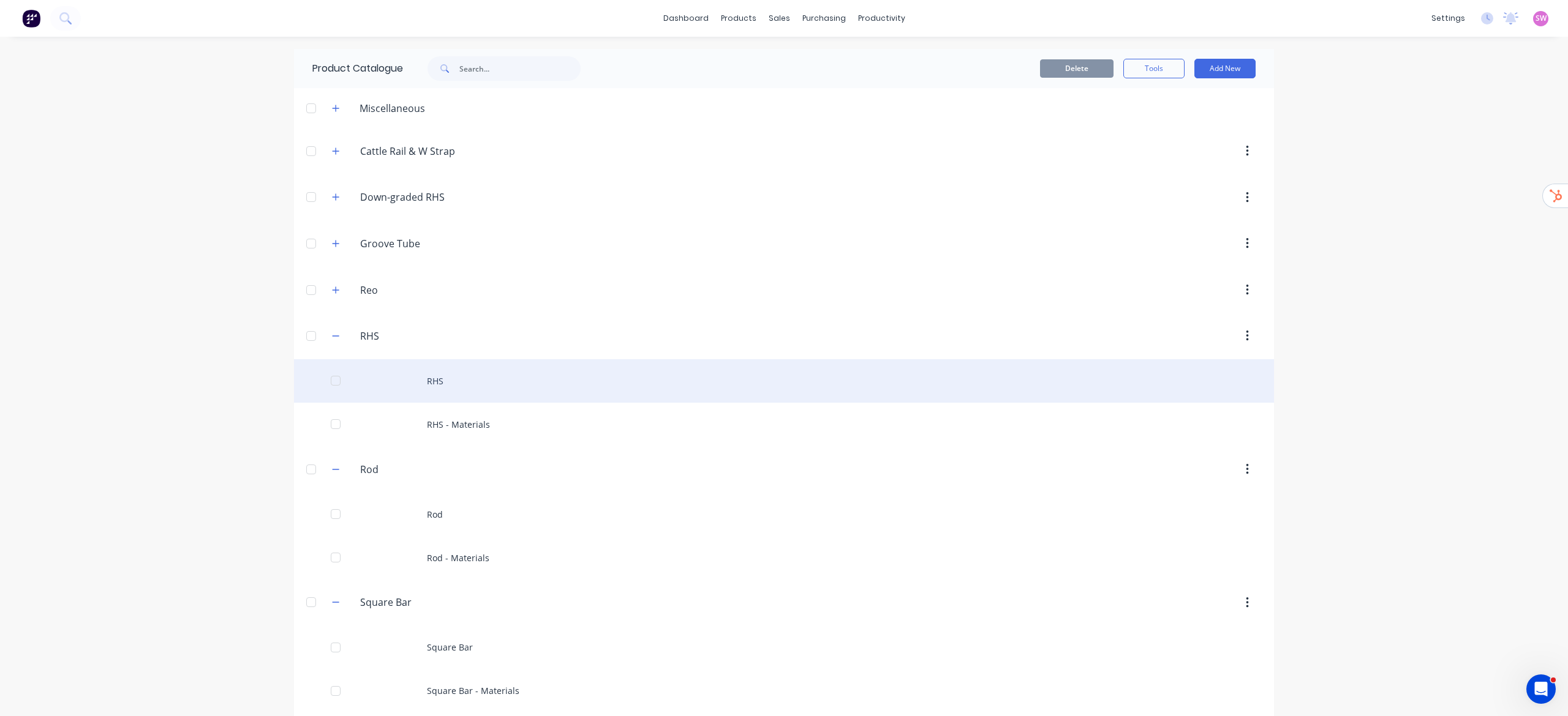
click at [429, 386] on div "RHS" at bounding box center [784, 381] width 980 height 43
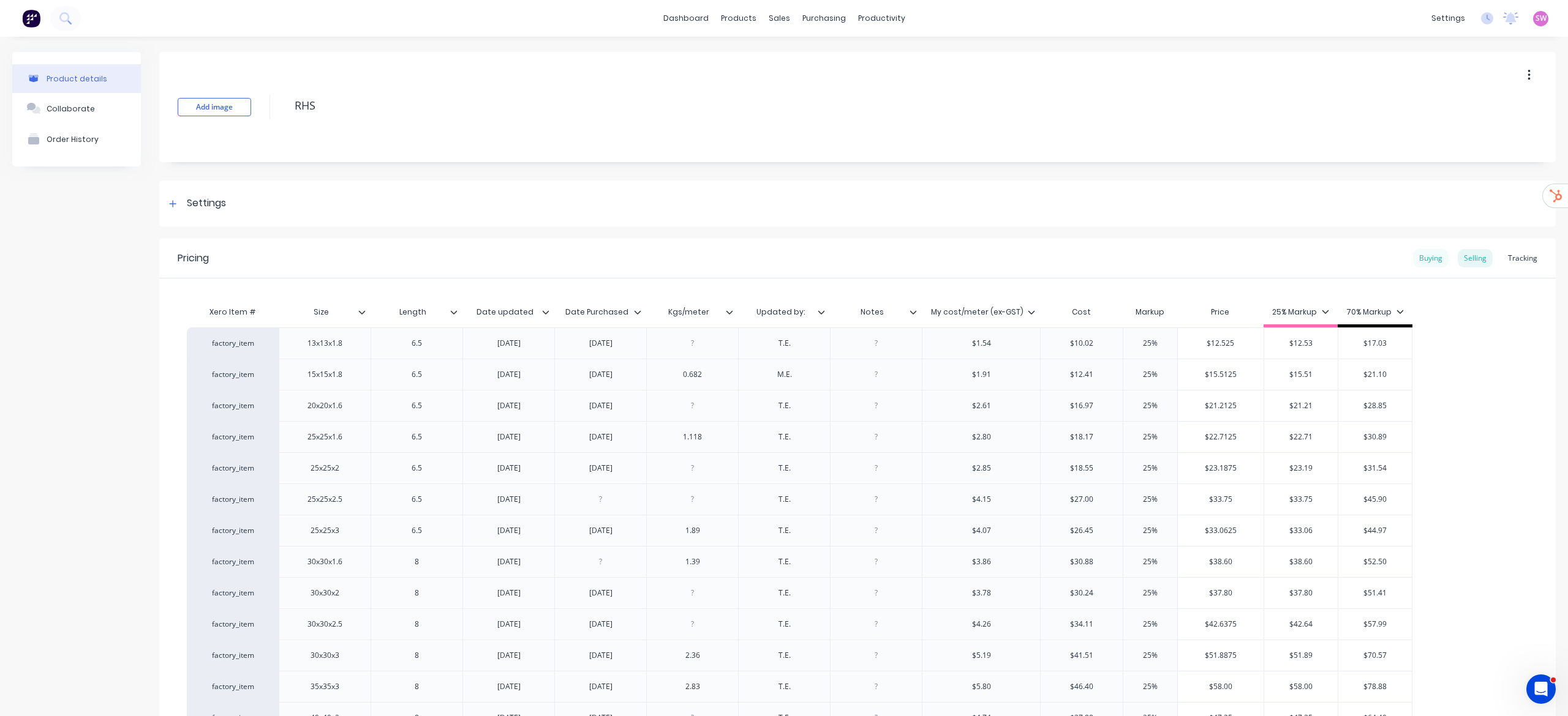
click at [1045, 251] on div "Buying" at bounding box center [1431, 258] width 36 height 18
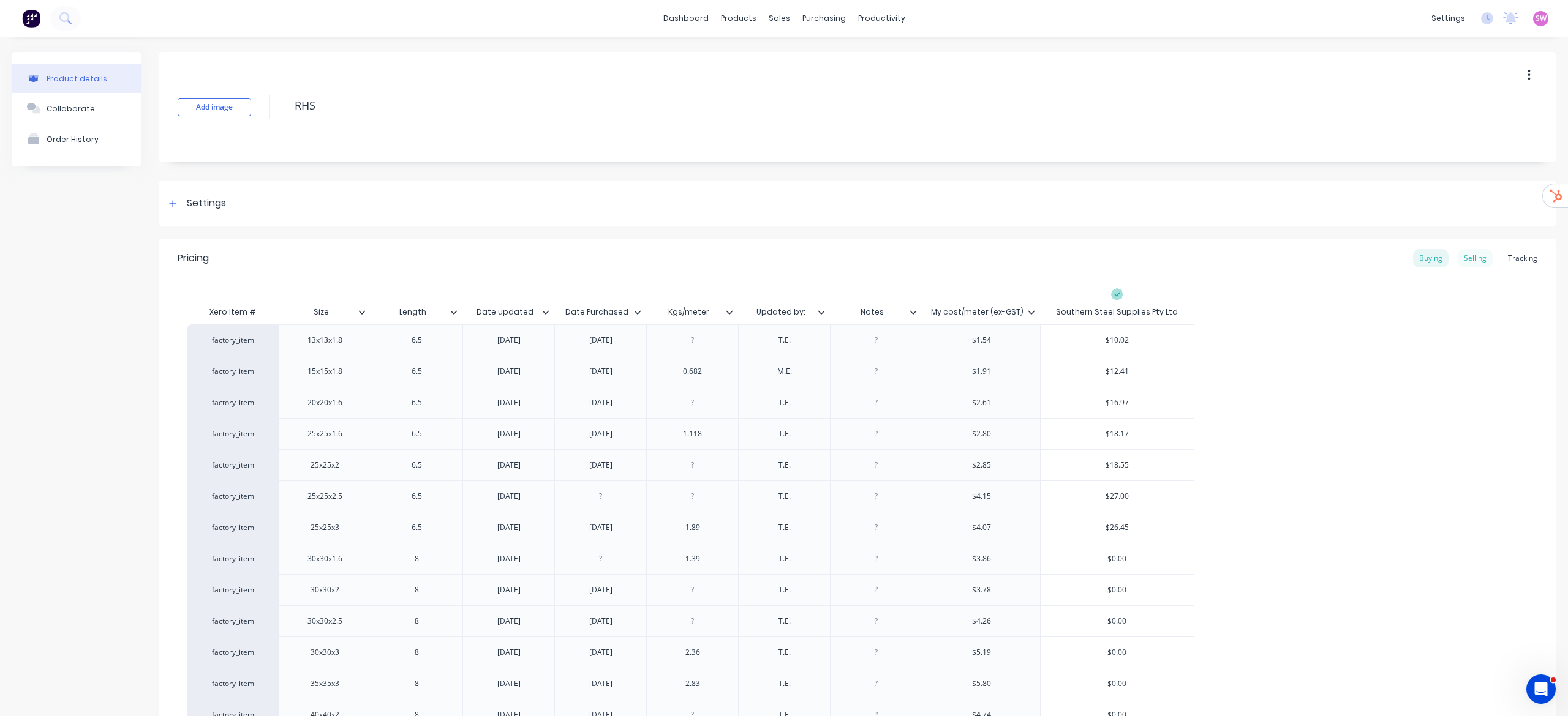
click at [1045, 257] on div "Selling" at bounding box center [1475, 258] width 35 height 18
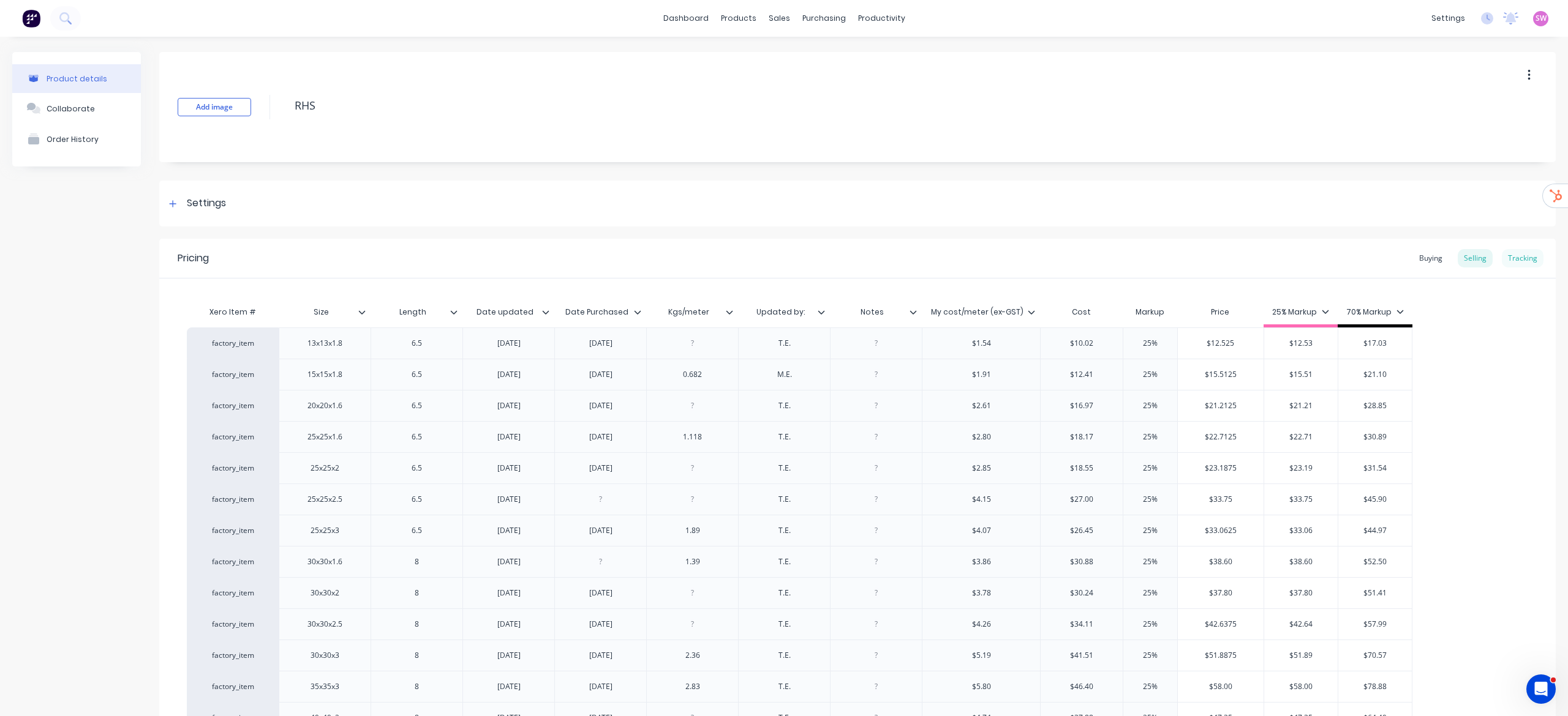
click at [1045, 267] on div "Tracking" at bounding box center [1523, 258] width 42 height 18
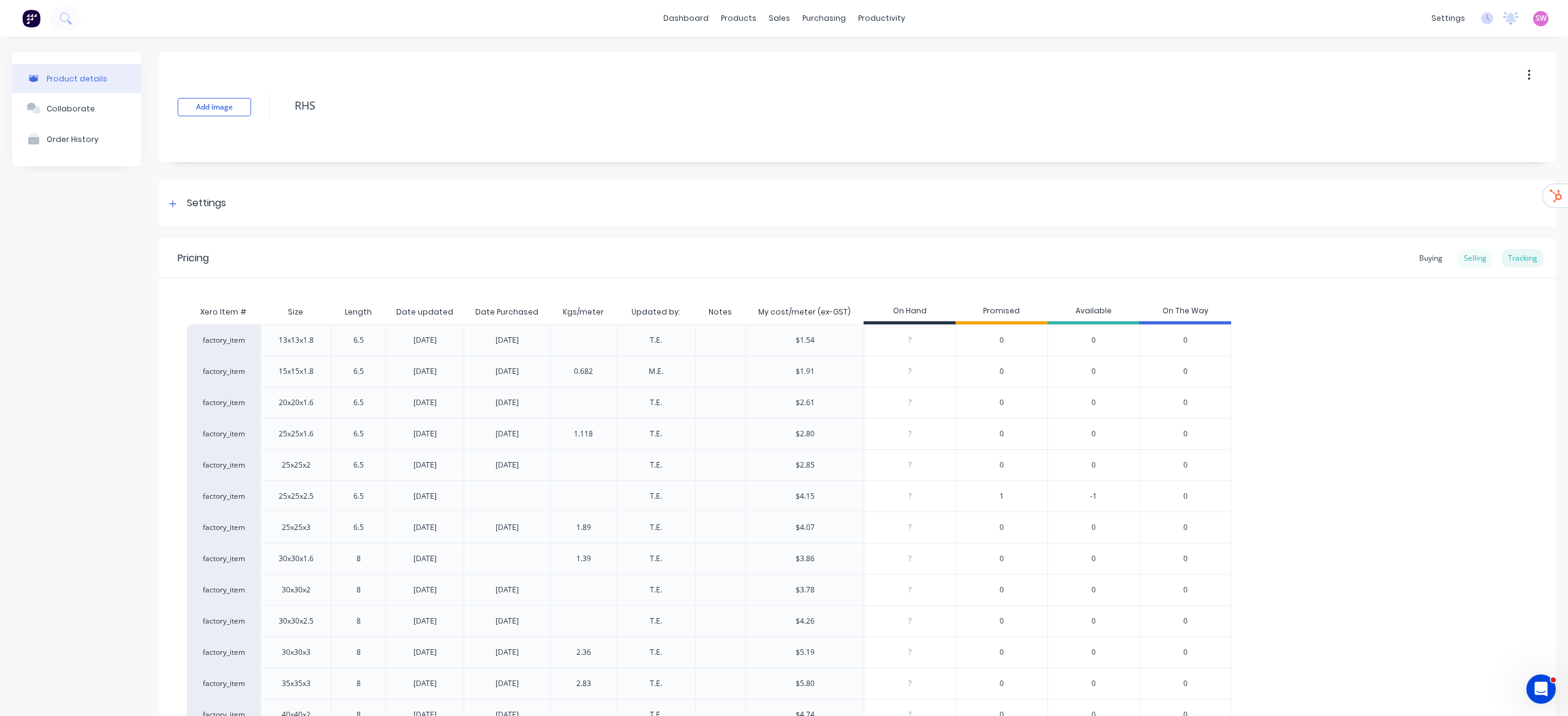
click at [1045, 256] on div "Selling" at bounding box center [1475, 258] width 35 height 18
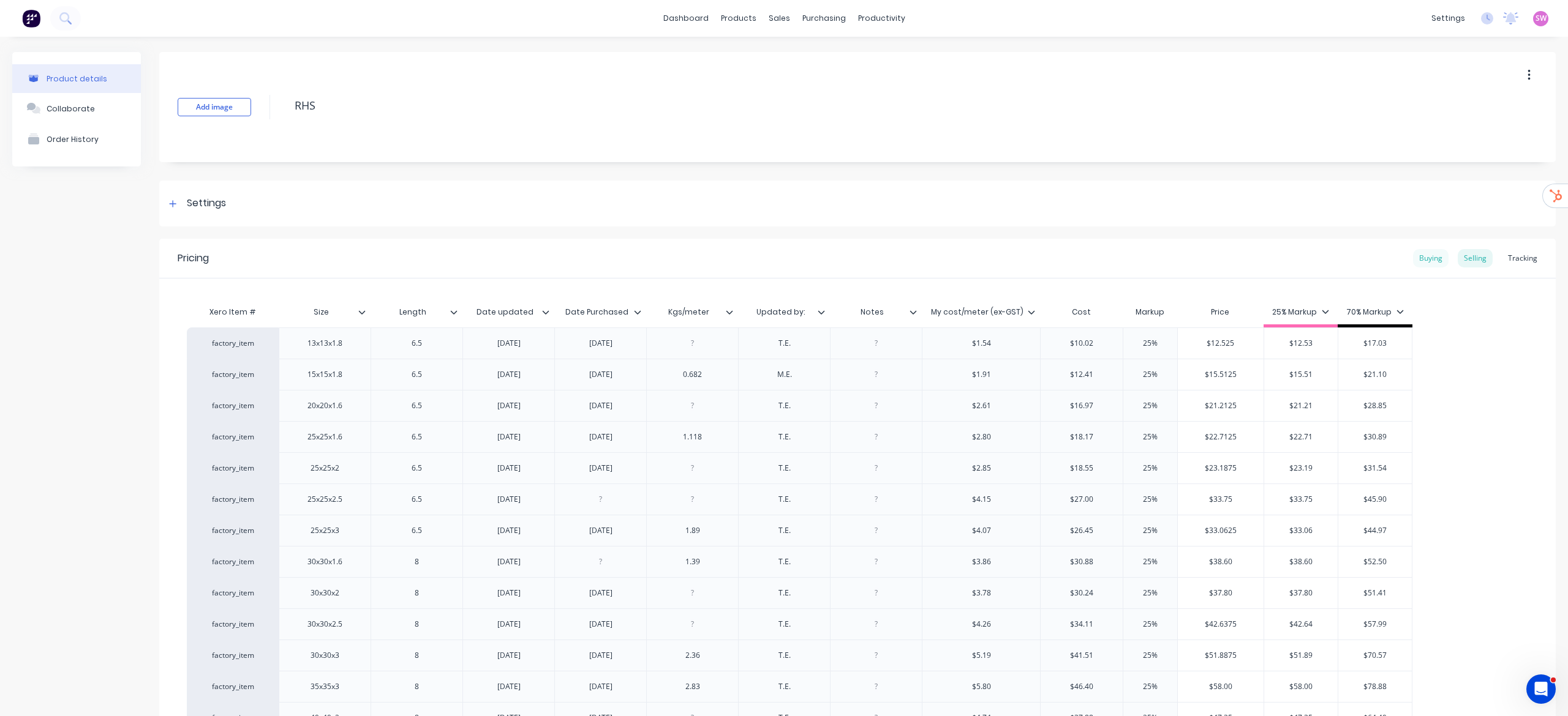
click at [1045, 262] on div "Buying" at bounding box center [1431, 258] width 36 height 18
